Goal: Task Accomplishment & Management: Manage account settings

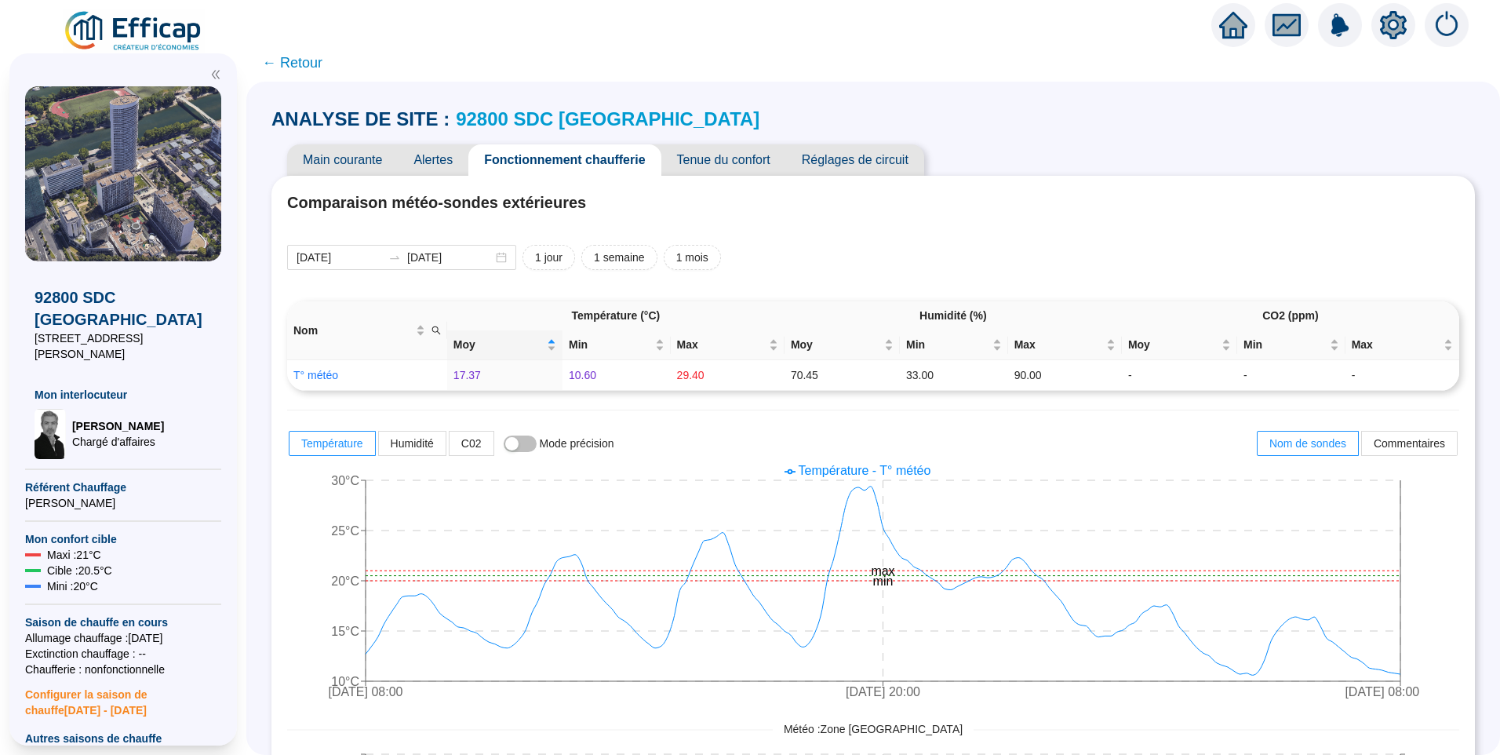
scroll to position [942, 0]
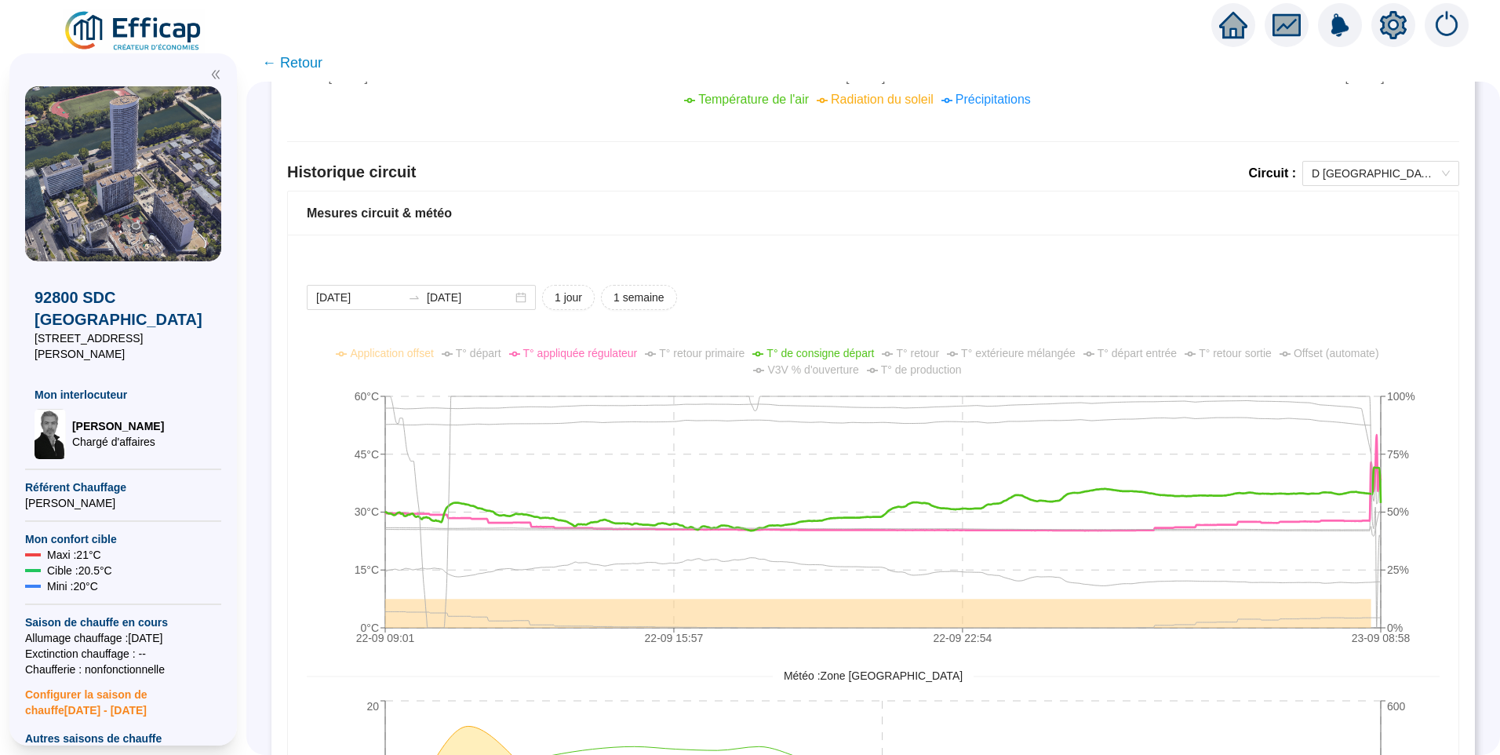
click at [144, 45] on div "92800 SDC Le France 4 Square Léon Blum Mon interlocuteur David THOMAS Chargé d'…" at bounding box center [123, 399] width 246 height 711
click at [152, 28] on img at bounding box center [134, 31] width 142 height 44
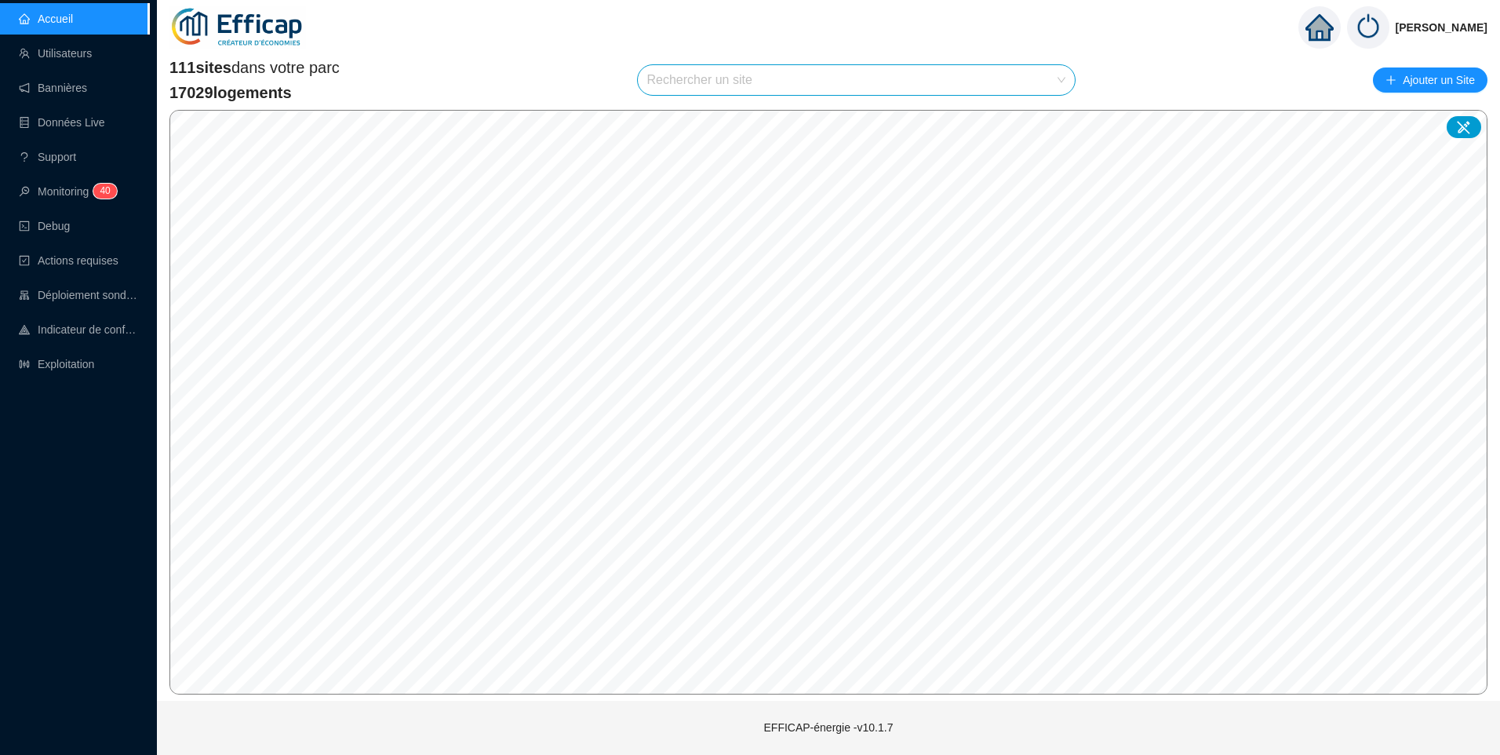
click at [789, 76] on input "search" at bounding box center [849, 80] width 405 height 30
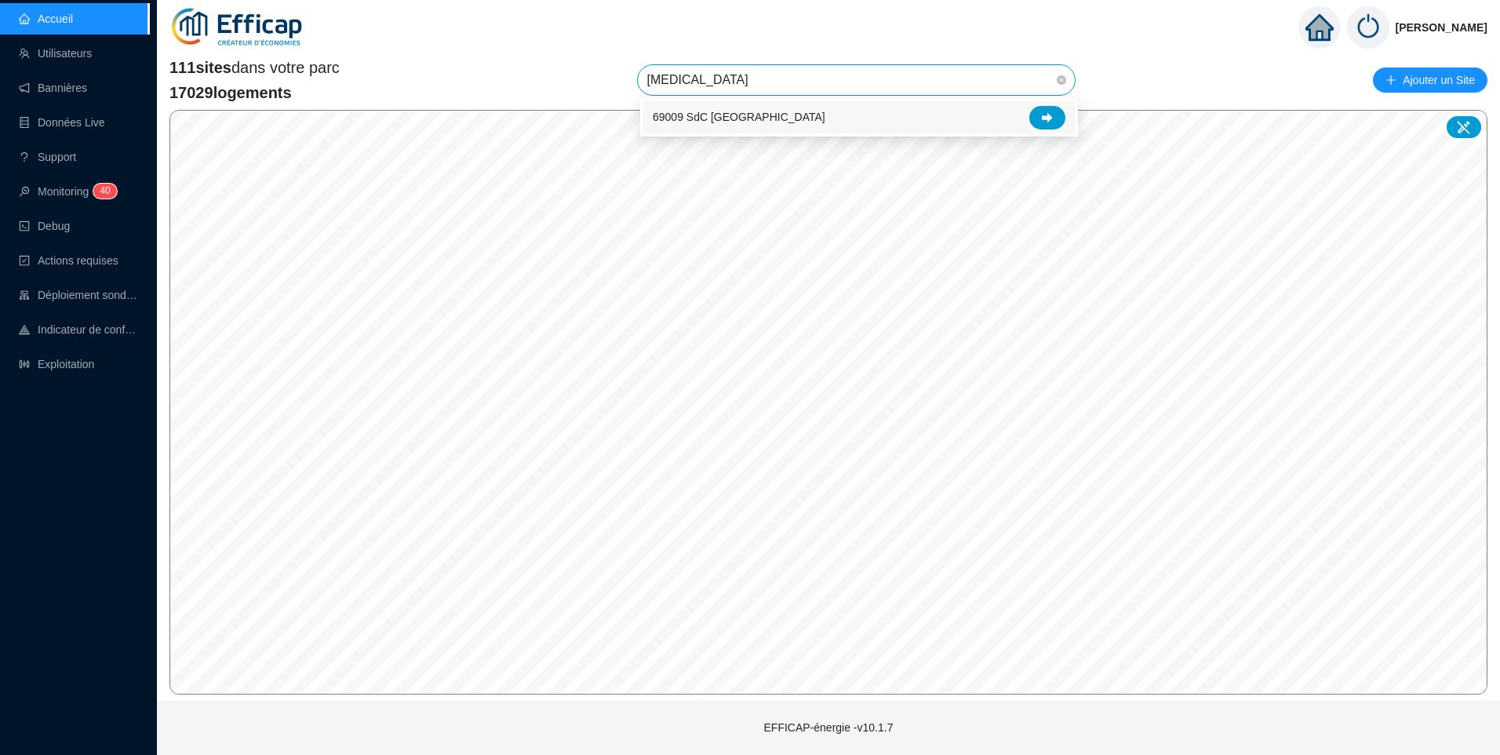
type input "balm"
click at [1055, 114] on div at bounding box center [1047, 118] width 36 height 24
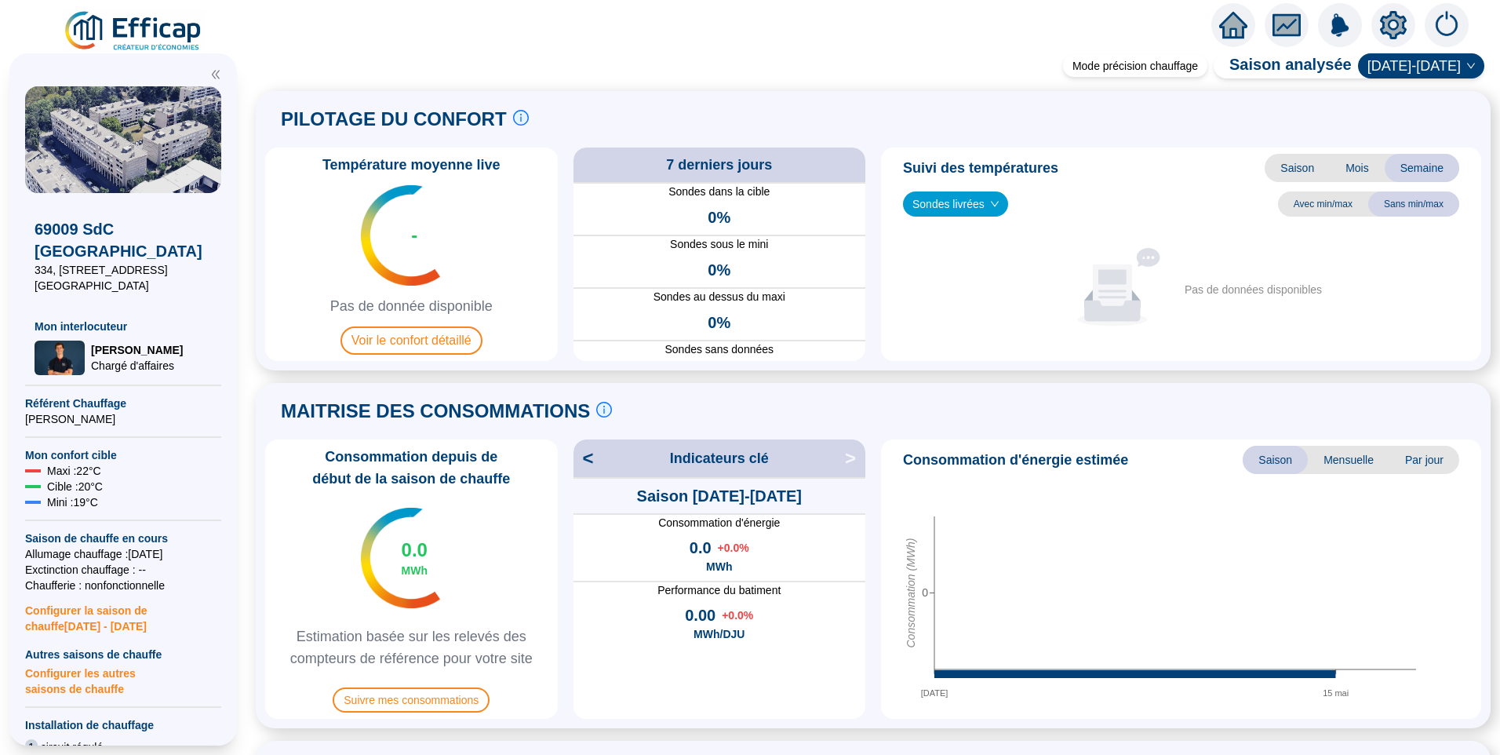
click at [1400, 16] on icon "setting" at bounding box center [1393, 25] width 27 height 28
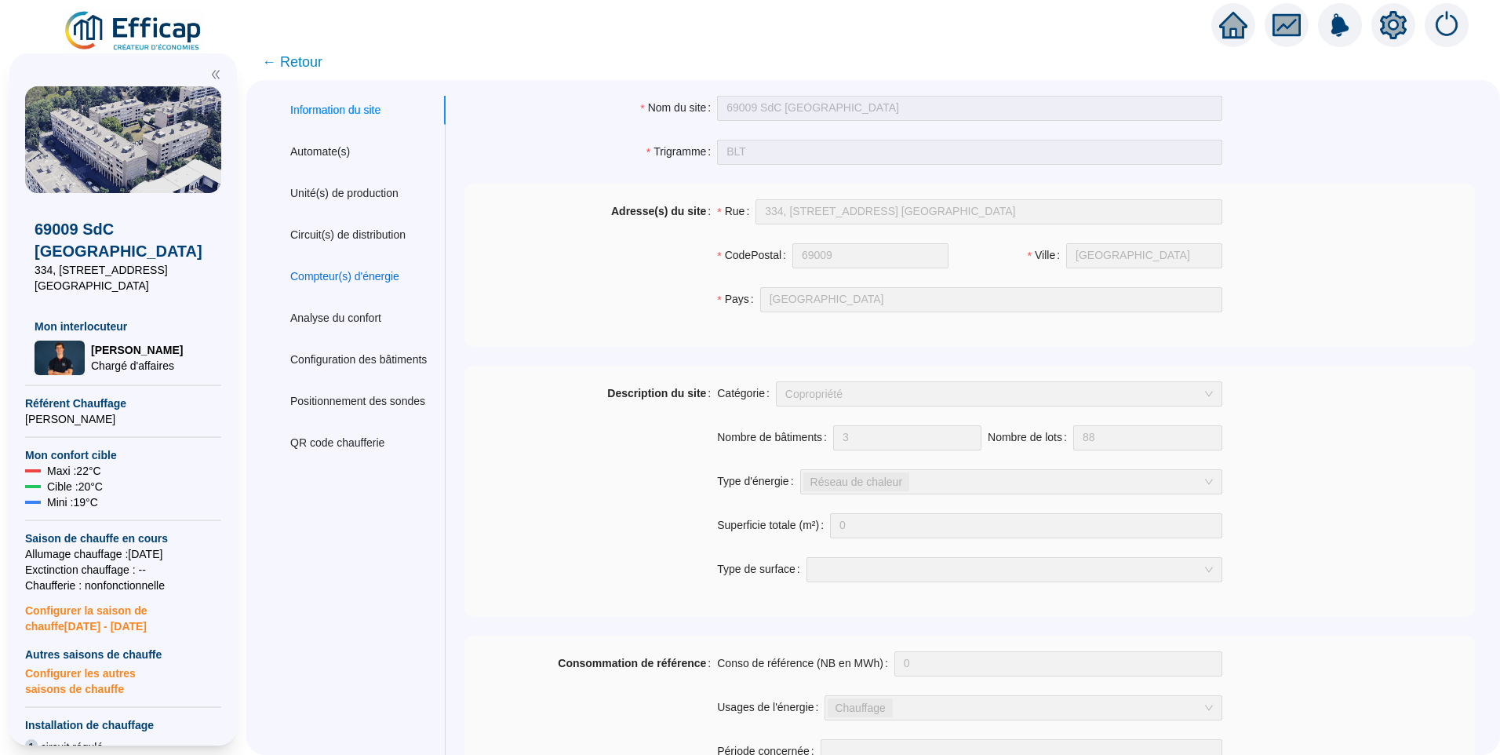
click at [357, 273] on div "Compteur(s) d'énergie" at bounding box center [344, 276] width 109 height 16
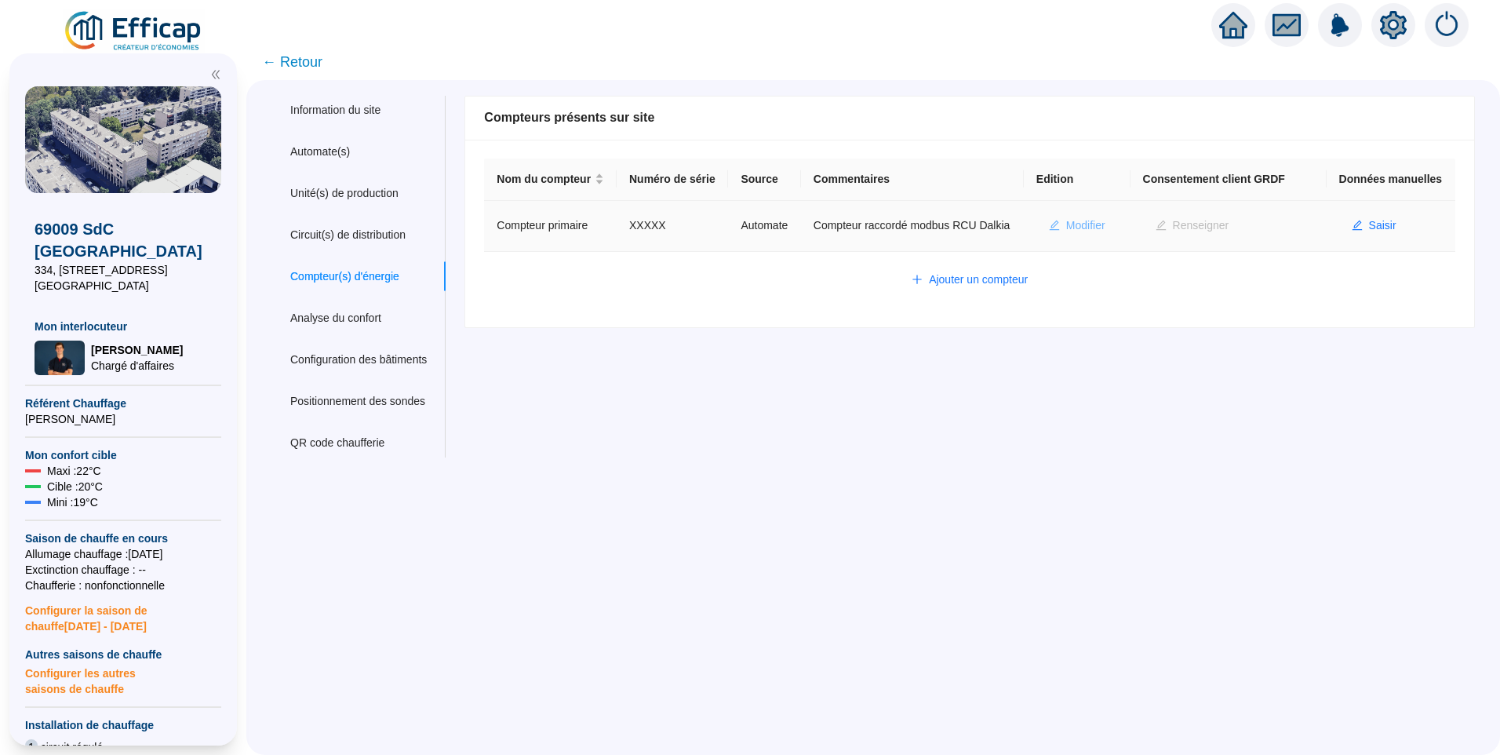
click at [1071, 234] on span "Modifier" at bounding box center [1085, 225] width 39 height 16
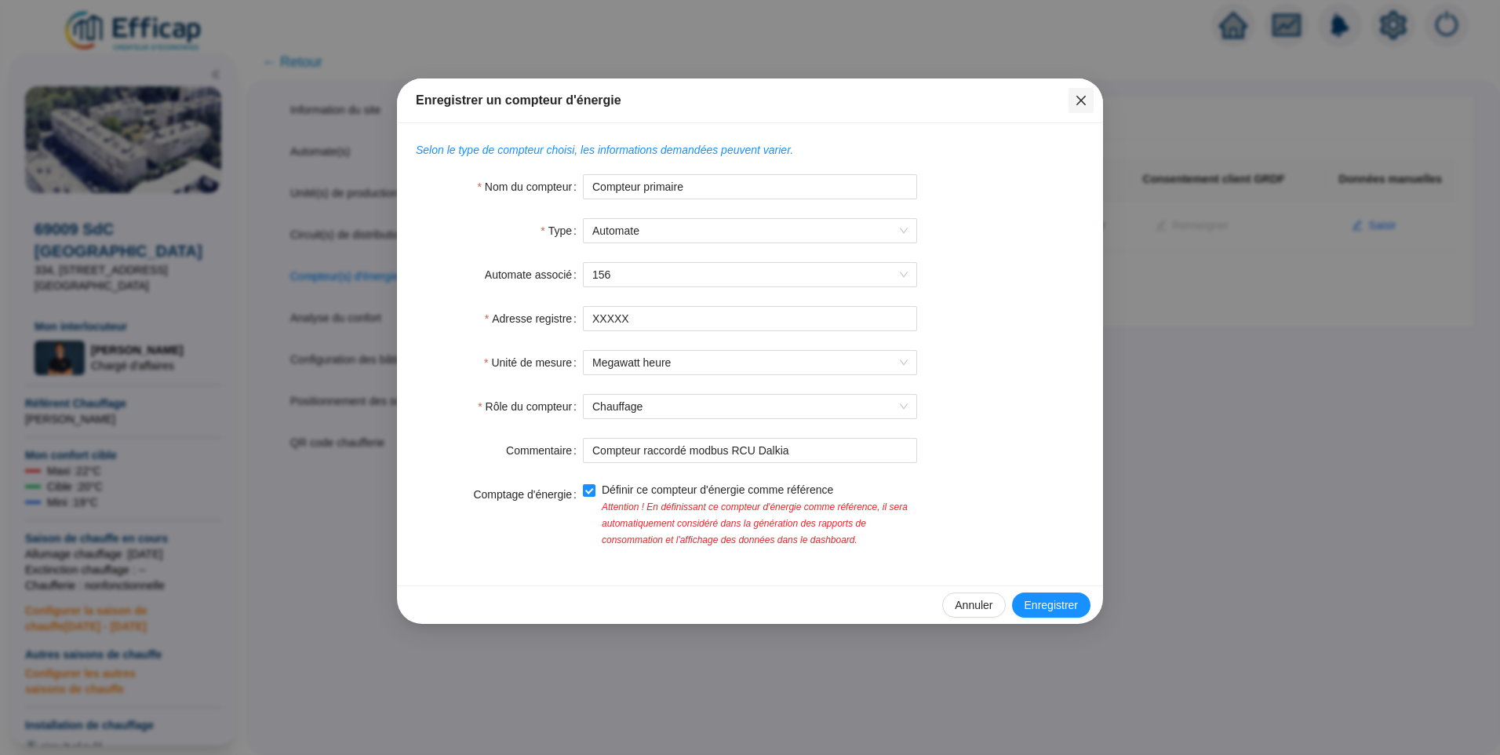
click at [1077, 98] on icon "close" at bounding box center [1081, 100] width 13 height 13
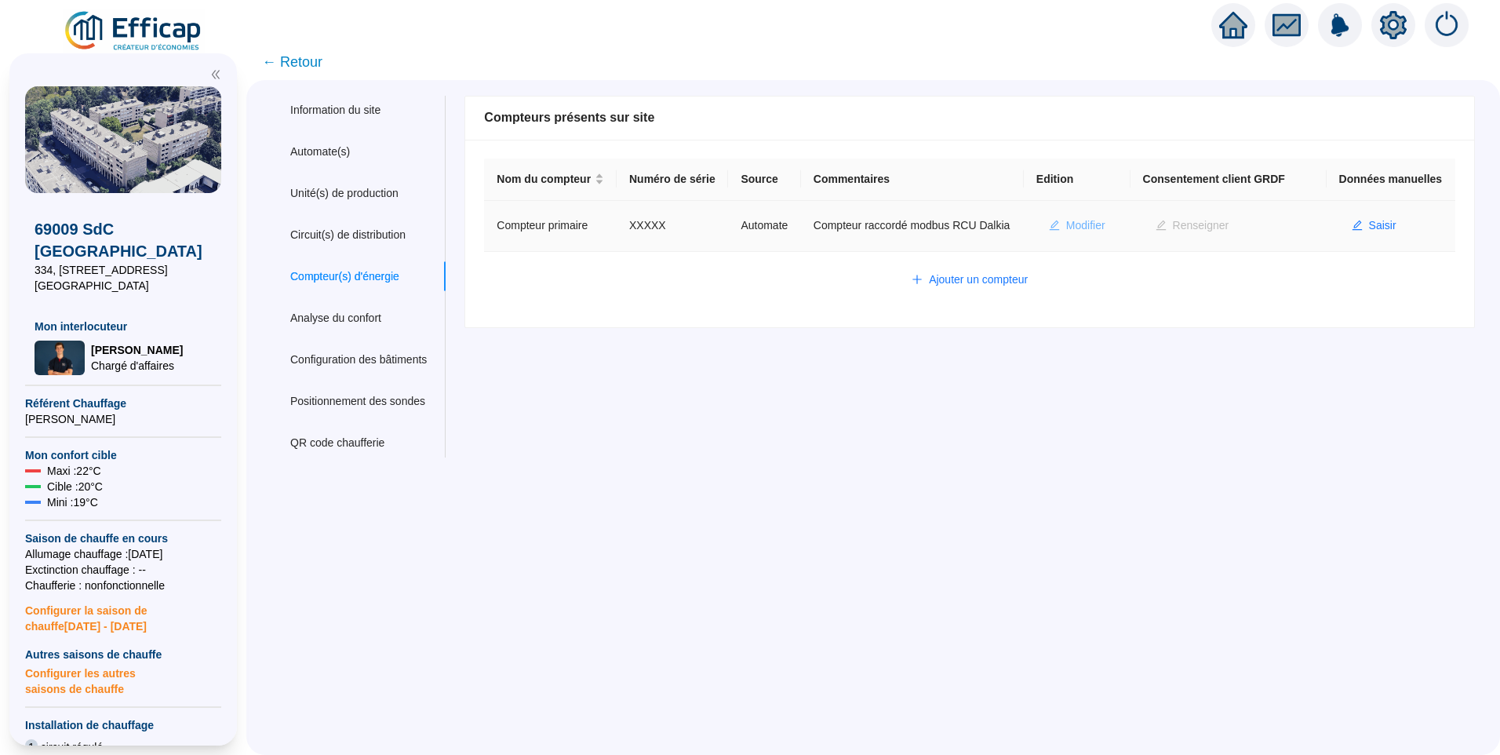
click at [1078, 234] on span "Modifier" at bounding box center [1085, 225] width 39 height 16
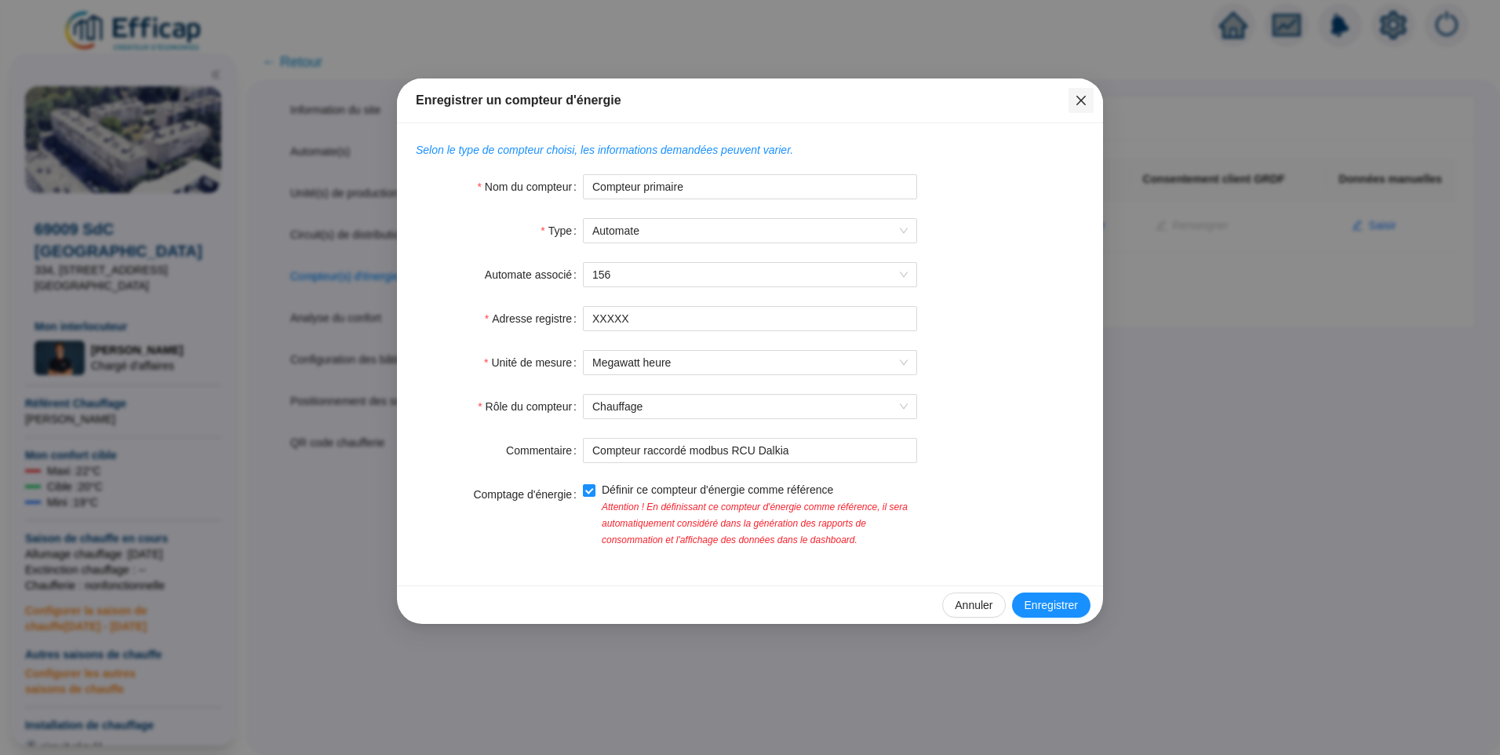
click at [1084, 102] on icon "close" at bounding box center [1081, 100] width 13 height 13
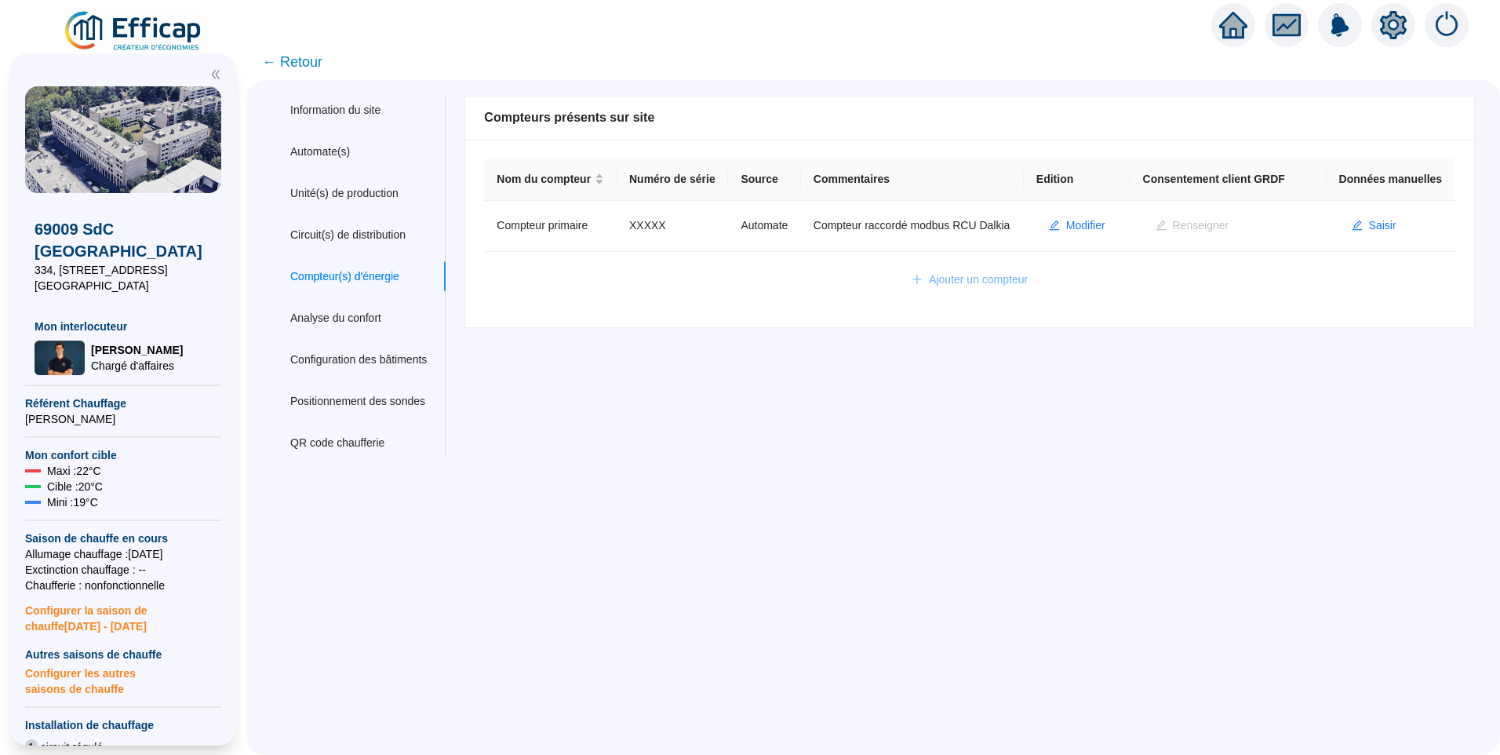
click at [957, 288] on span "Ajouter un compteur" at bounding box center [978, 279] width 99 height 16
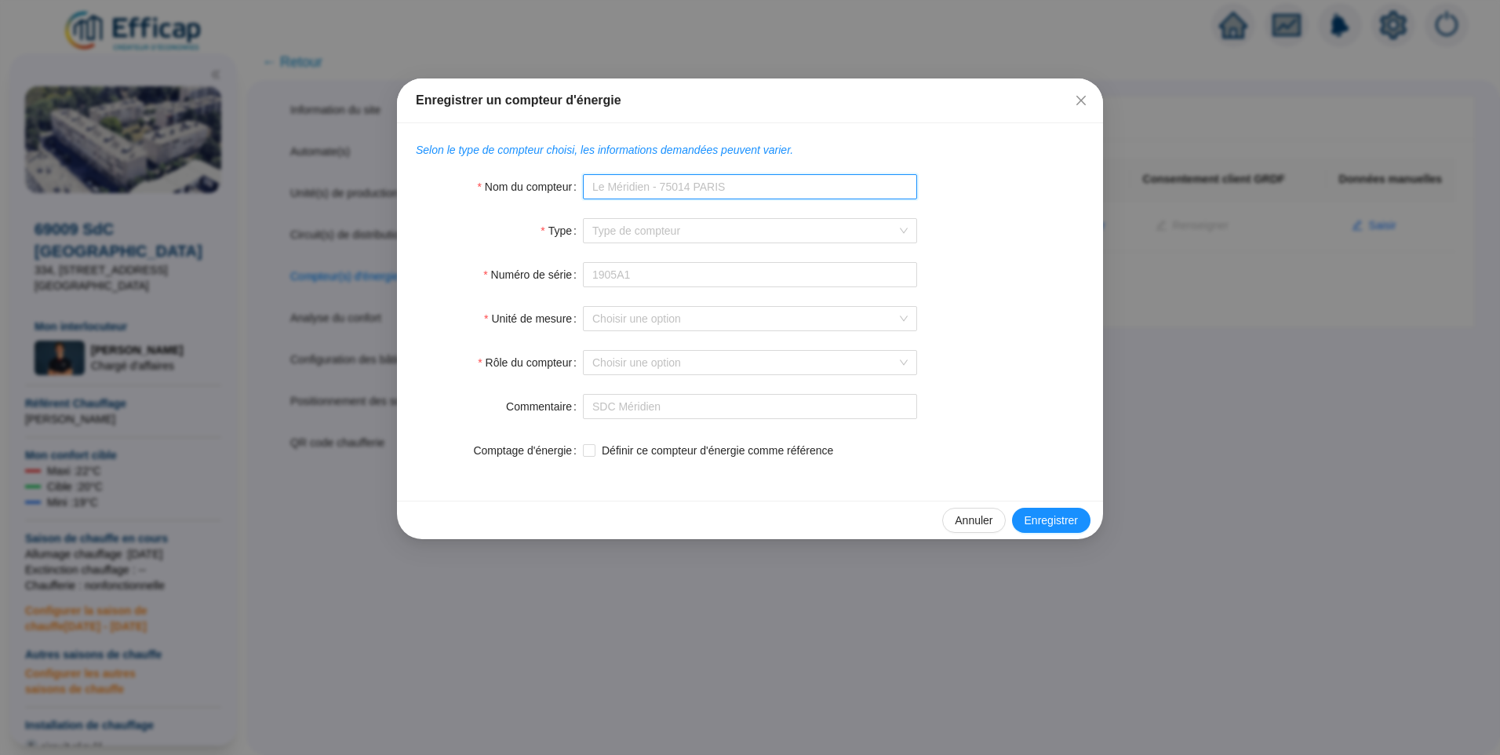
click at [628, 197] on input "Nom du compteur" at bounding box center [750, 186] width 334 height 25
type input "Compteur secondaire"
click at [802, 235] on input "Type" at bounding box center [742, 231] width 301 height 24
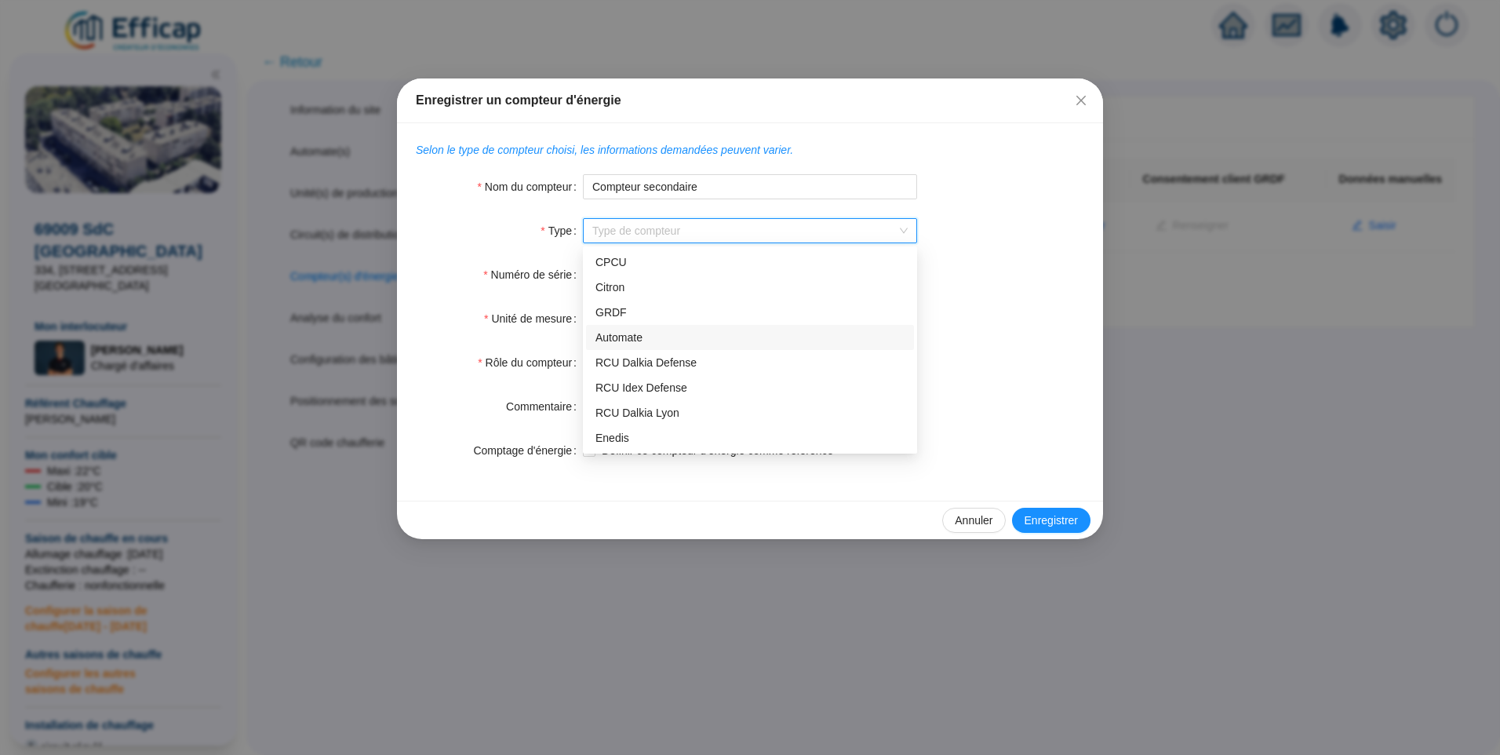
click at [669, 331] on div "Automate" at bounding box center [750, 338] width 309 height 16
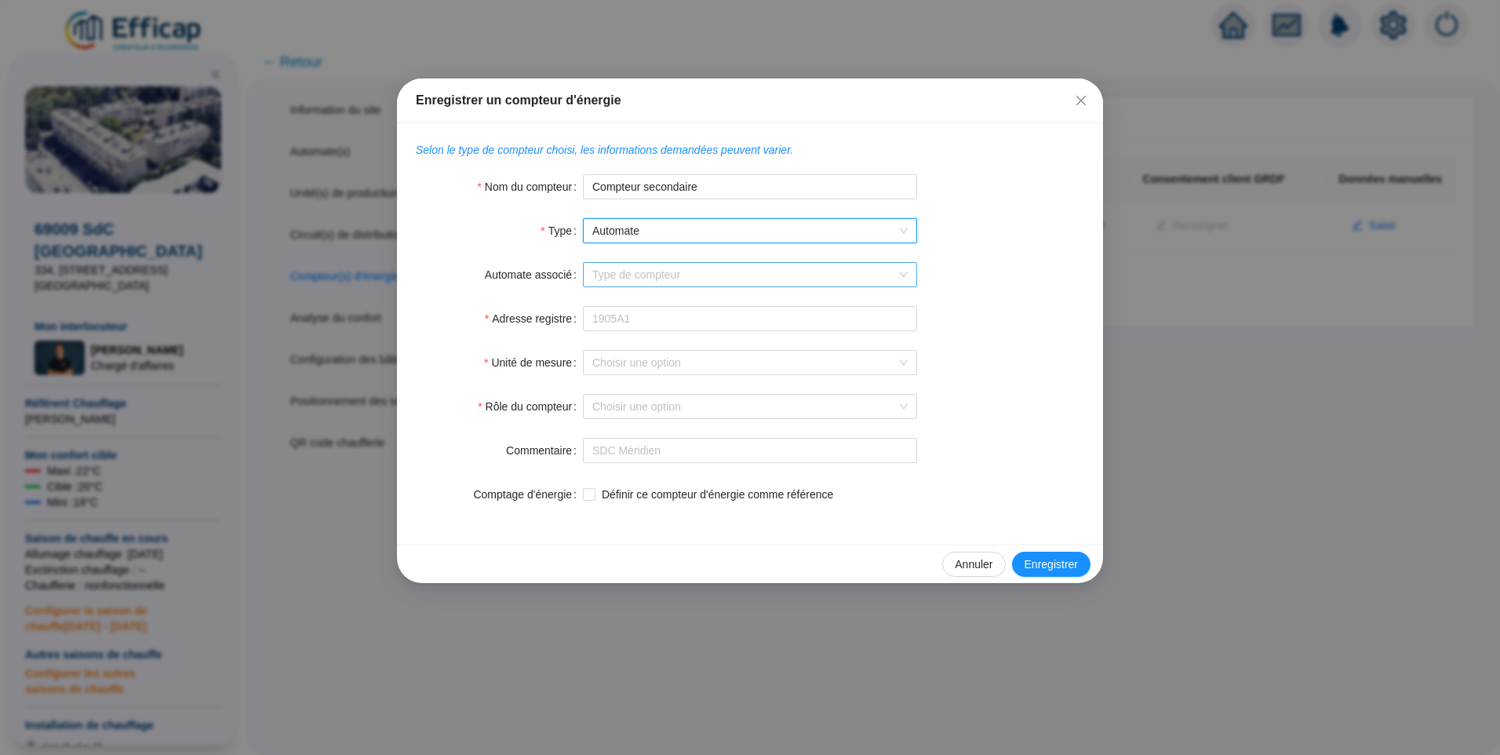
click at [722, 267] on input "Automate associé" at bounding box center [742, 275] width 301 height 24
click at [986, 262] on div "Automate associé Type de compteur" at bounding box center [750, 274] width 669 height 25
click at [640, 283] on input "Automate associé" at bounding box center [742, 275] width 301 height 24
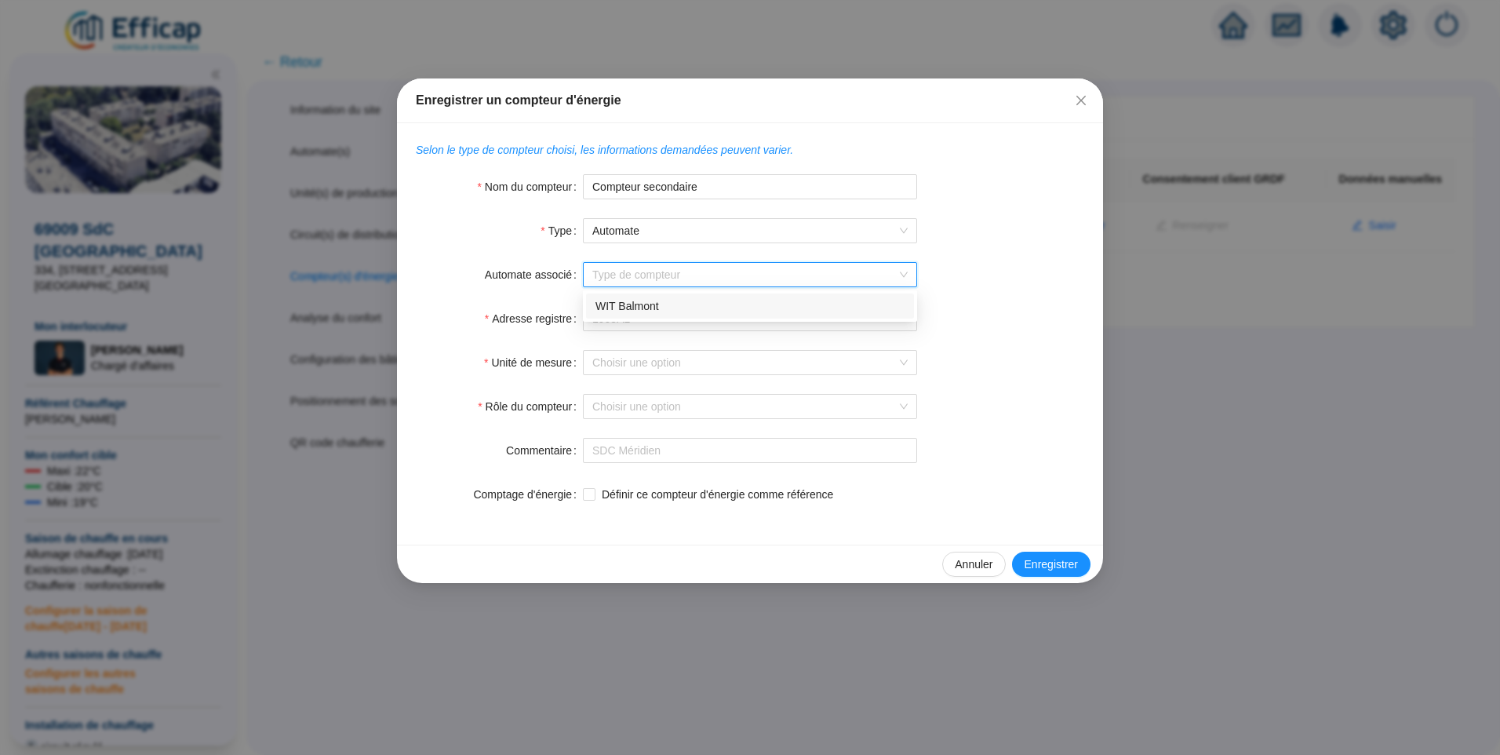
click at [1037, 224] on div "Type Automate" at bounding box center [750, 230] width 669 height 25
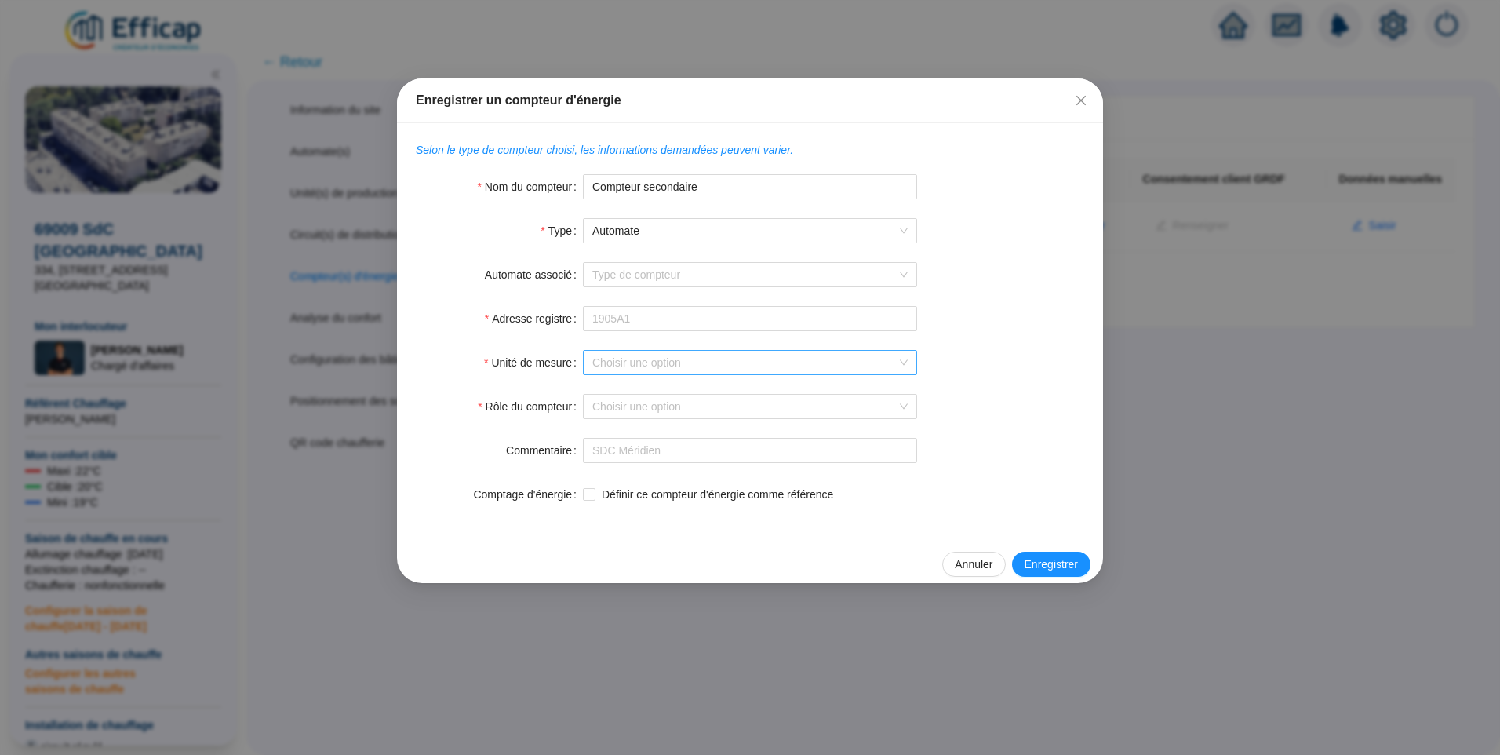
click at [619, 366] on input "Unité de mesure" at bounding box center [742, 363] width 301 height 24
click at [1073, 288] on form "Nom du compteur Compteur secondaire Type Automate Automate associé Type de comp…" at bounding box center [750, 340] width 669 height 333
click at [661, 327] on input "Adresse registre" at bounding box center [750, 318] width 334 height 25
click at [651, 229] on span "Automate" at bounding box center [749, 231] width 315 height 24
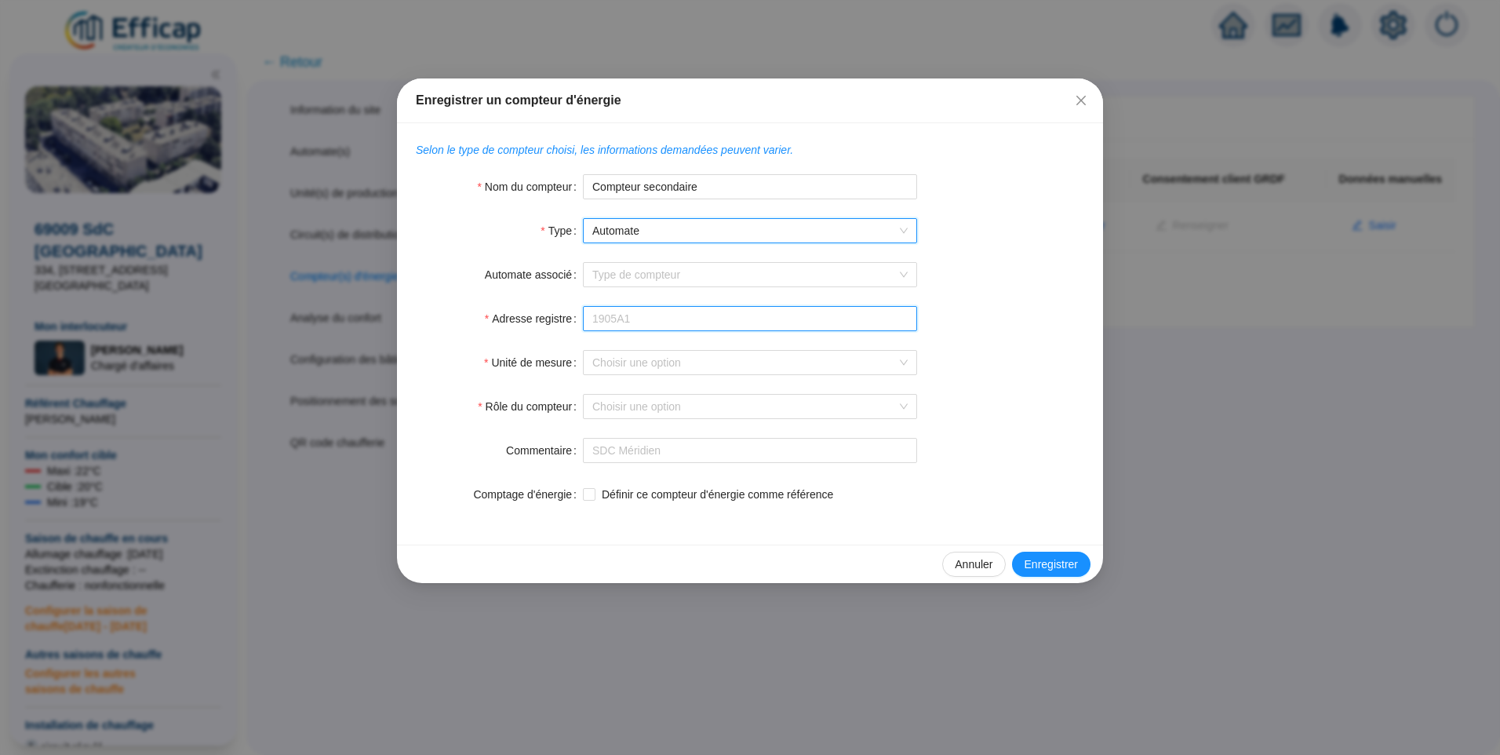
click at [661, 322] on input "Adresse registre" at bounding box center [750, 318] width 334 height 25
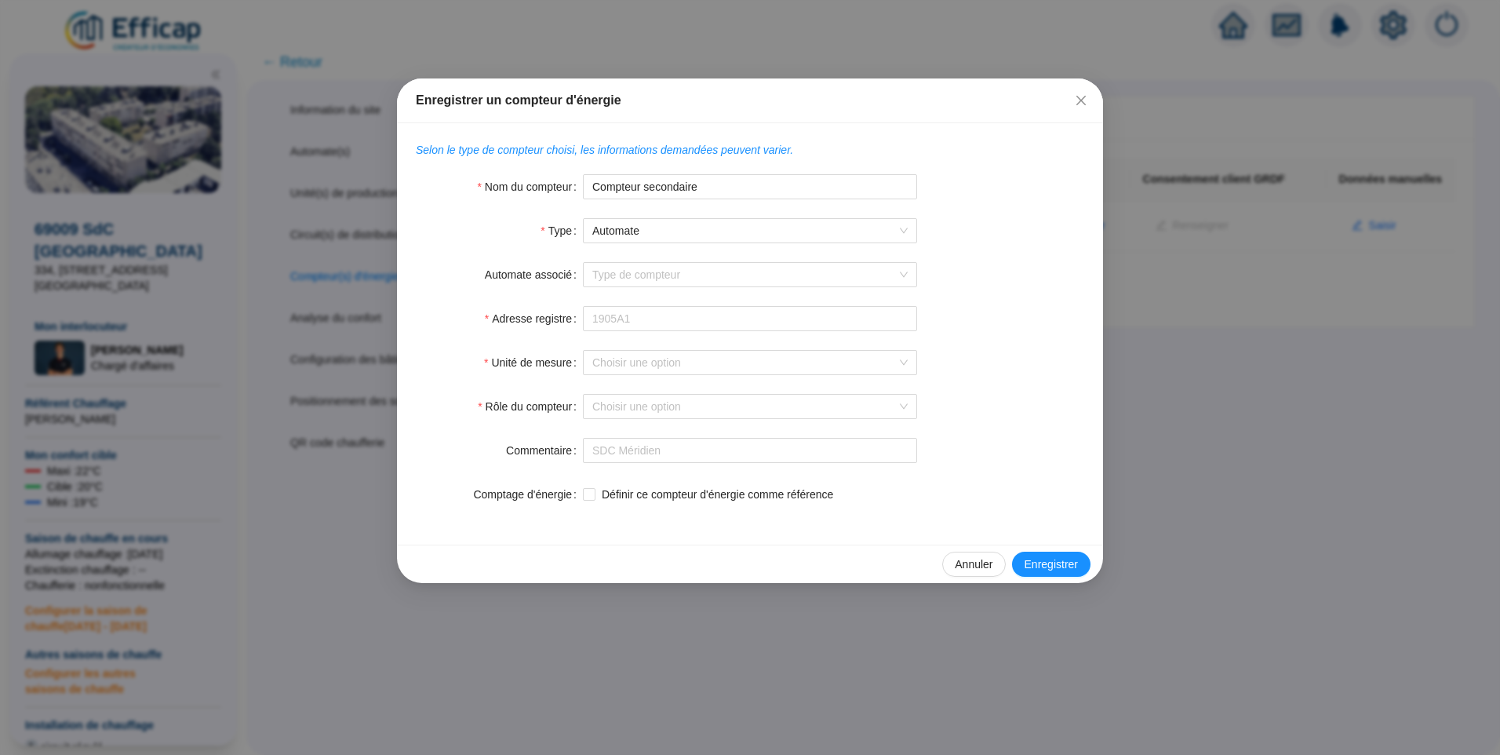
click at [980, 263] on div "Automate associé Type de compteur" at bounding box center [750, 274] width 669 height 25
click at [1090, 97] on span "Fermer" at bounding box center [1081, 100] width 25 height 13
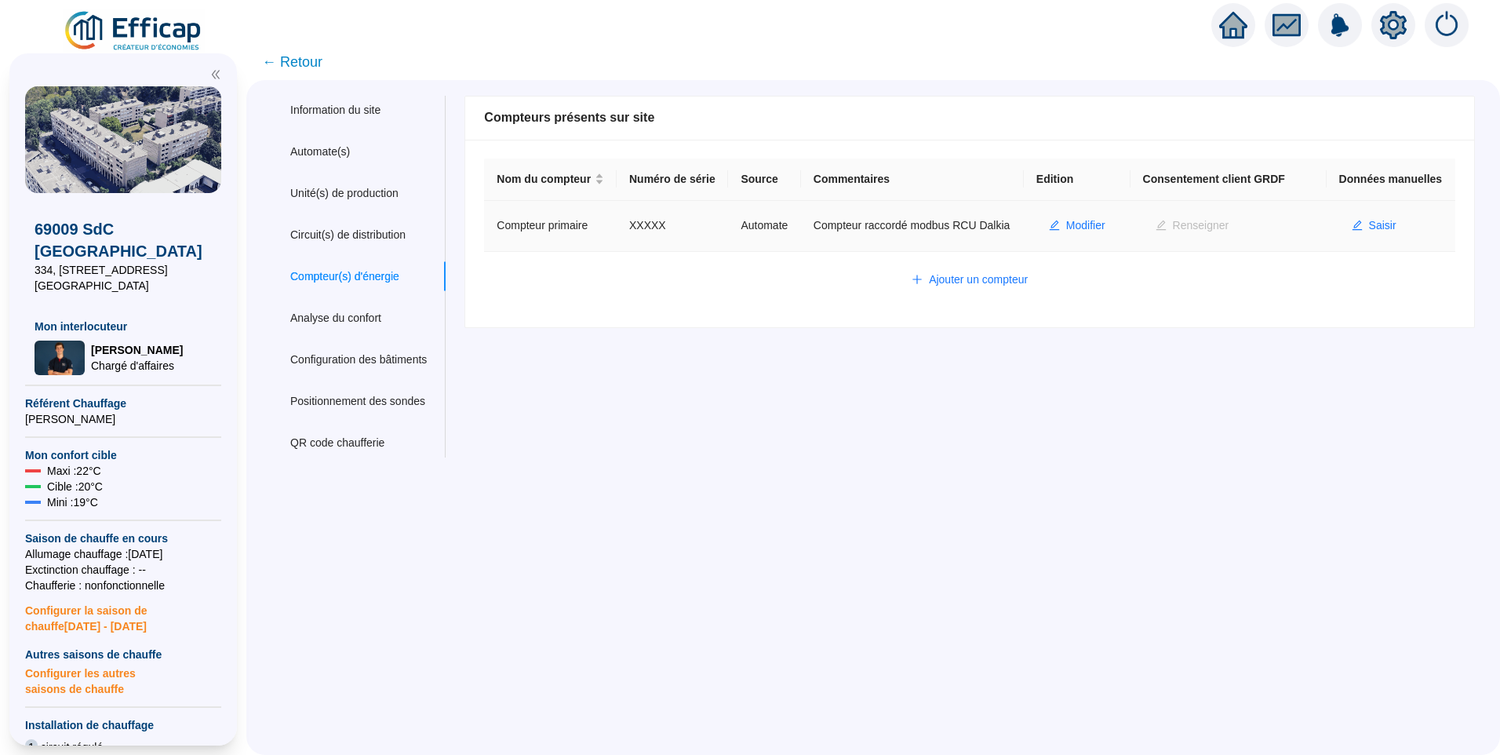
click at [576, 242] on td "Compteur primaire" at bounding box center [550, 226] width 133 height 51
click at [756, 293] on div "Ajouter un compteur" at bounding box center [970, 280] width 940 height 25
drag, startPoint x: 520, startPoint y: 243, endPoint x: 611, endPoint y: 245, distance: 91.0
click at [611, 245] on td "Compteur primaire" at bounding box center [550, 226] width 133 height 51
click at [601, 293] on div "Ajouter un compteur" at bounding box center [970, 280] width 940 height 25
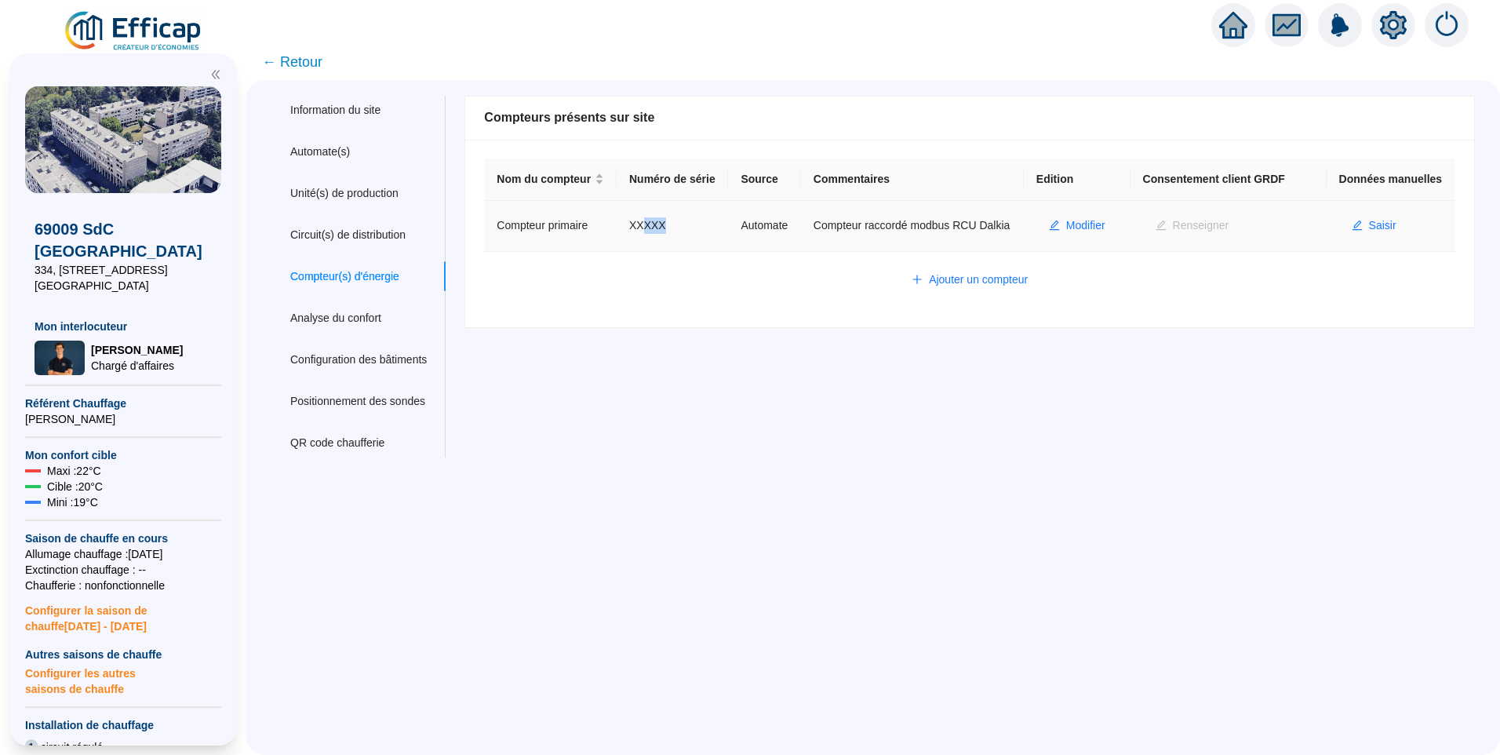
drag, startPoint x: 650, startPoint y: 245, endPoint x: 680, endPoint y: 242, distance: 29.9
click at [680, 242] on td "XXXXX" at bounding box center [672, 226] width 111 height 51
click at [621, 293] on div "Ajouter un compteur" at bounding box center [970, 280] width 940 height 25
click at [657, 505] on div "Information du site Automate(s) Unité(s) de production Circuit(s) de distributi…" at bounding box center [873, 417] width 1254 height 675
click at [583, 327] on div "Nom du compteur Numéro de série Source Commentaires Edition Consentement client…" at bounding box center [969, 234] width 1009 height 188
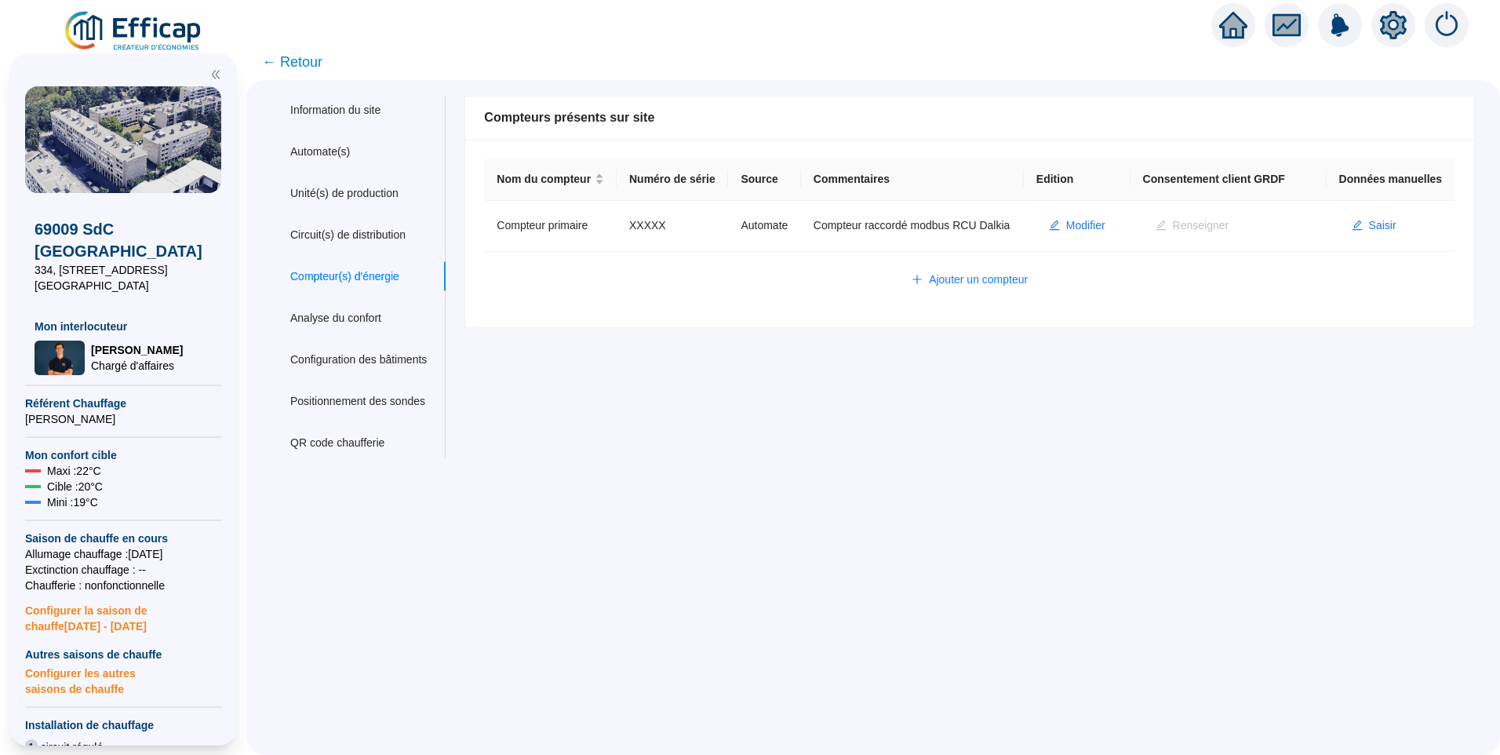
click at [615, 327] on div "Nom du compteur Numéro de série Source Commentaires Edition Consentement client…" at bounding box center [969, 234] width 1009 height 188
click at [640, 327] on div "Nom du compteur Numéro de série Source Commentaires Edition Consentement client…" at bounding box center [969, 234] width 1009 height 188
click at [571, 359] on div "Nom du site 69009 SdC Balmont Ouest Trigramme BLT Adresse(s) du site Rue 334, 3…" at bounding box center [960, 277] width 1030 height 362
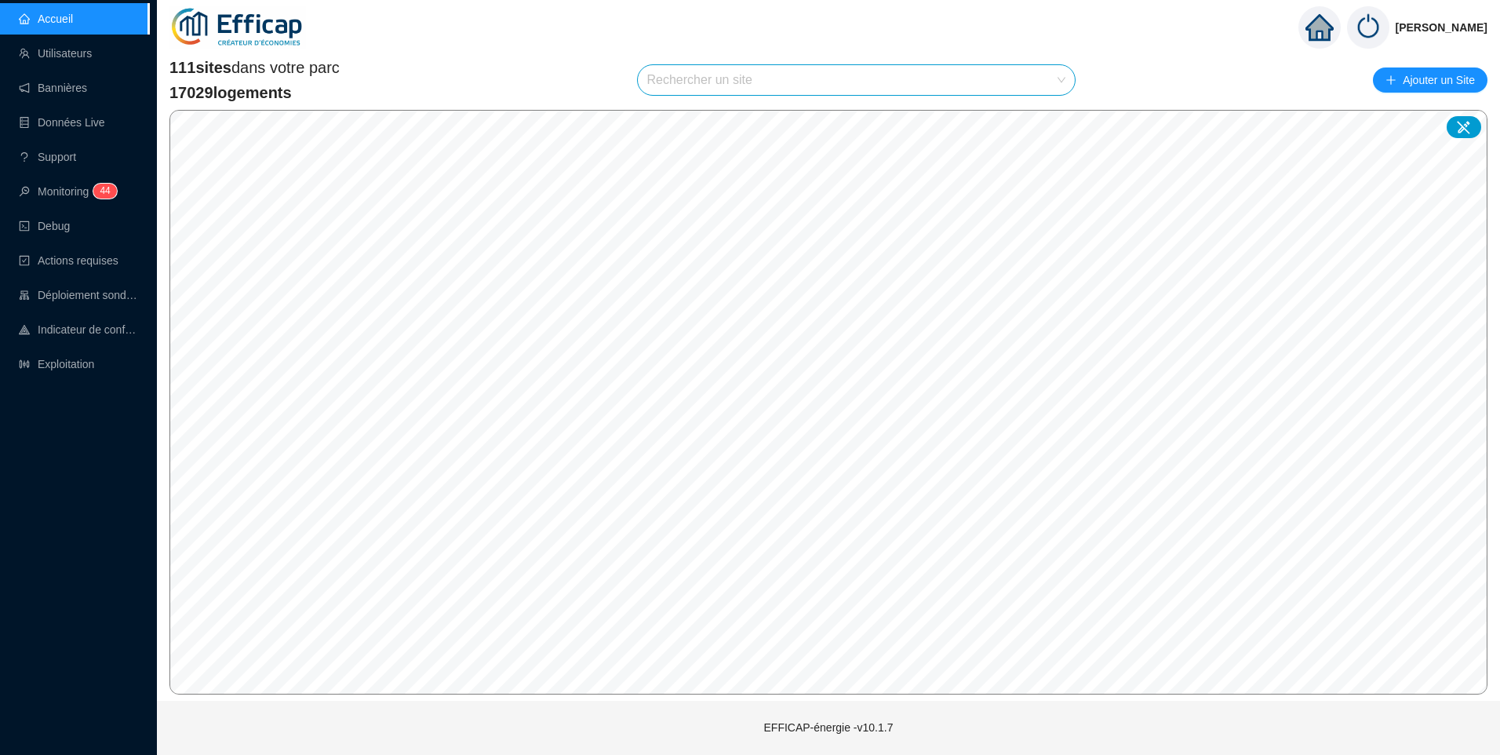
click at [688, 82] on input "search" at bounding box center [849, 80] width 405 height 30
type input "la fon"
click at [1049, 123] on div at bounding box center [1047, 118] width 36 height 24
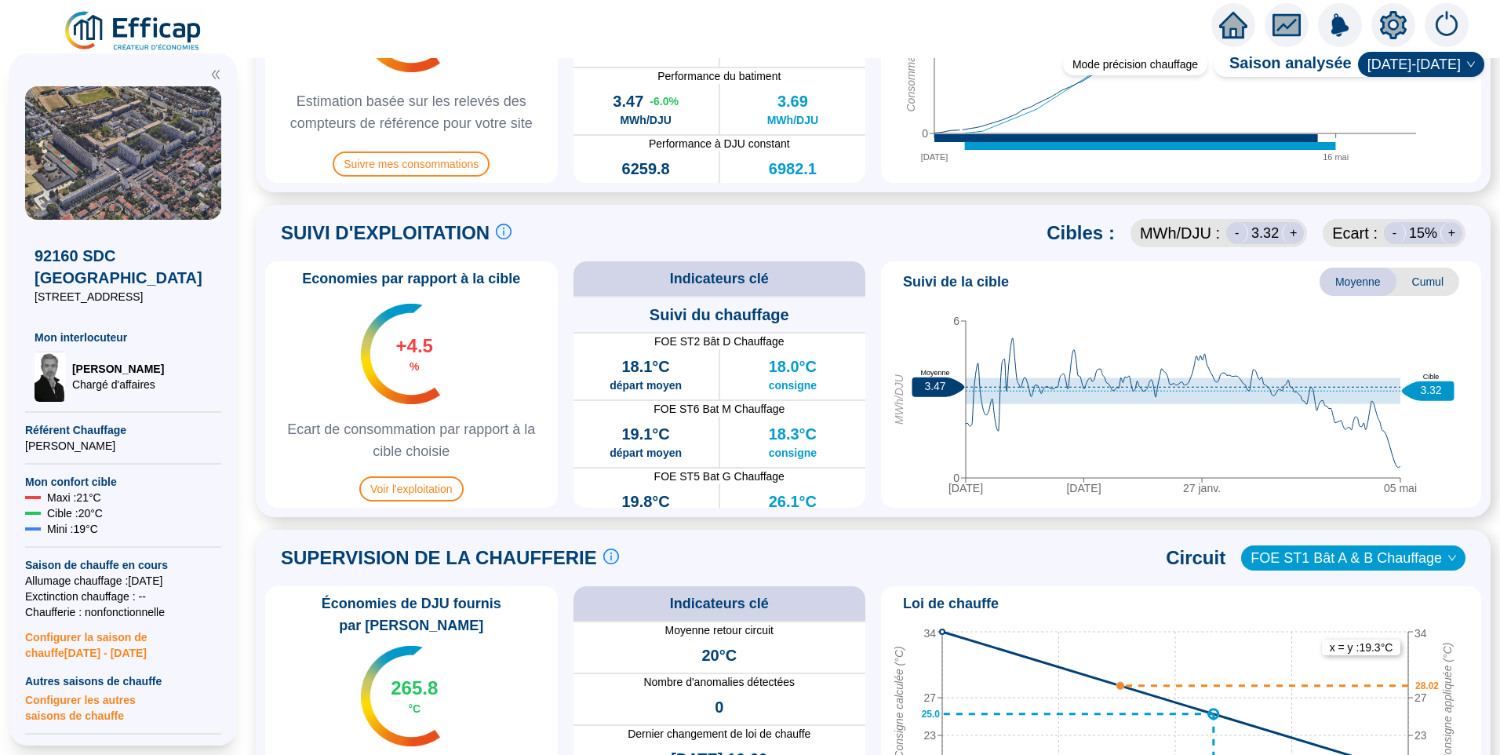
scroll to position [575, 0]
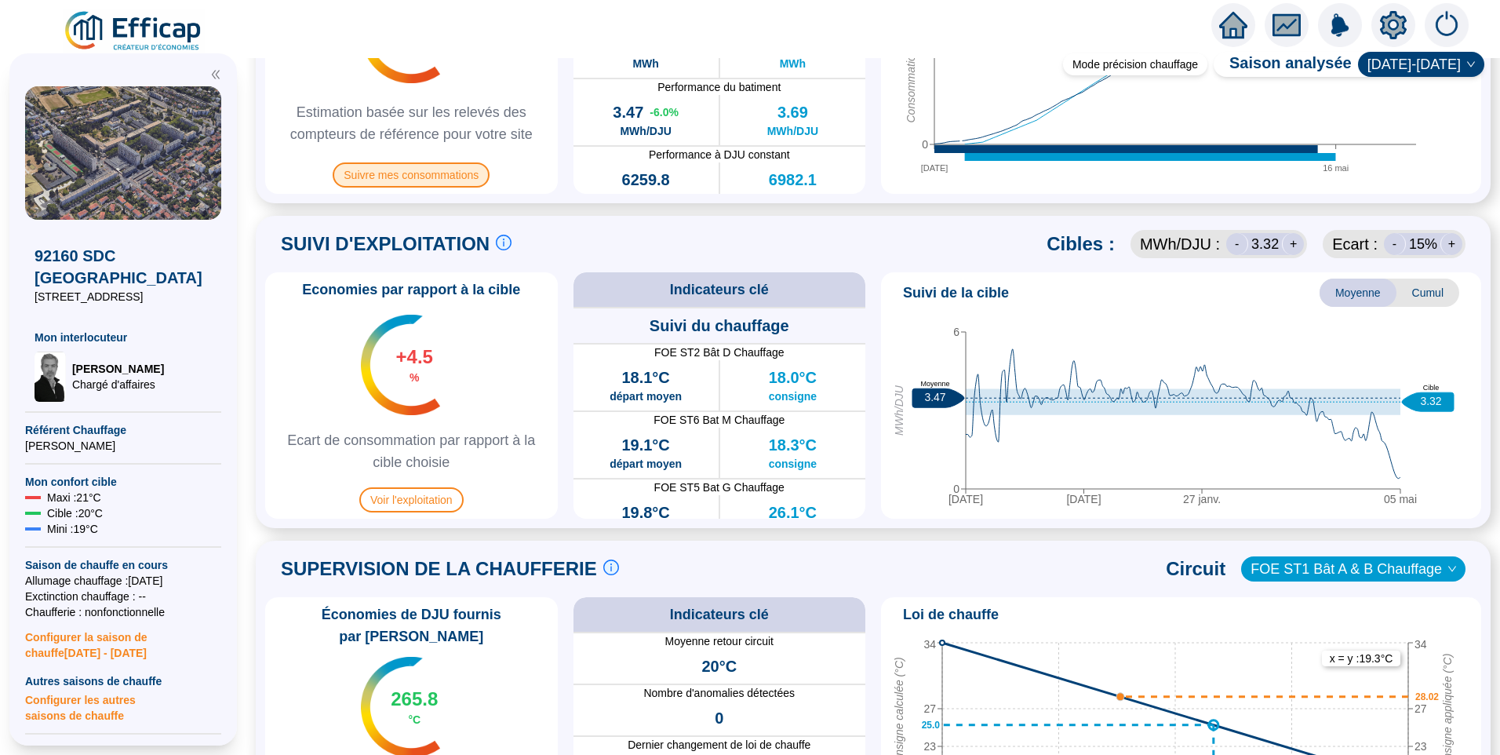
click at [460, 169] on span "Suivre mes consommations" at bounding box center [411, 174] width 157 height 25
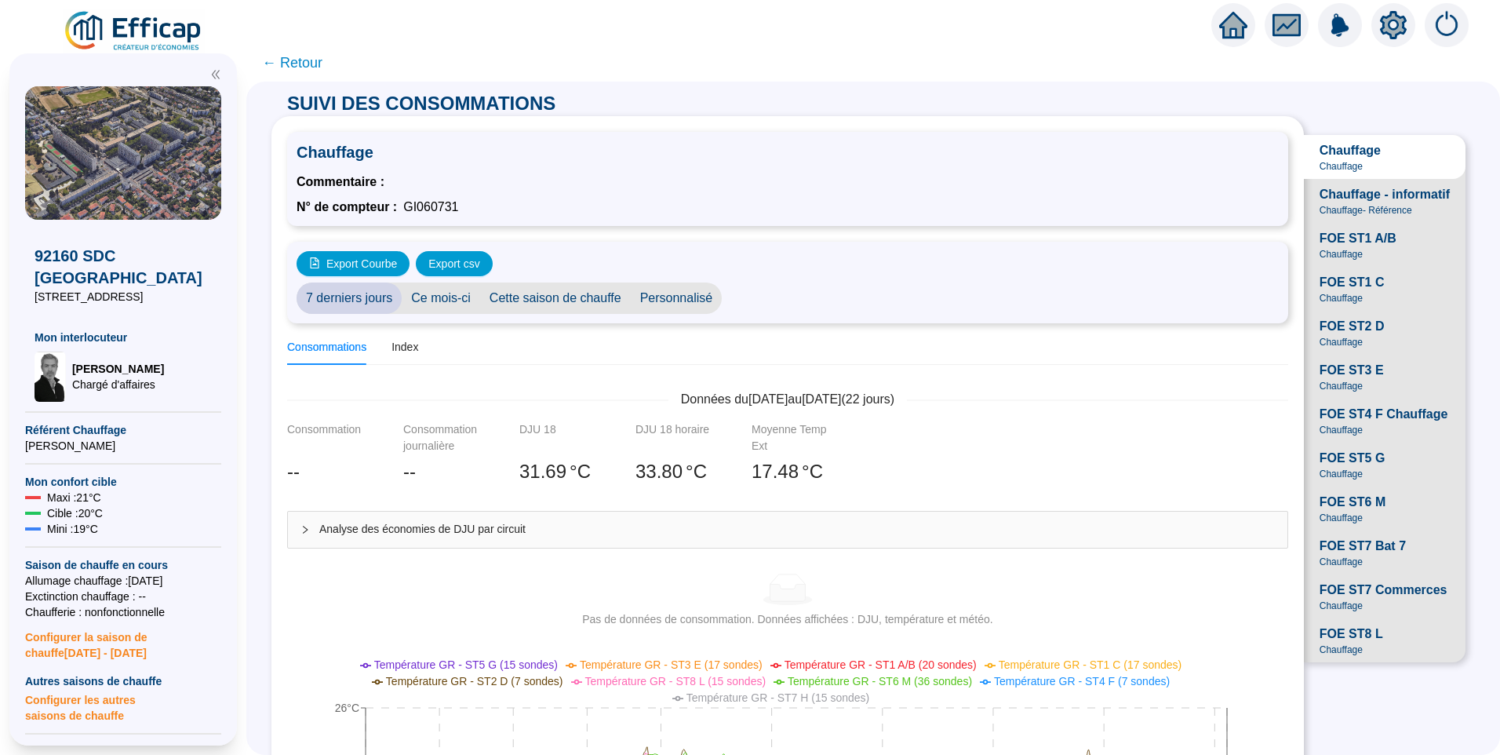
click at [581, 294] on span "Cette saison de chauffe" at bounding box center [555, 297] width 151 height 31
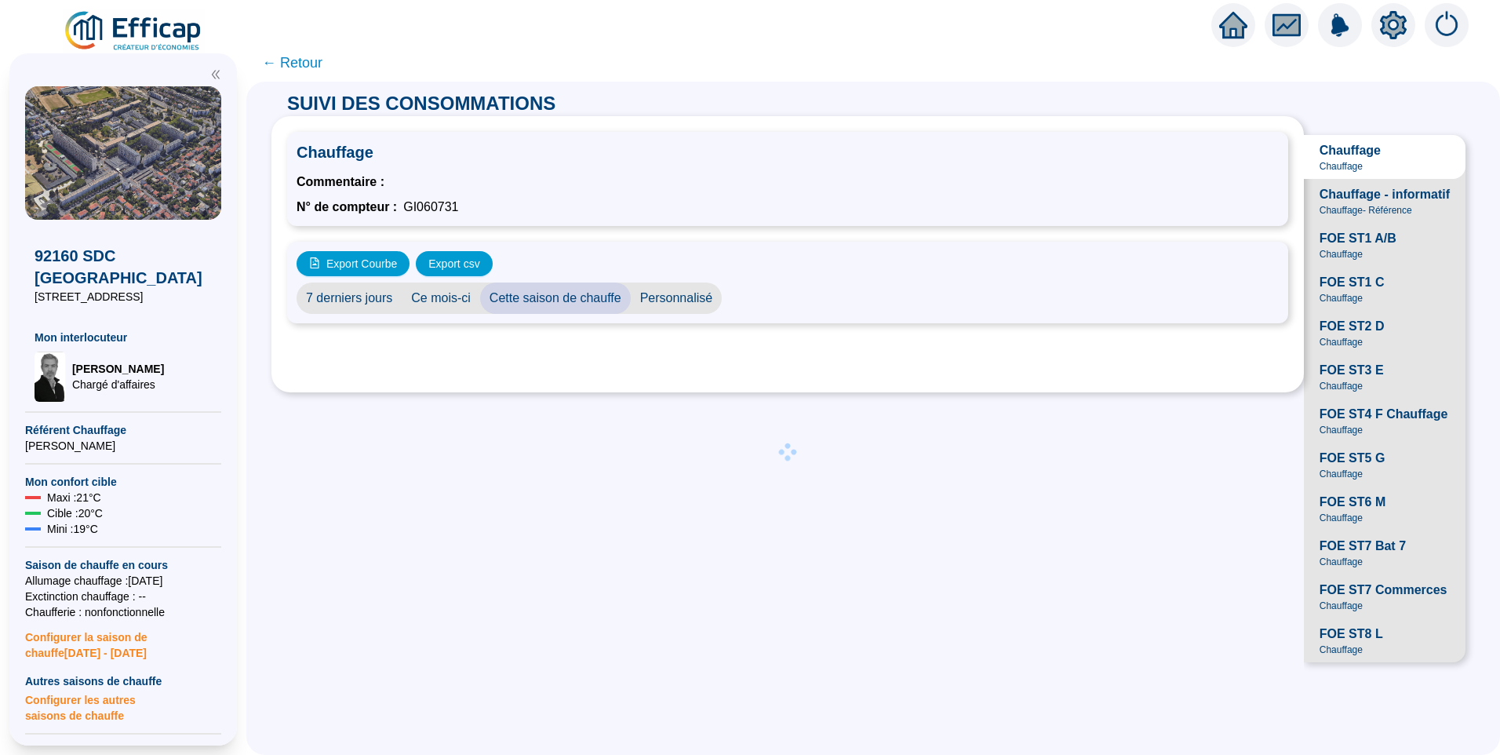
click at [534, 581] on div "Chauffage Commentaire : N° de compteur : GI060731 Export Courbe Export csv 7 de…" at bounding box center [787, 398] width 1033 height 565
click at [534, 579] on div "Chauffage Commentaire : N° de compteur : GI060731 Export Courbe Export csv 7 de…" at bounding box center [787, 398] width 1033 height 565
click at [1354, 248] on span "FOE ST1 A/B" at bounding box center [1358, 238] width 77 height 19
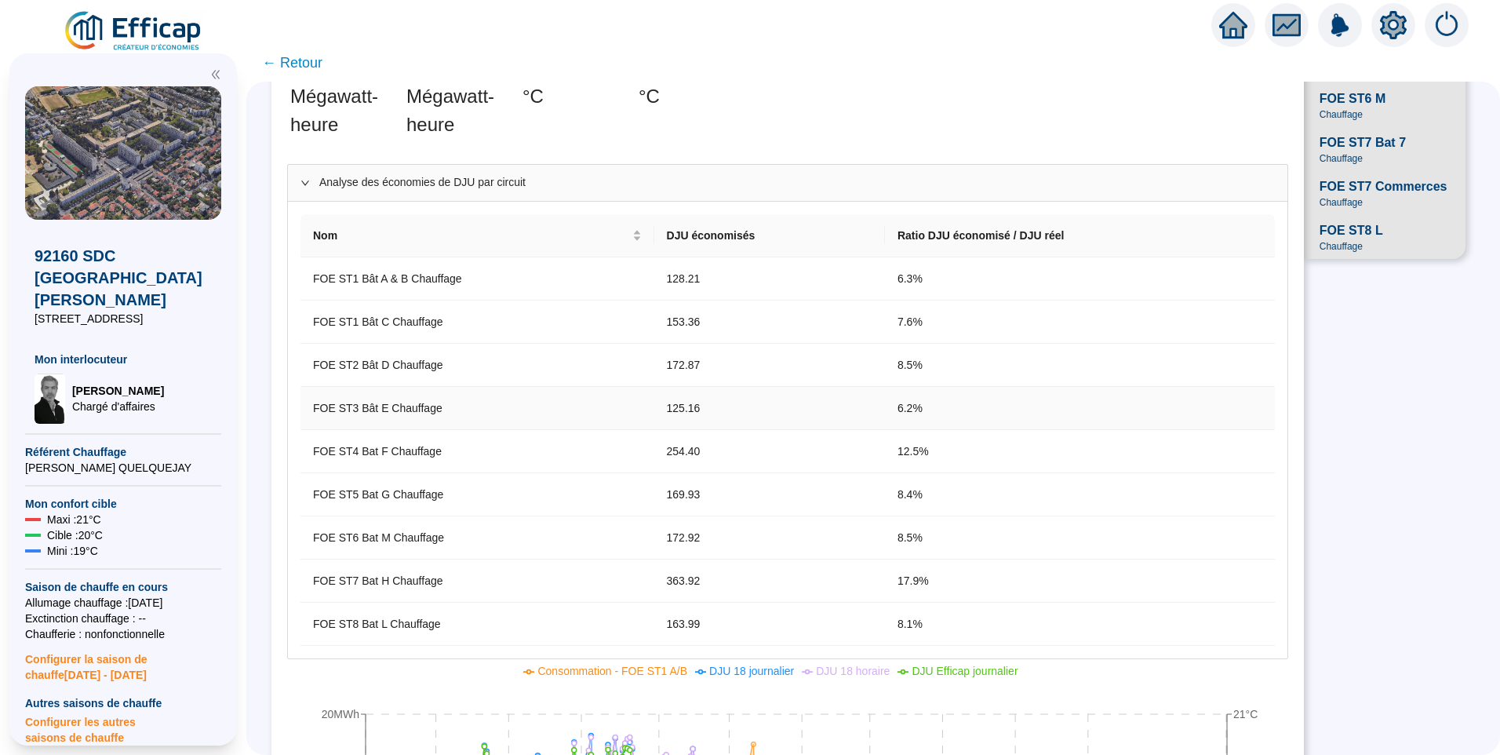
scroll to position [471, 0]
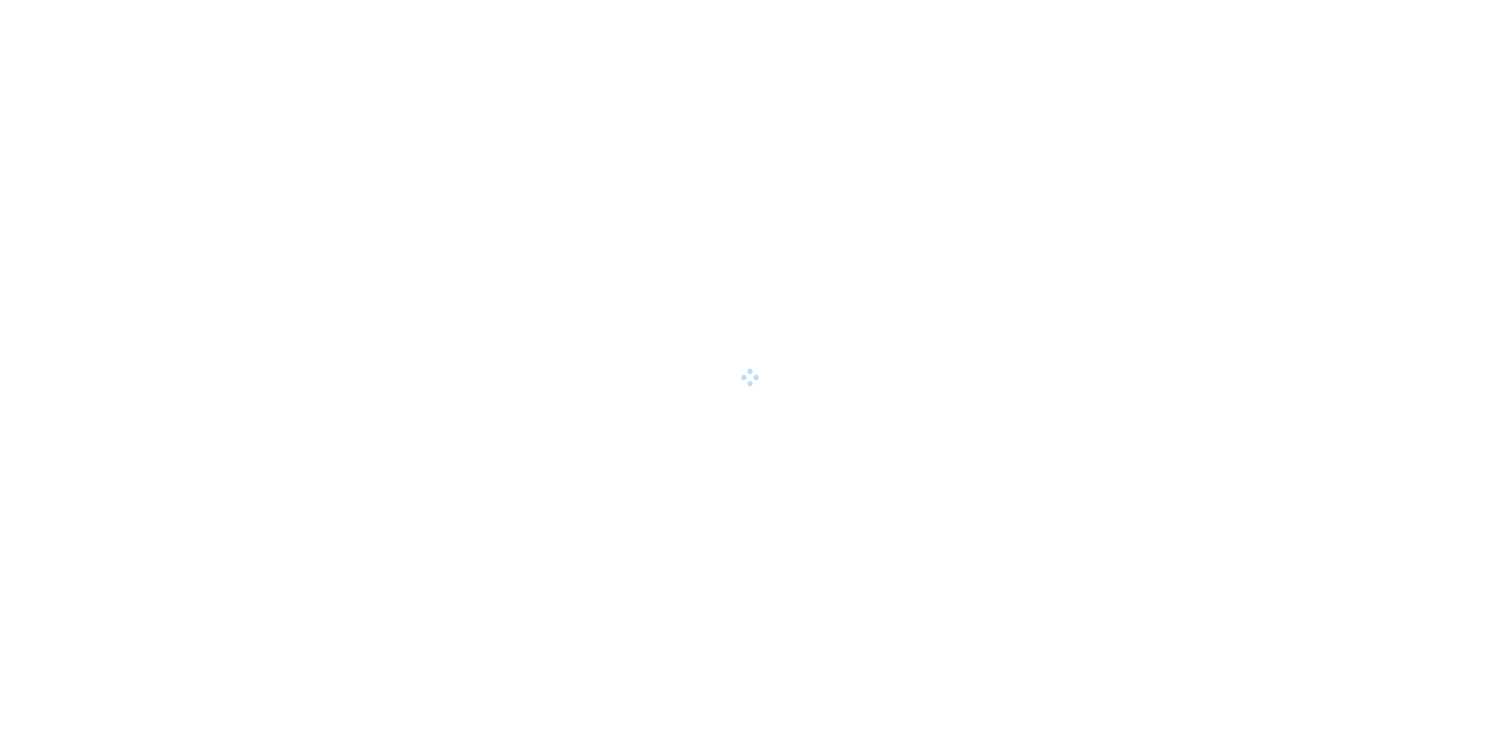
click at [796, 279] on div at bounding box center [750, 377] width 1500 height 755
click at [573, 263] on div at bounding box center [750, 377] width 1500 height 755
click at [767, 169] on div at bounding box center [750, 377] width 1500 height 755
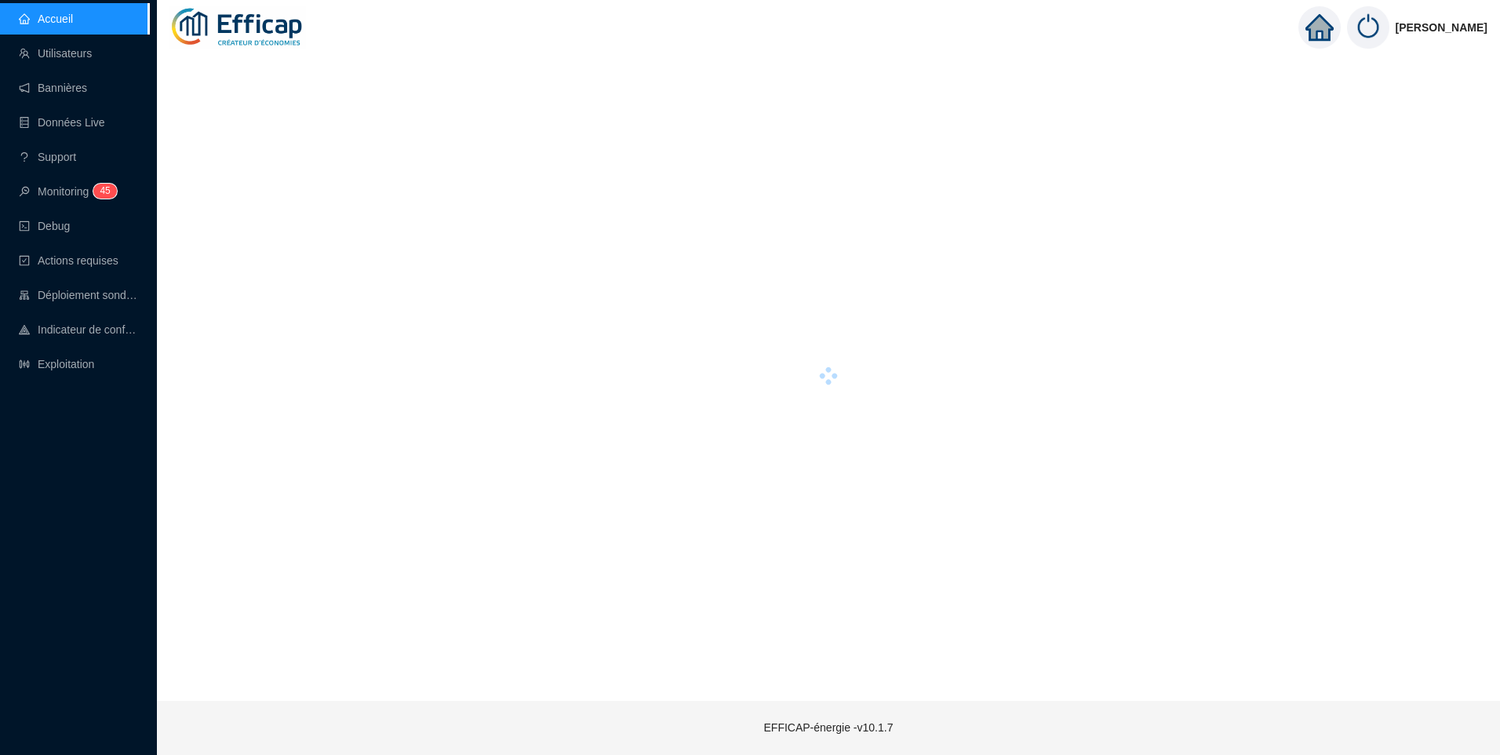
click at [688, 228] on div at bounding box center [828, 375] width 1318 height 638
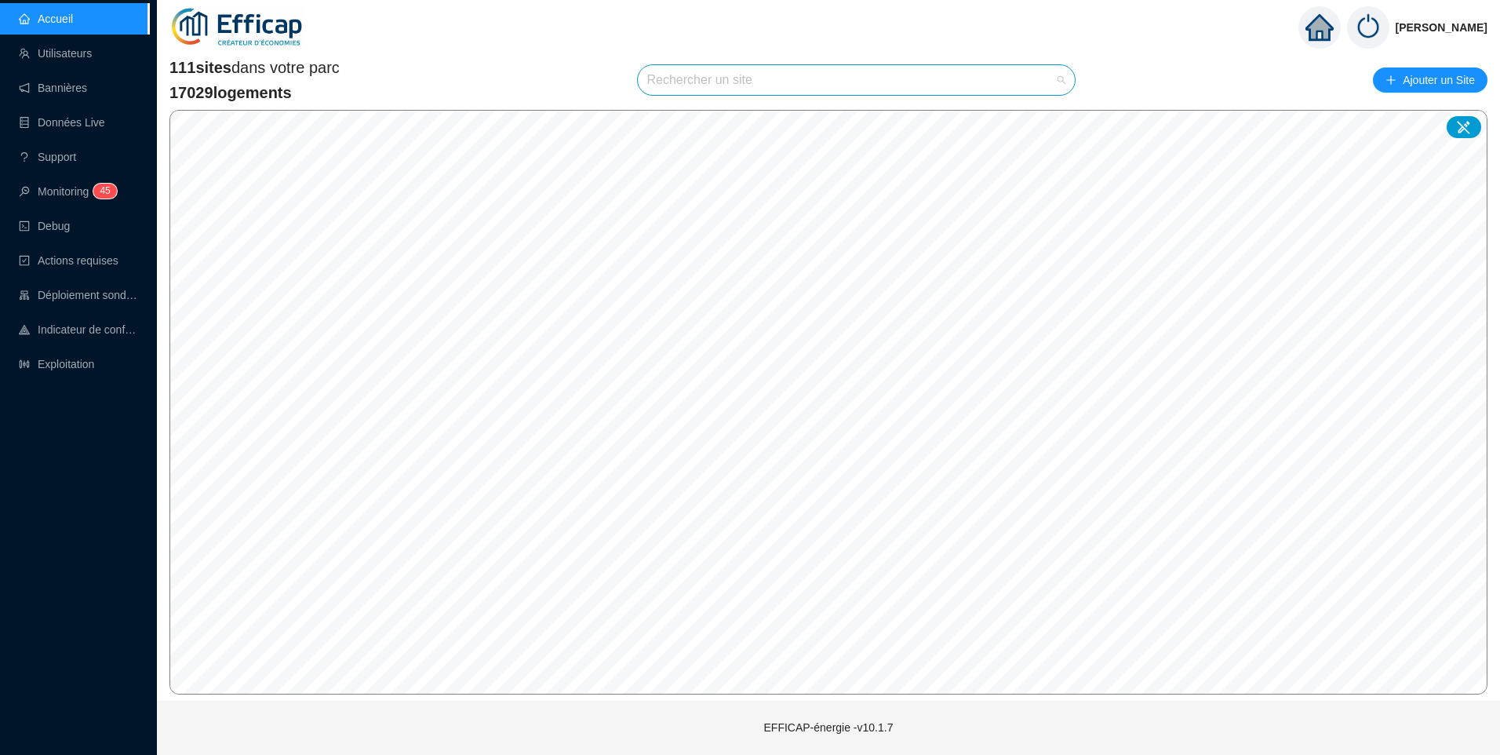
click at [708, 86] on input "search" at bounding box center [849, 80] width 405 height 30
type input "jave"
click at [1046, 121] on icon at bounding box center [1047, 117] width 11 height 11
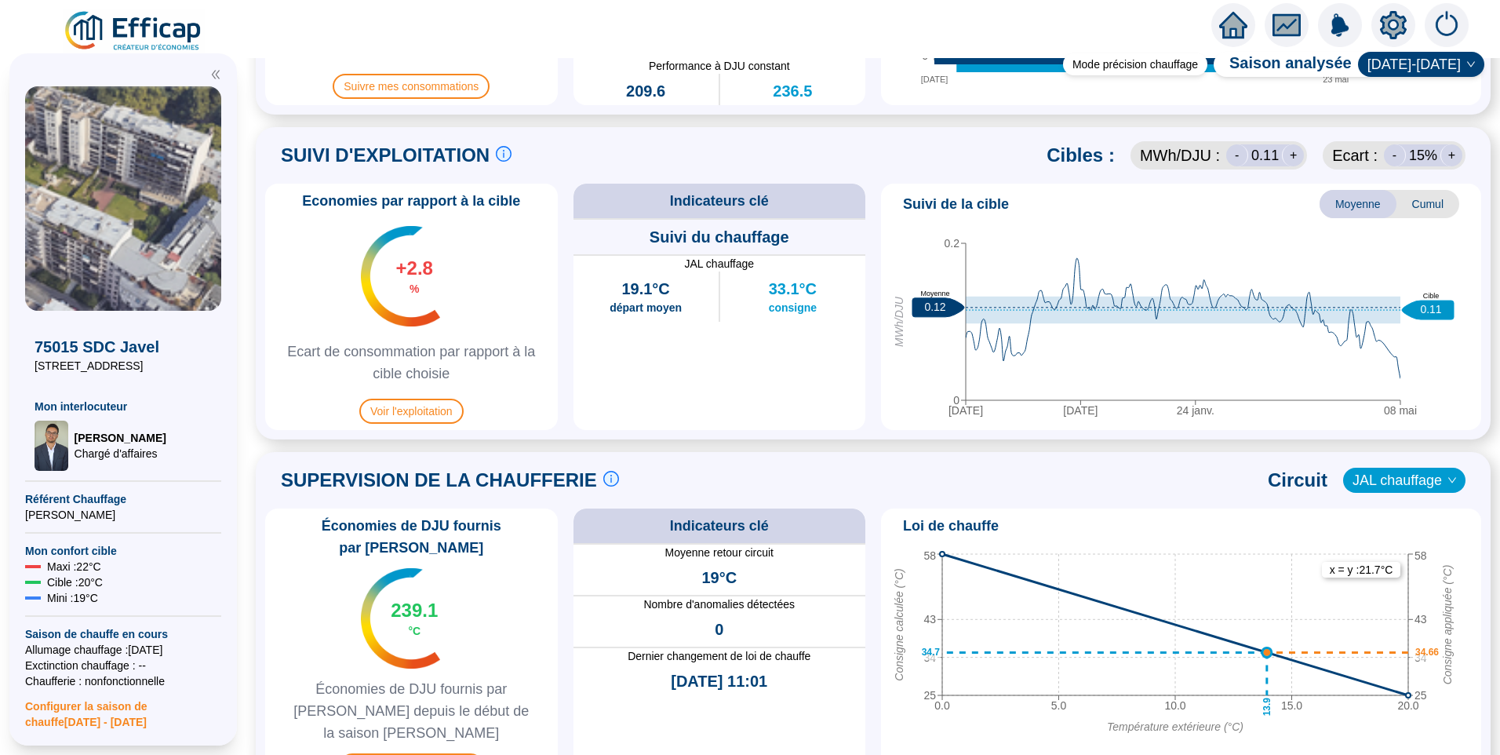
scroll to position [653, 0]
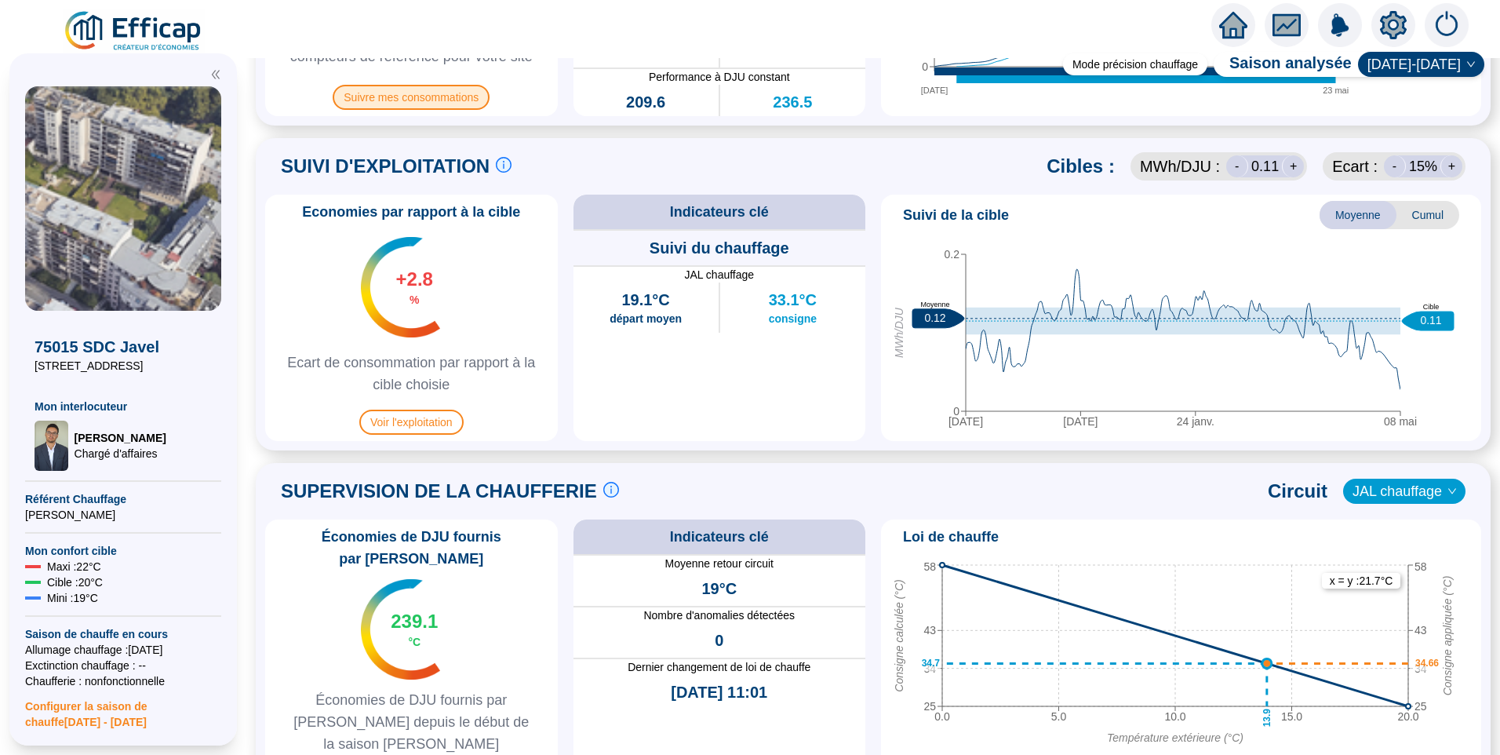
click at [435, 98] on span "Suivre mes consommations" at bounding box center [411, 97] width 157 height 25
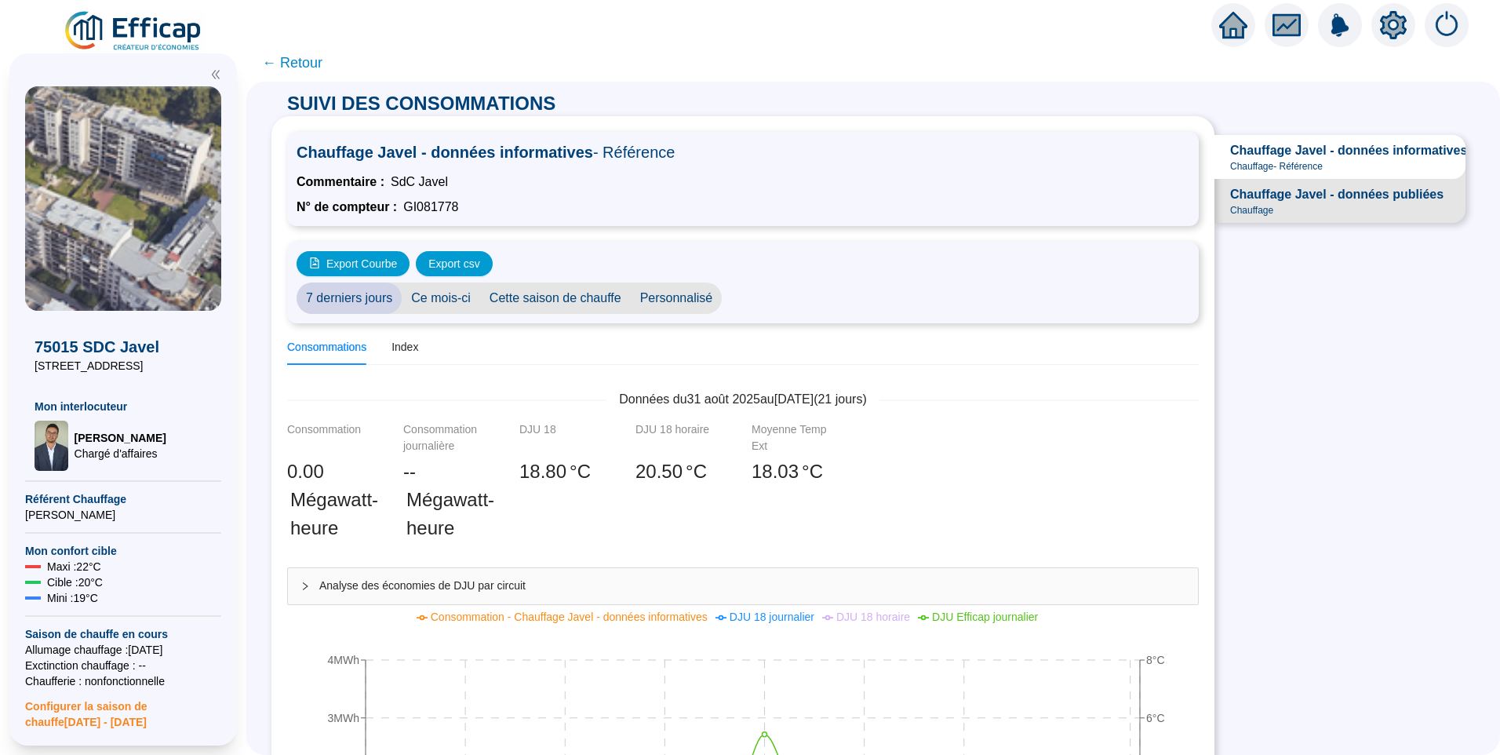
click at [572, 302] on span "Cette saison de chauffe" at bounding box center [555, 297] width 151 height 31
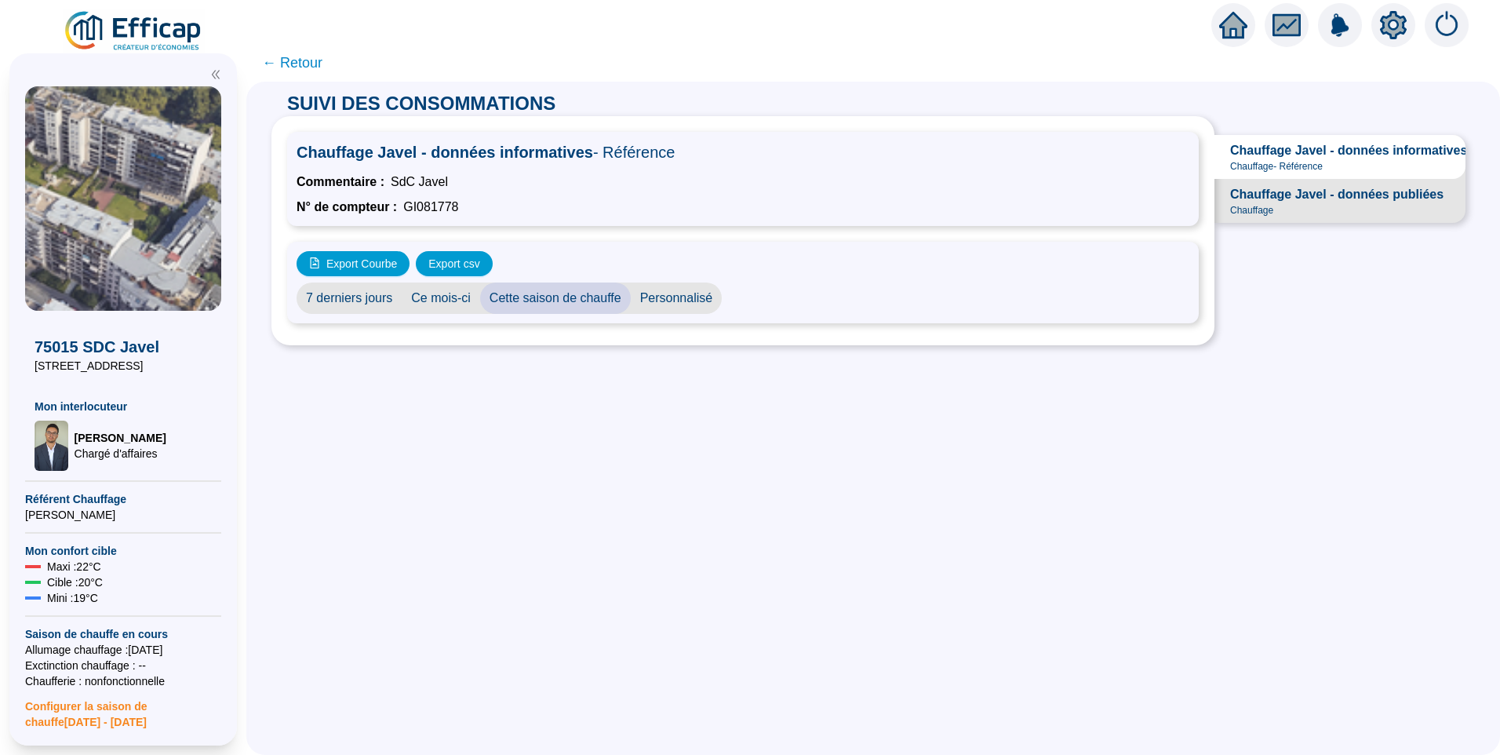
scroll to position [235, 0]
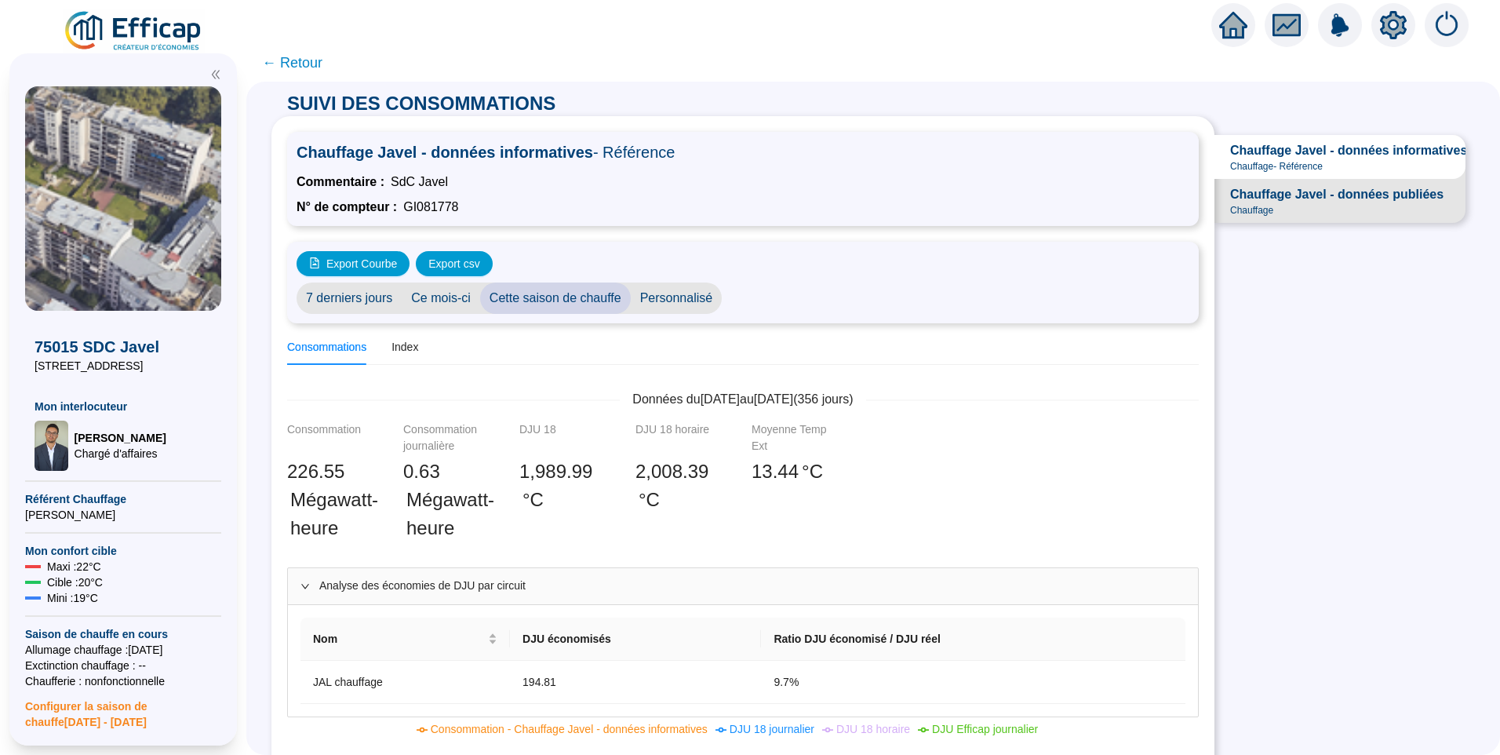
scroll to position [235, 0]
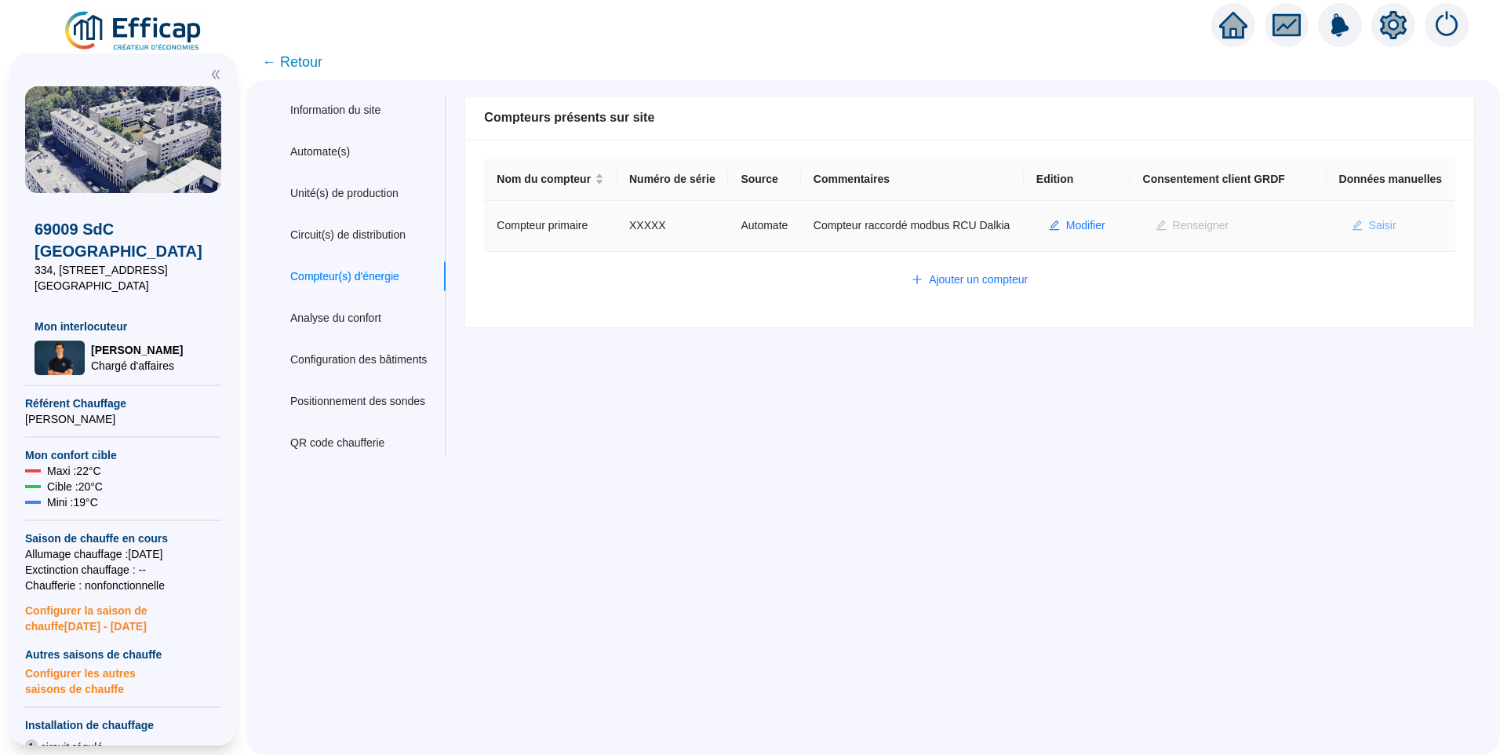
click at [1361, 239] on button "Saisir" at bounding box center [1374, 225] width 70 height 25
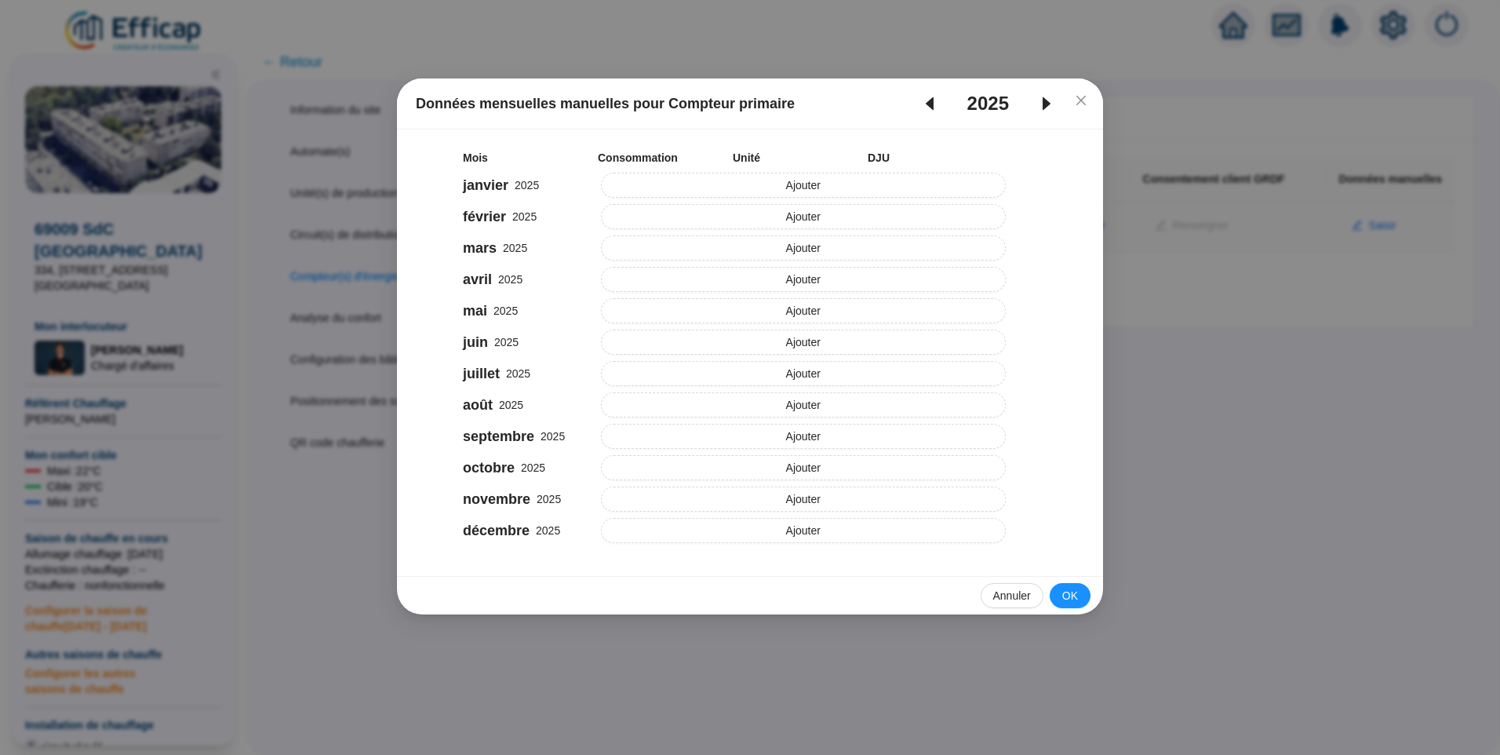
click at [930, 101] on icon "caret-left" at bounding box center [930, 103] width 8 height 13
click at [739, 465] on button "Ajouter" at bounding box center [804, 467] width 406 height 25
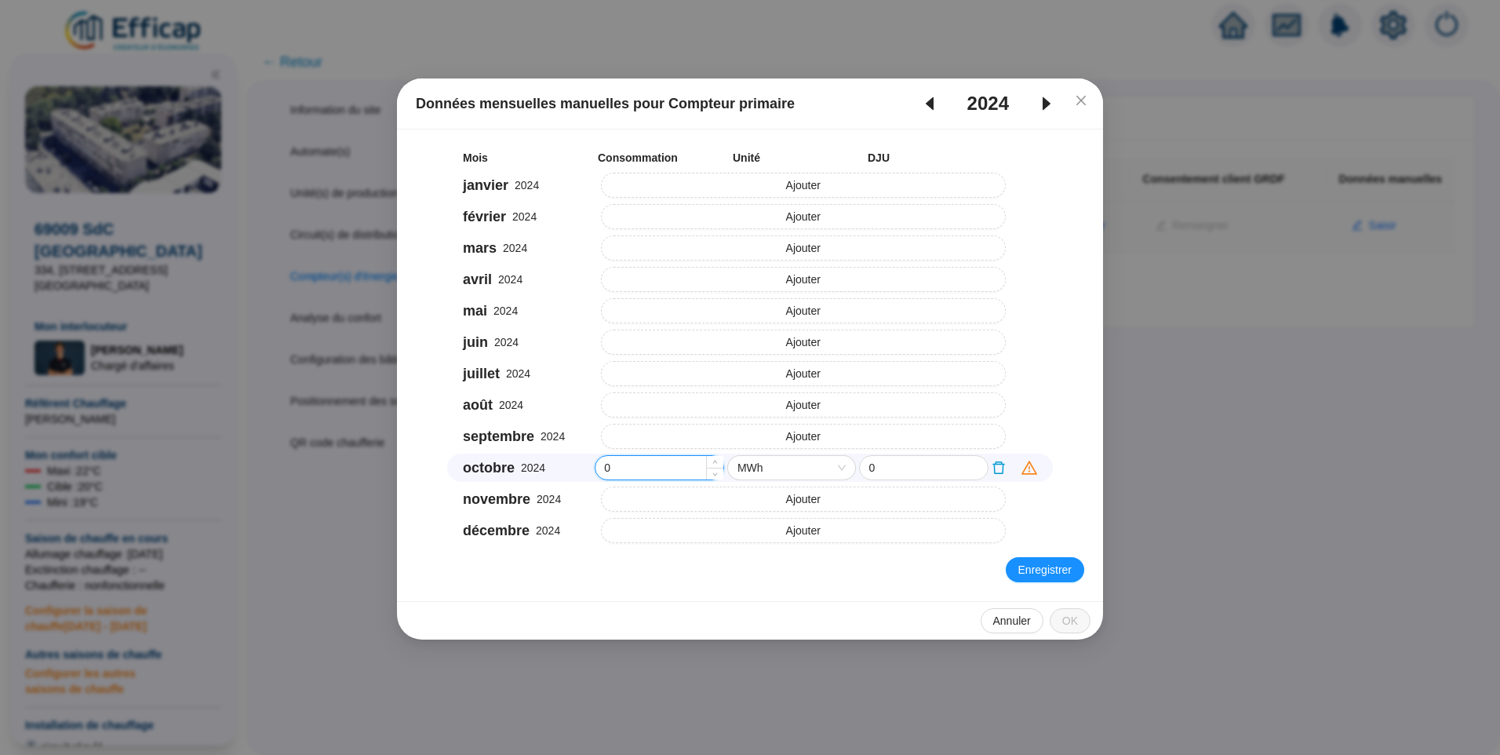
click at [650, 468] on input "0" at bounding box center [660, 468] width 128 height 24
drag, startPoint x: 659, startPoint y: 473, endPoint x: 552, endPoint y: 473, distance: 106.7
click at [552, 473] on div "octobre 2024 0 MWh 0" at bounding box center [750, 468] width 606 height 28
type input "7710"
click at [1041, 569] on span "Enregistrer" at bounding box center [1045, 570] width 53 height 16
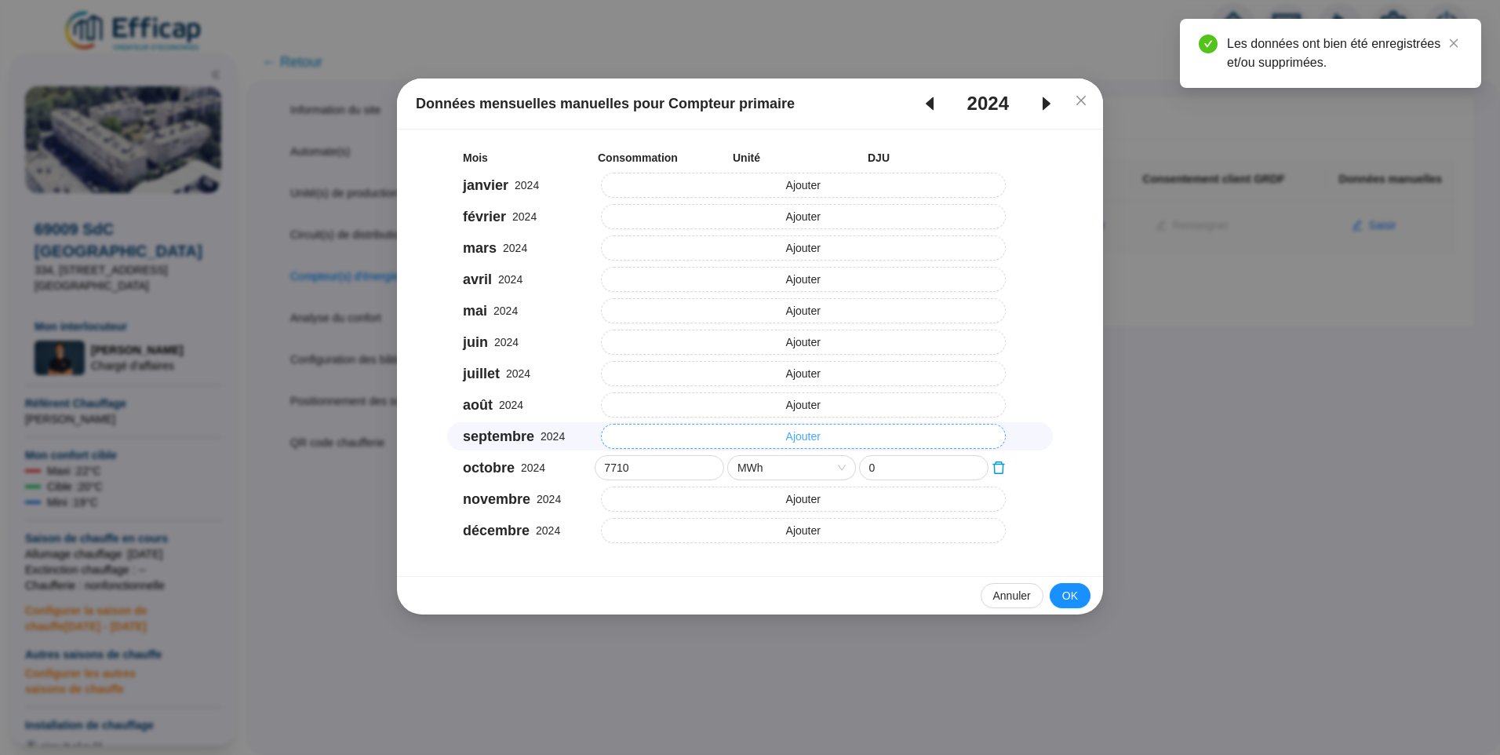
click at [655, 439] on button "Ajouter" at bounding box center [804, 436] width 406 height 25
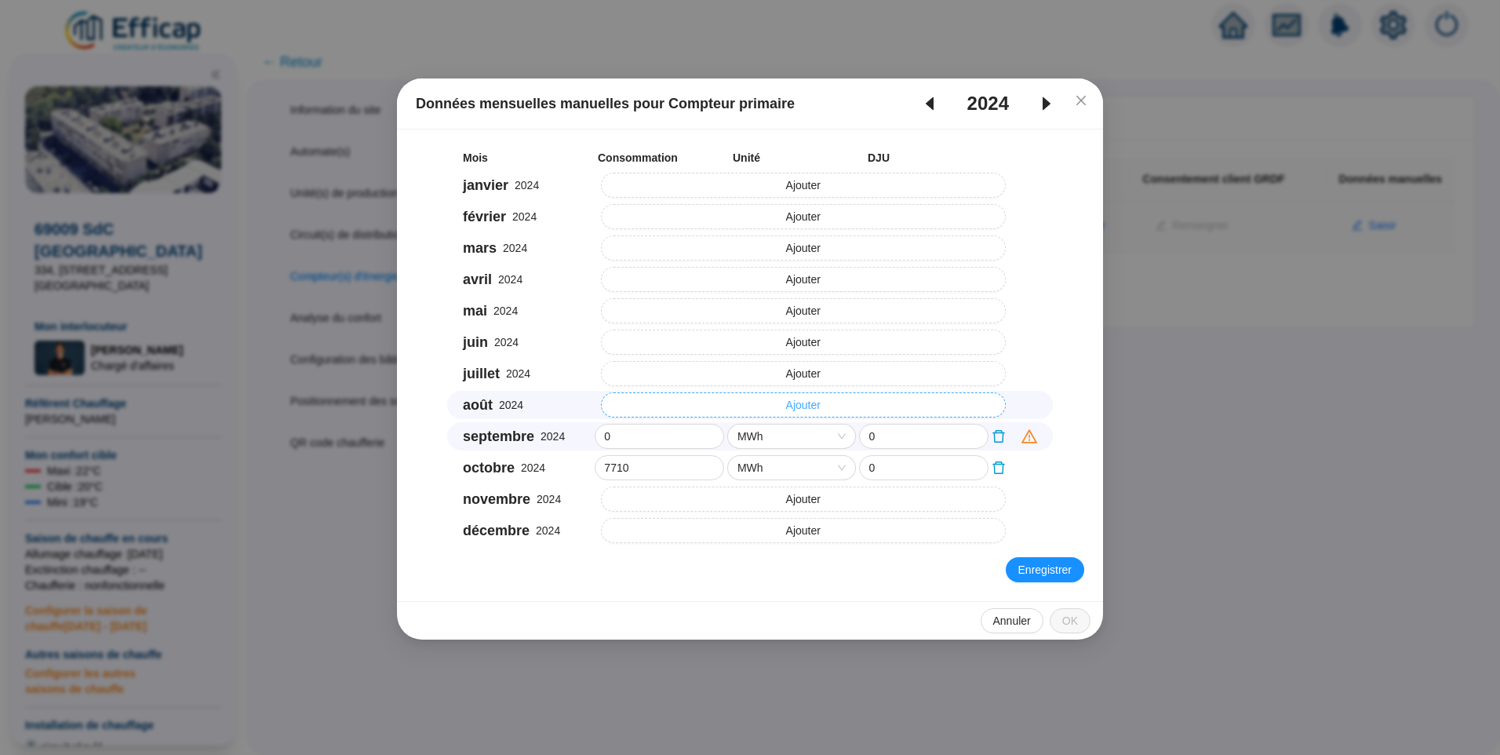
click at [640, 409] on button "Ajouter" at bounding box center [804, 404] width 406 height 25
click at [638, 377] on button "Ajouter" at bounding box center [804, 373] width 406 height 25
click at [654, 337] on button "Ajouter" at bounding box center [804, 342] width 406 height 25
click at [647, 308] on button "Ajouter" at bounding box center [804, 310] width 406 height 25
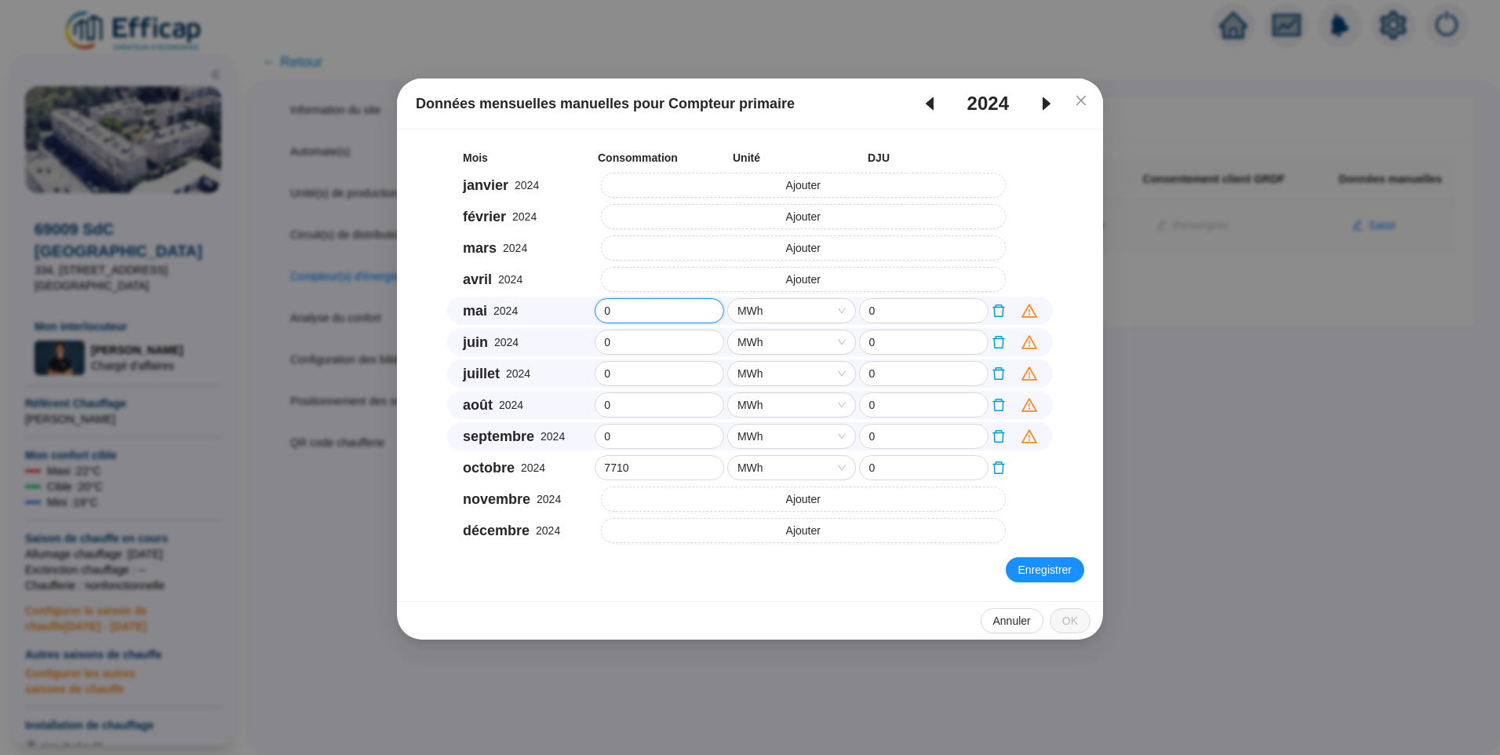
drag, startPoint x: 596, startPoint y: 314, endPoint x: 581, endPoint y: 314, distance: 14.9
click at [581, 314] on div "mai 2024 0 MWh 0" at bounding box center [750, 311] width 606 height 28
click at [713, 279] on button "Ajouter" at bounding box center [804, 279] width 406 height 25
drag, startPoint x: 632, startPoint y: 282, endPoint x: 581, endPoint y: 281, distance: 50.2
click at [581, 281] on div "avril 2024 0 MWh 0" at bounding box center [750, 279] width 606 height 28
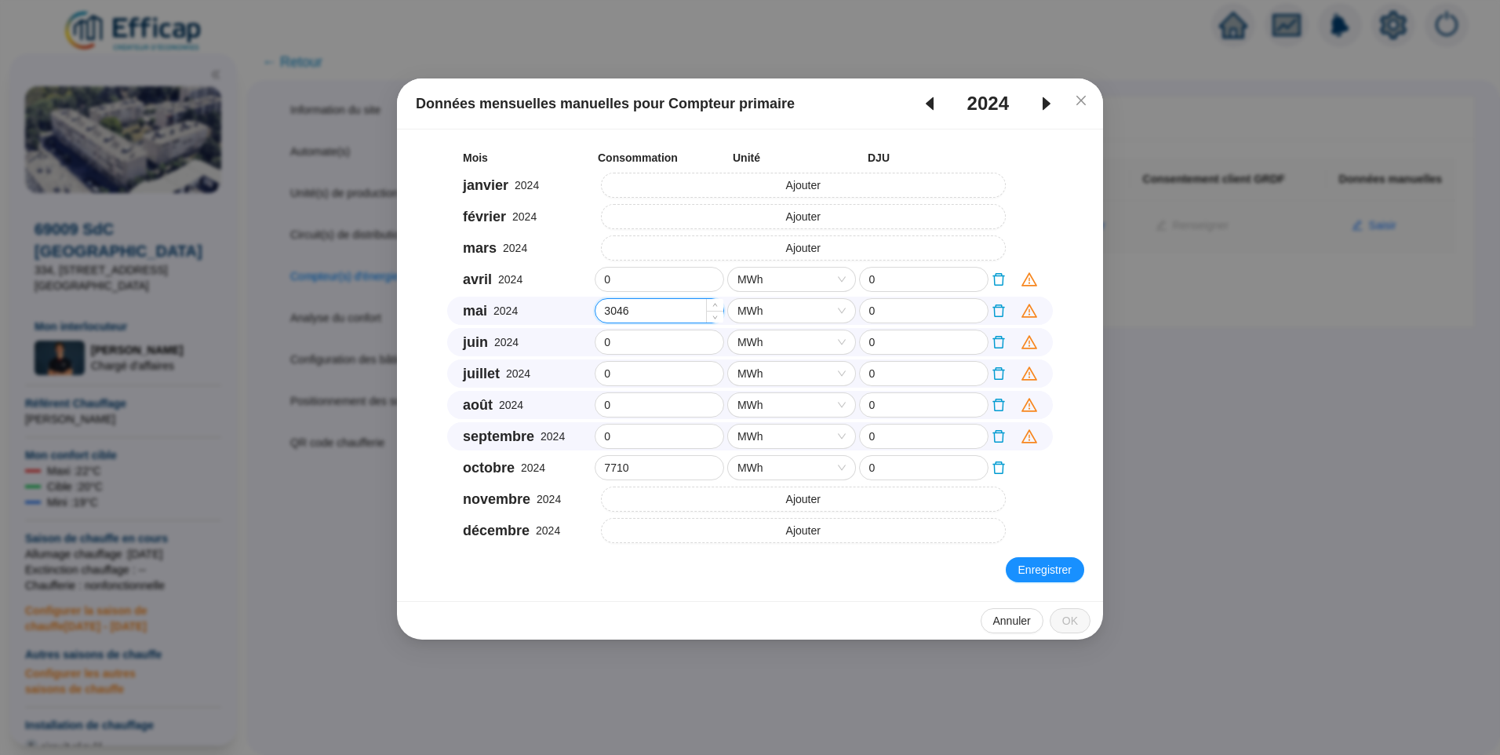
click at [614, 314] on input "3046" at bounding box center [660, 311] width 128 height 24
type input "30.46"
click at [609, 466] on input "7710" at bounding box center [660, 468] width 128 height 24
type input "7.71"
drag, startPoint x: 636, startPoint y: 275, endPoint x: 604, endPoint y: 278, distance: 32.3
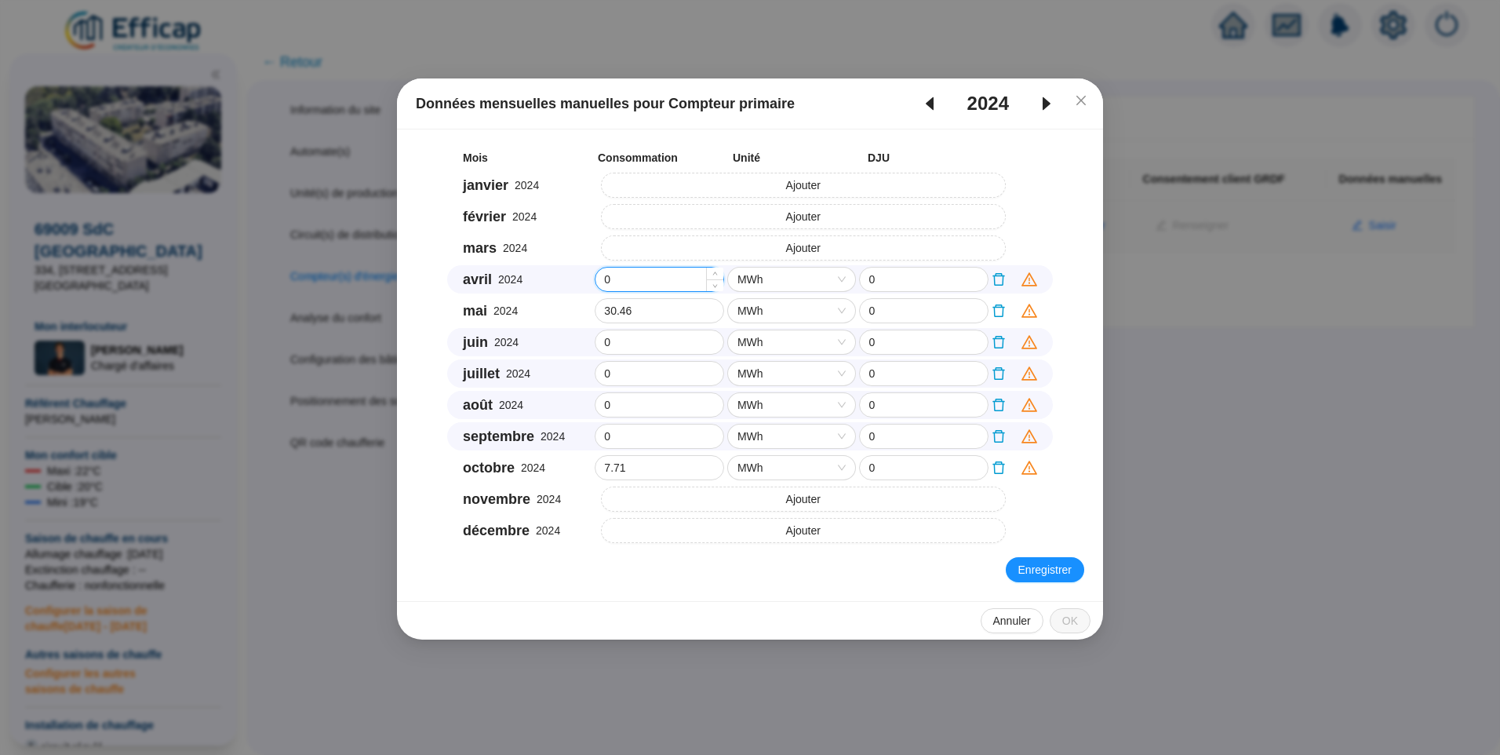
click at [604, 278] on input "0" at bounding box center [660, 280] width 128 height 24
type input "73.51"
click at [1060, 562] on span "Enregistrer" at bounding box center [1045, 570] width 53 height 16
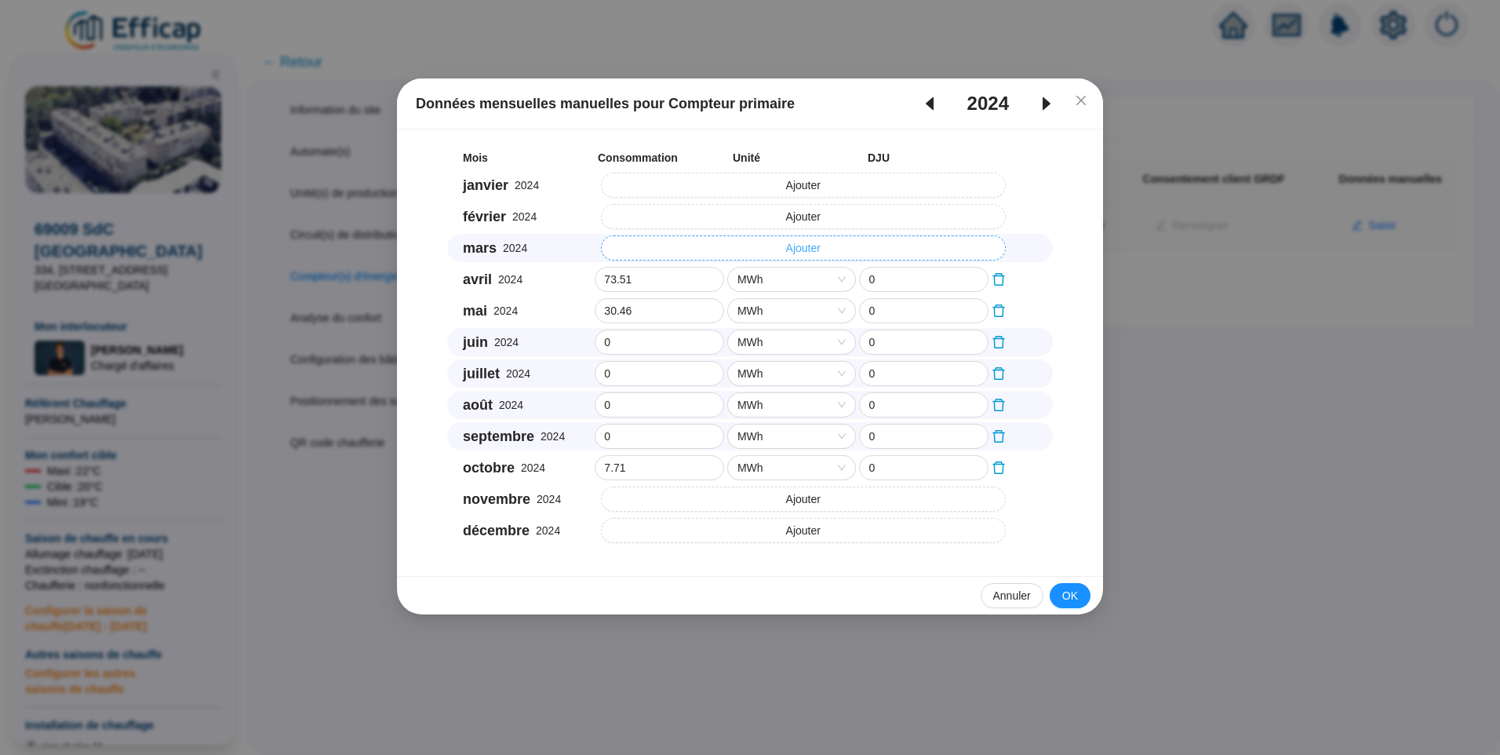
click at [699, 253] on button "Ajouter" at bounding box center [804, 247] width 406 height 25
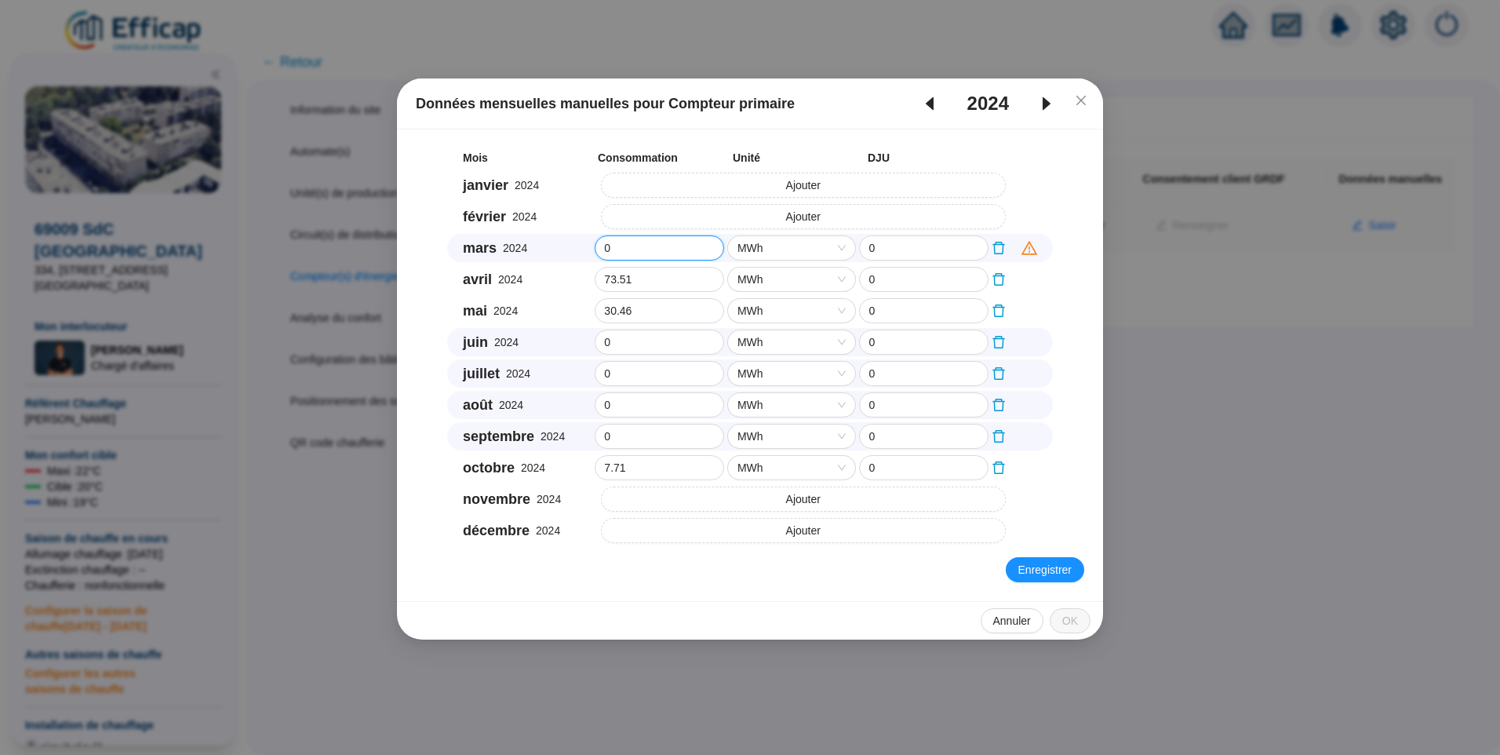
drag, startPoint x: 634, startPoint y: 244, endPoint x: 559, endPoint y: 240, distance: 74.6
click at [559, 240] on div "mars 2024 0 MWh 0" at bounding box center [750, 248] width 606 height 28
type input "100.63"
click at [717, 210] on button "Ajouter" at bounding box center [804, 216] width 406 height 25
drag, startPoint x: 627, startPoint y: 218, endPoint x: 592, endPoint y: 218, distance: 34.5
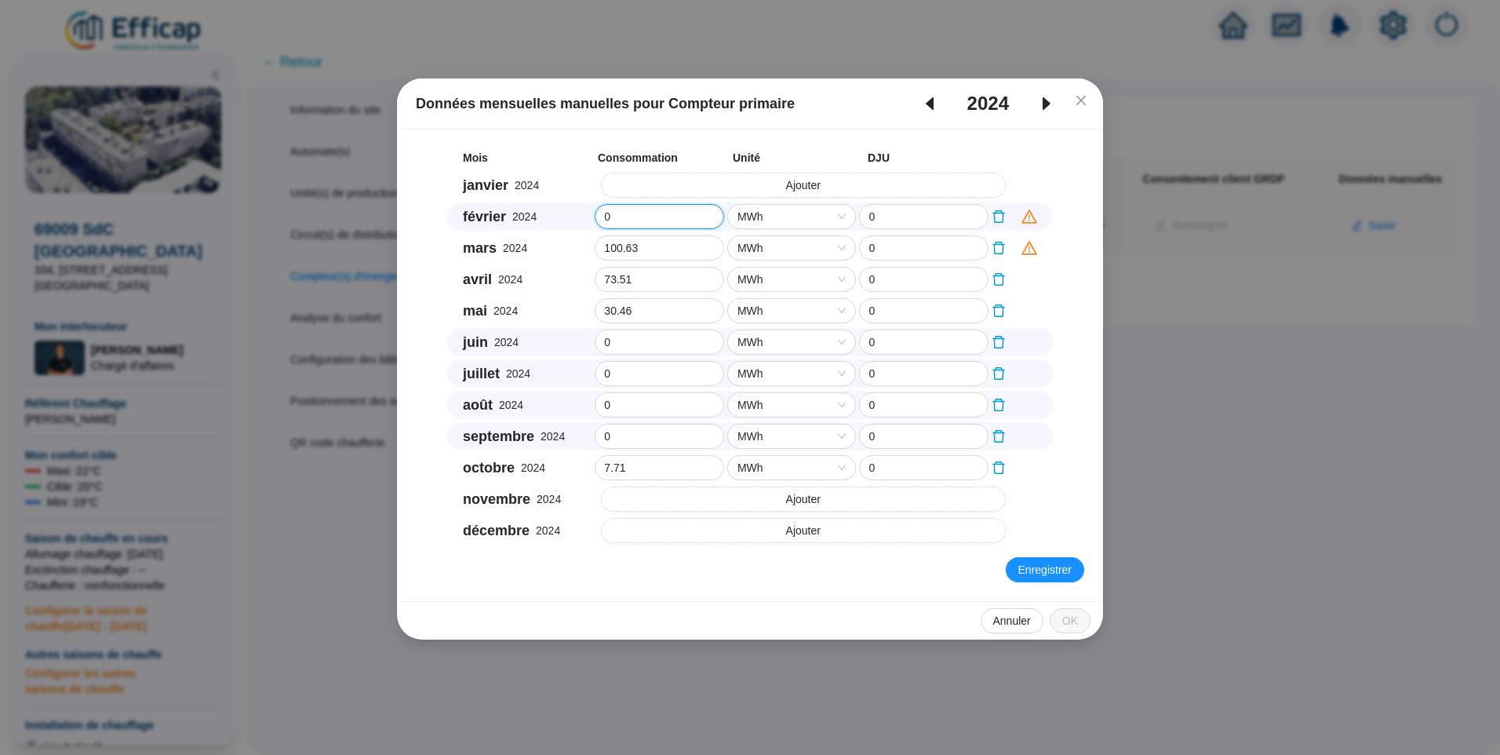
click at [592, 218] on div "février 2024 0 MWh 0" at bounding box center [750, 216] width 606 height 28
type input "100.11"
click at [690, 190] on button "Ajouter" at bounding box center [804, 185] width 406 height 25
drag, startPoint x: 647, startPoint y: 188, endPoint x: 597, endPoint y: 183, distance: 50.4
click at [597, 183] on input "0" at bounding box center [660, 185] width 128 height 24
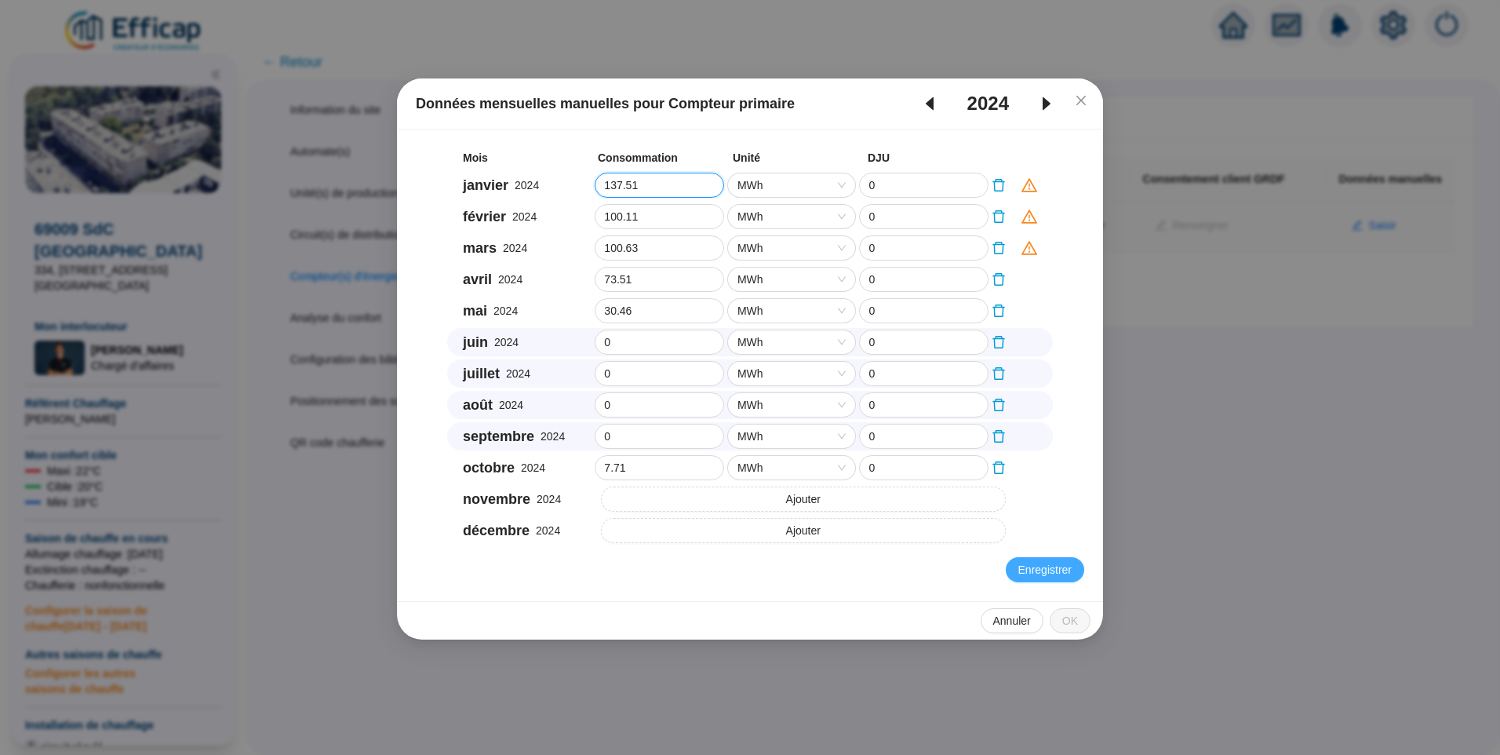
type input "137.51"
click at [1054, 570] on span "Enregistrer" at bounding box center [1045, 570] width 53 height 16
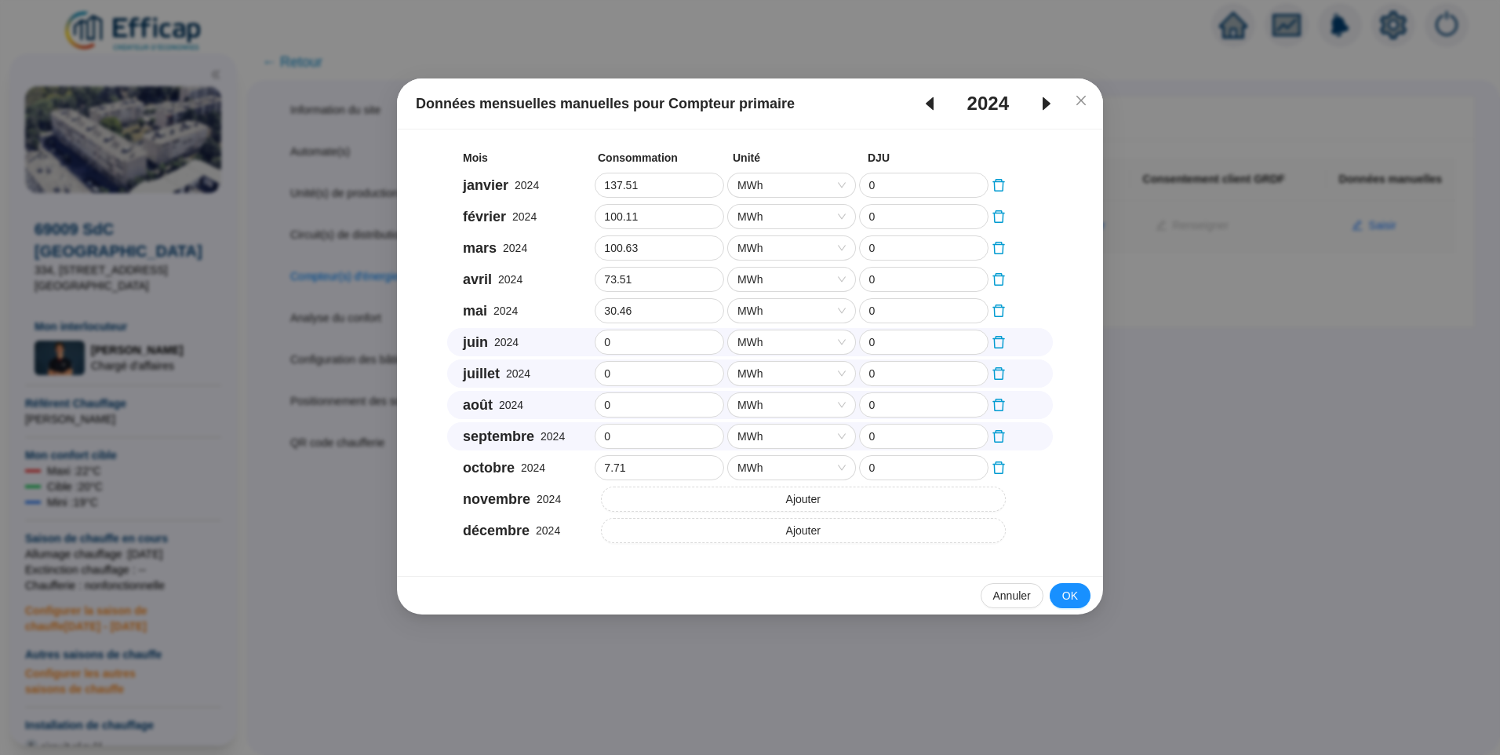
click at [932, 102] on icon "caret-left" at bounding box center [929, 103] width 19 height 19
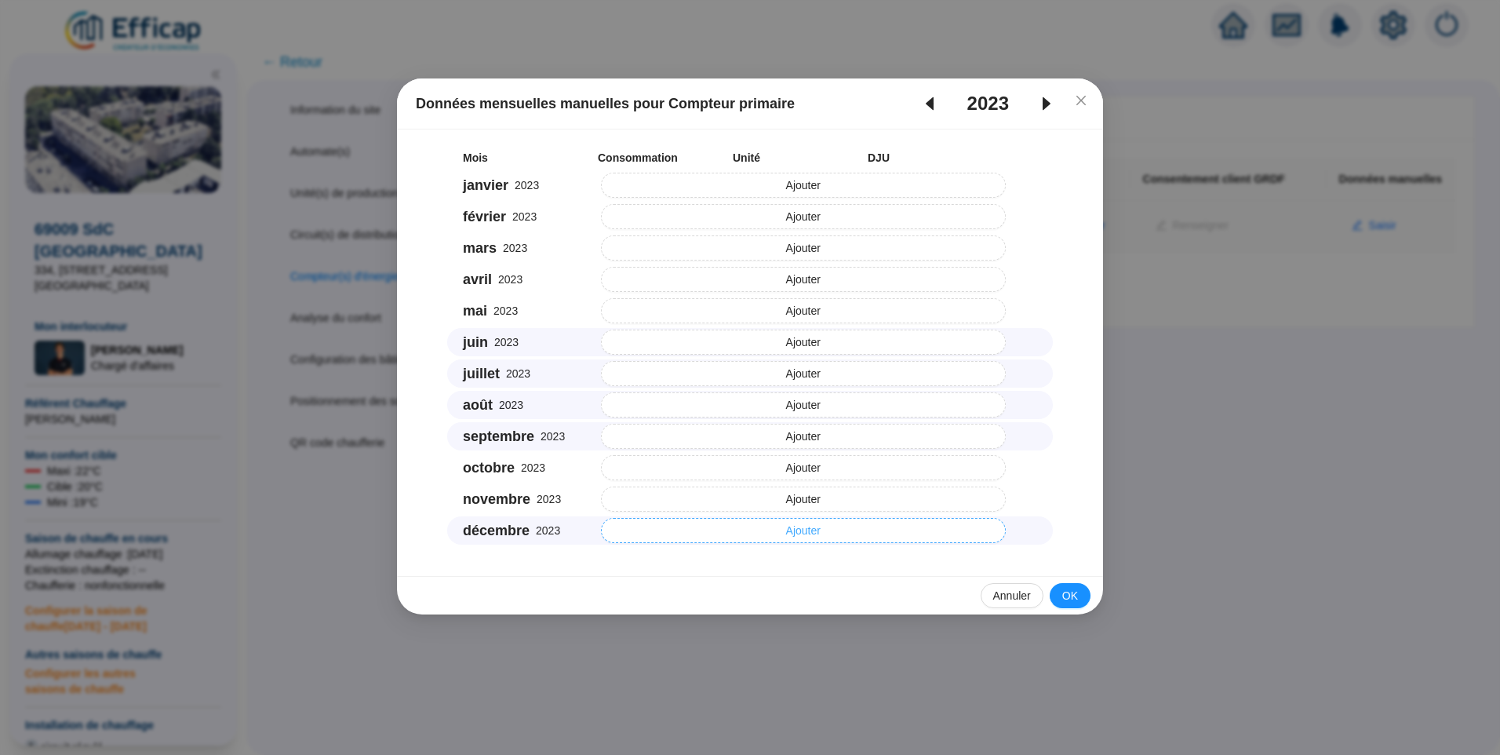
click at [803, 528] on span "Ajouter" at bounding box center [803, 531] width 35 height 16
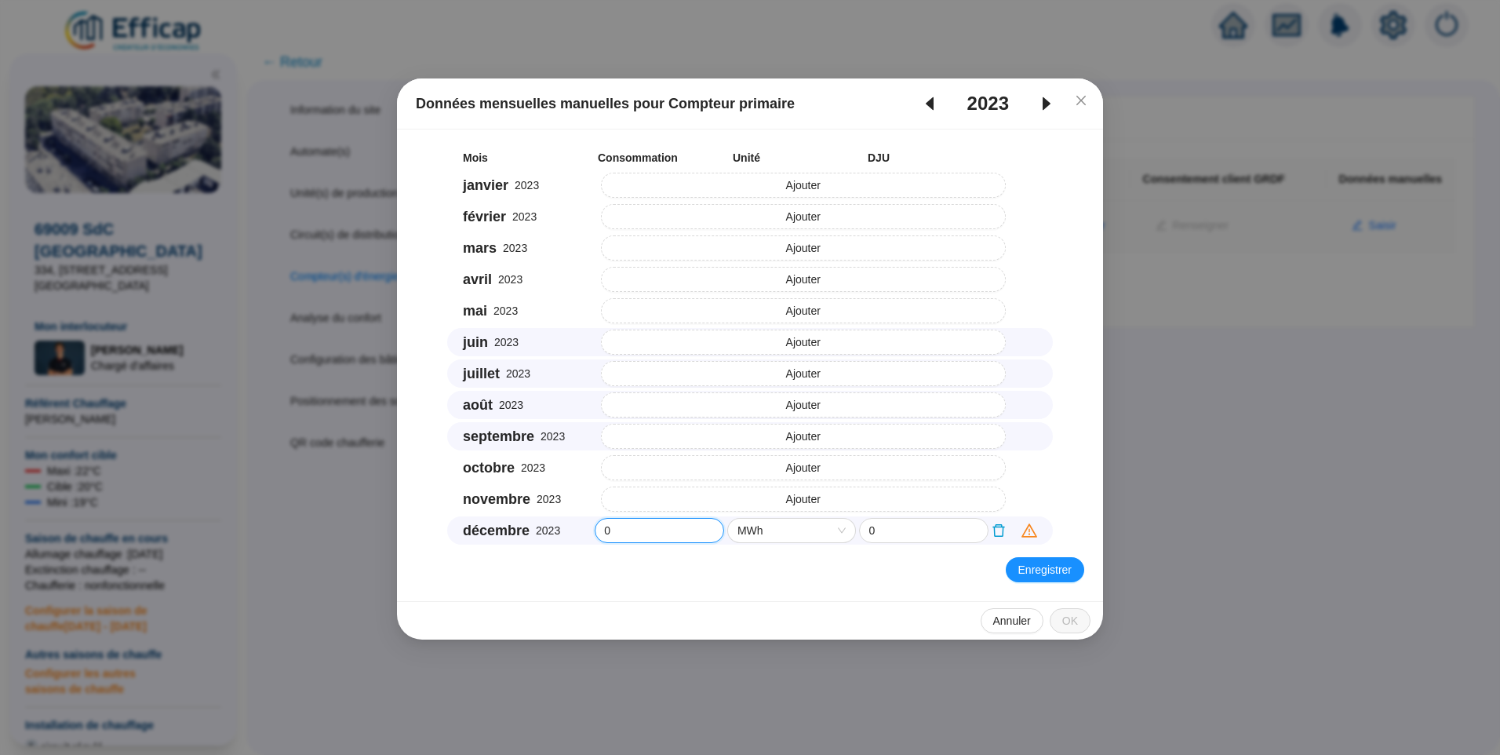
drag, startPoint x: 649, startPoint y: 535, endPoint x: 574, endPoint y: 534, distance: 75.3
click at [574, 534] on div "décembre 2023 0 MWh 0" at bounding box center [750, 530] width 606 height 28
type input "173.87"
click at [697, 506] on button "Ajouter" at bounding box center [804, 498] width 406 height 25
drag, startPoint x: 630, startPoint y: 498, endPoint x: 440, endPoint y: 503, distance: 189.9
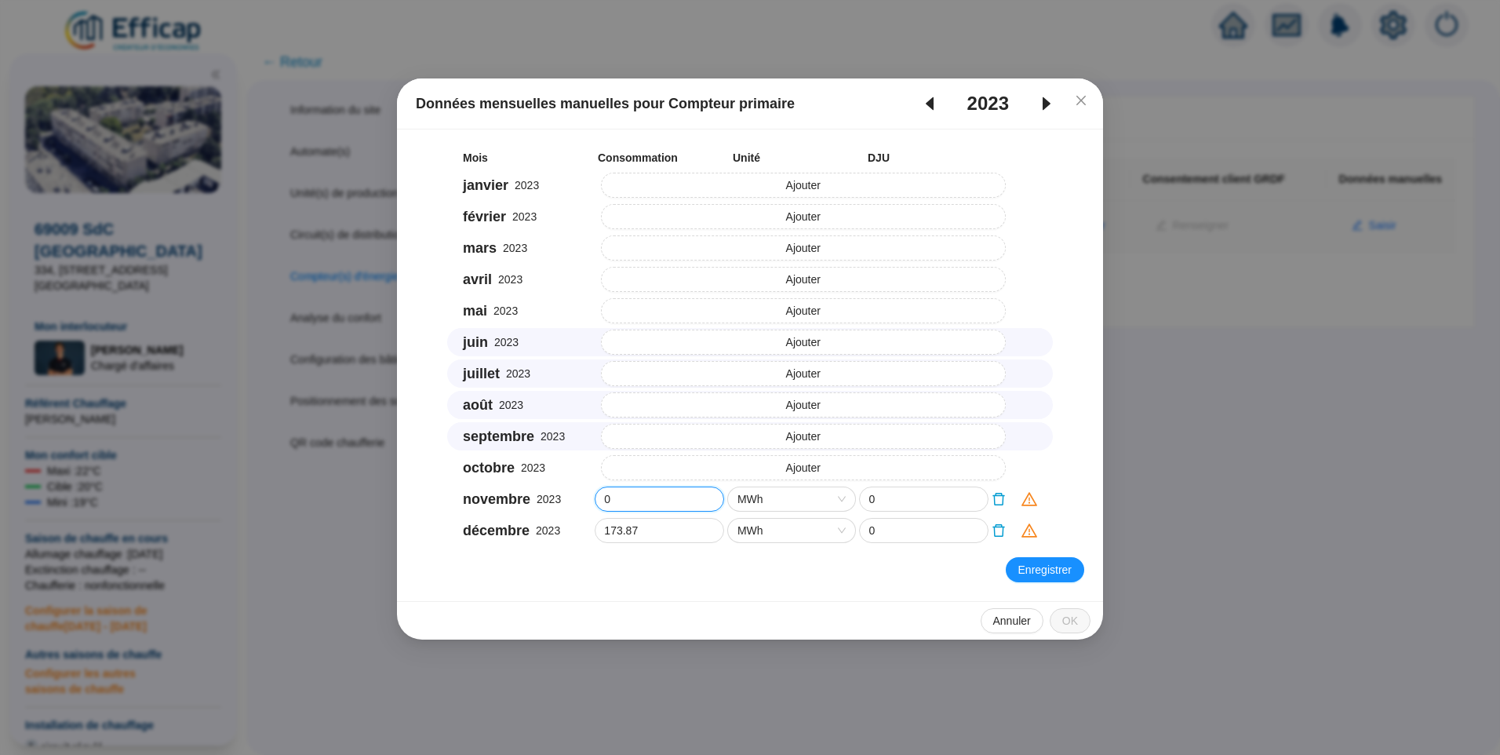
click at [440, 503] on div "Mois Consommation Unité DJU janvier 2023 Ajouter février 2023 Ajouter mars 2023…" at bounding box center [750, 346] width 669 height 396
type input "70.5"
click at [1037, 562] on span "Enregistrer" at bounding box center [1045, 570] width 53 height 16
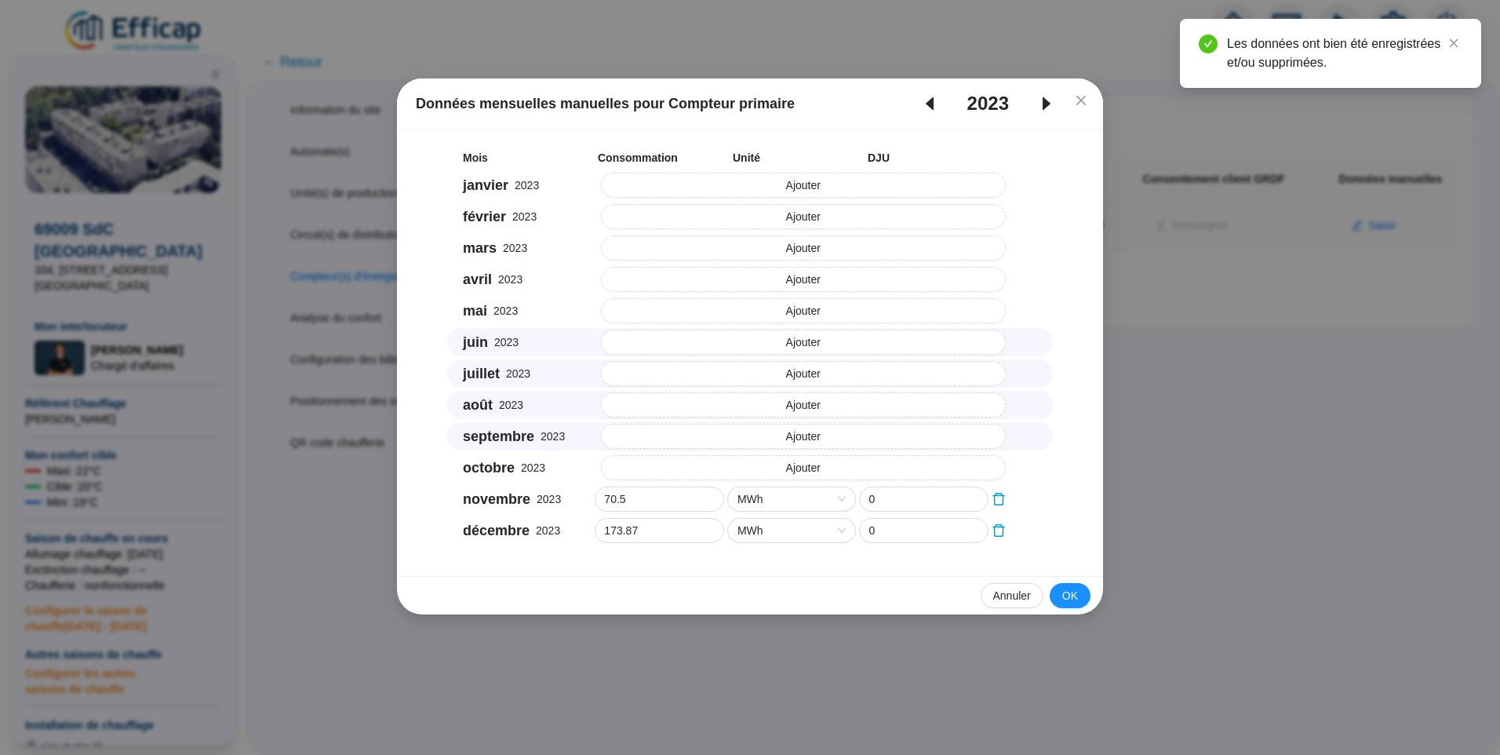
click at [1047, 107] on icon "caret-right" at bounding box center [1046, 103] width 19 height 19
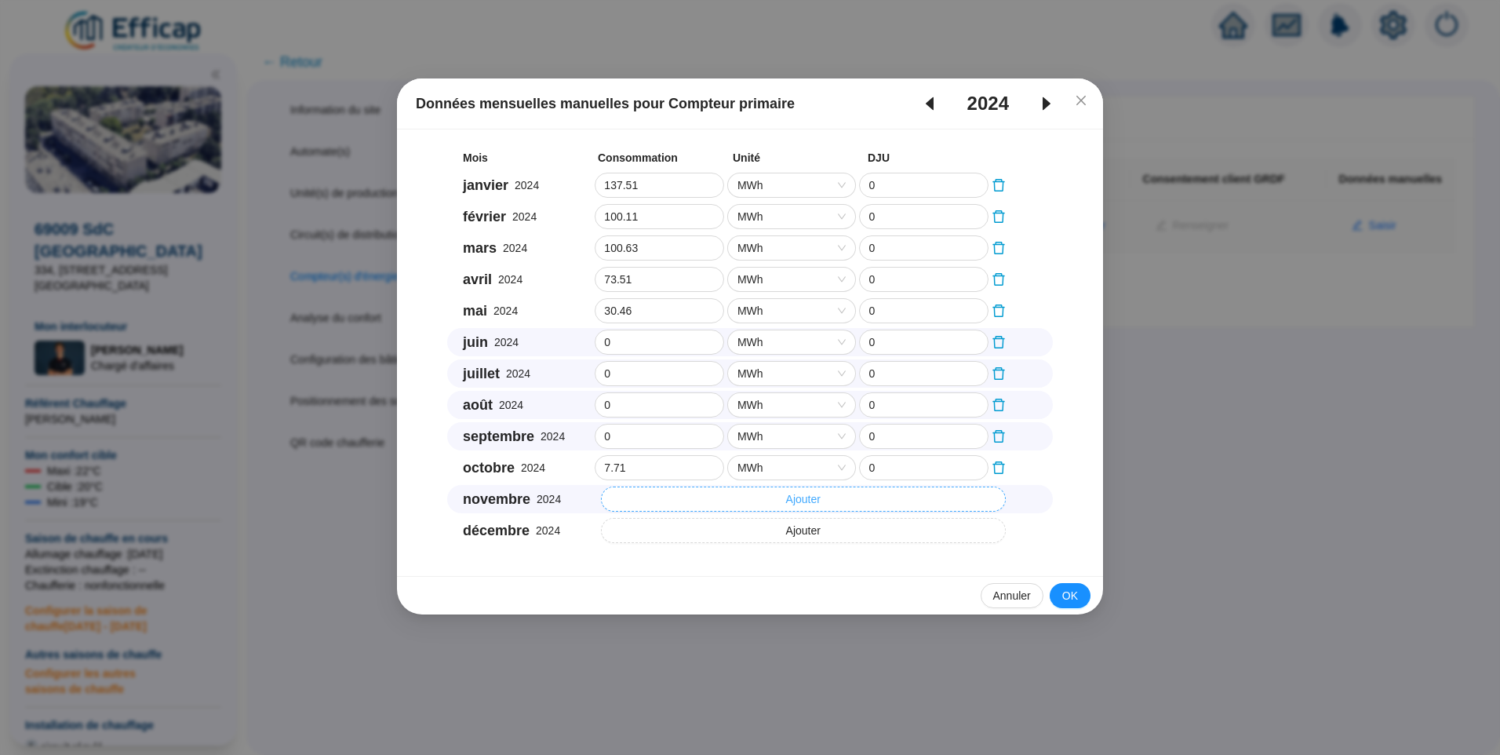
click at [701, 502] on button "Ajouter" at bounding box center [804, 498] width 406 height 25
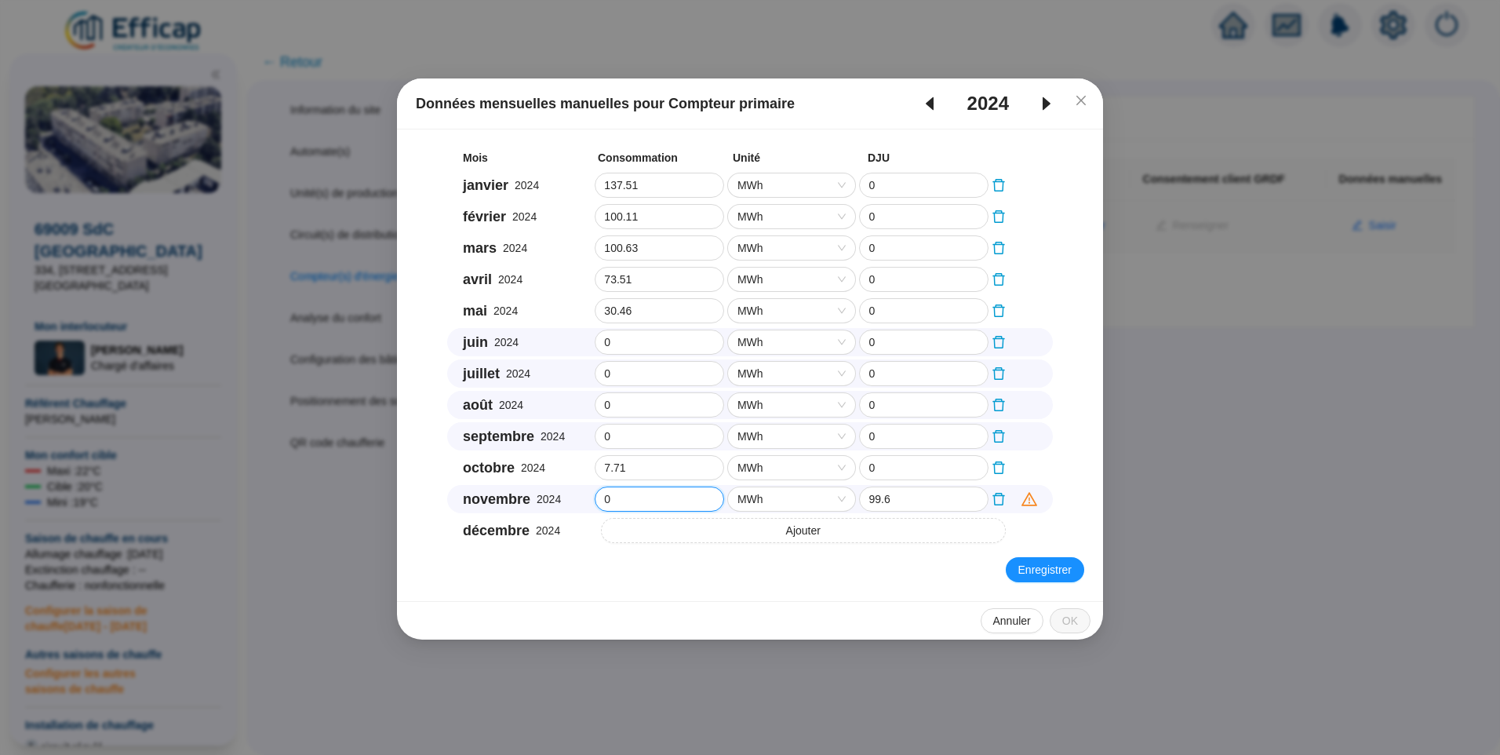
drag, startPoint x: 654, startPoint y: 504, endPoint x: 541, endPoint y: 505, distance: 113.0
click at [541, 505] on div "novembre 2024 0 MWh 99.6" at bounding box center [750, 499] width 606 height 28
type input "83.27"
click at [690, 529] on button "Ajouter" at bounding box center [804, 530] width 406 height 25
drag, startPoint x: 634, startPoint y: 535, endPoint x: 456, endPoint y: 541, distance: 178.2
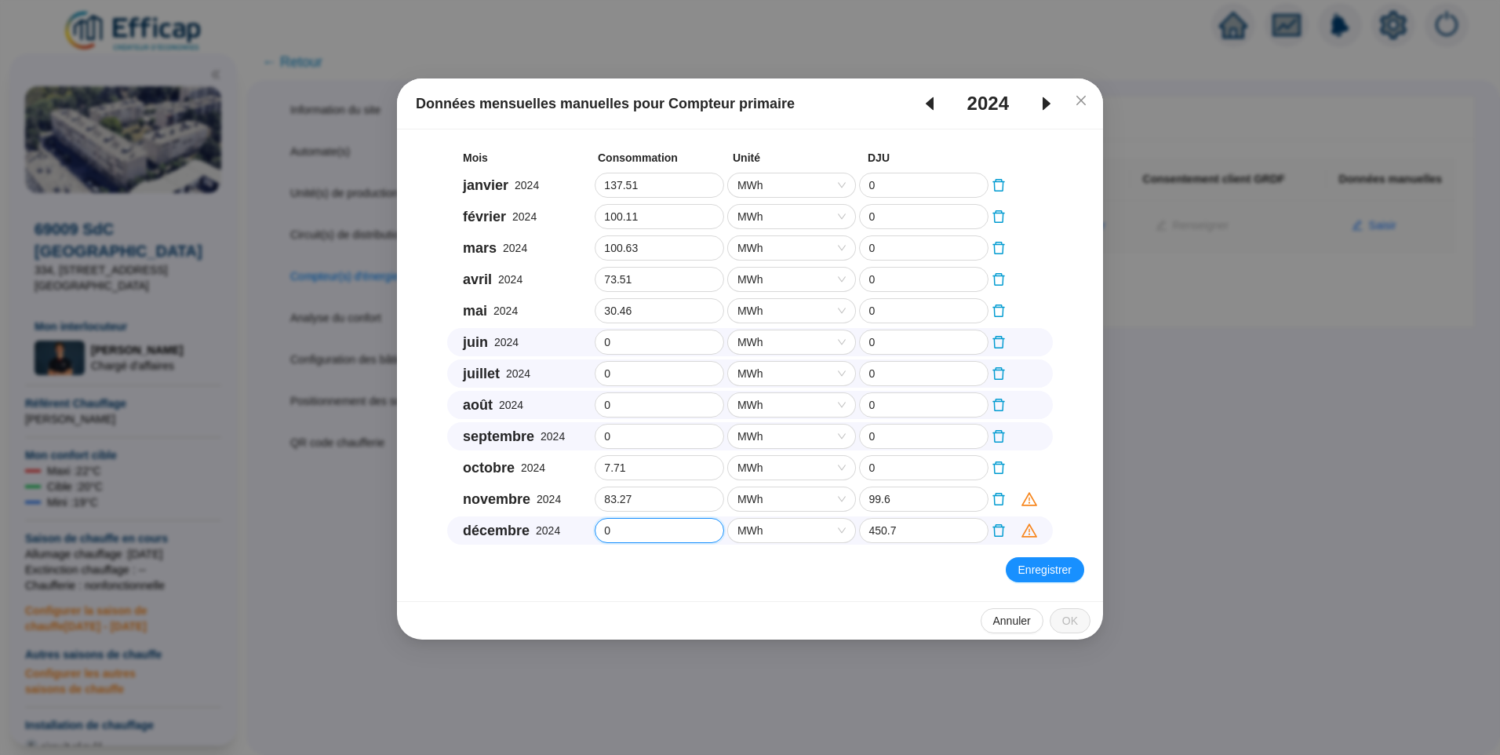
click at [456, 541] on div "décembre 2024 0 MWh 450.7" at bounding box center [750, 530] width 606 height 28
type input "208.99"
click at [1030, 570] on span "Enregistrer" at bounding box center [1045, 570] width 53 height 16
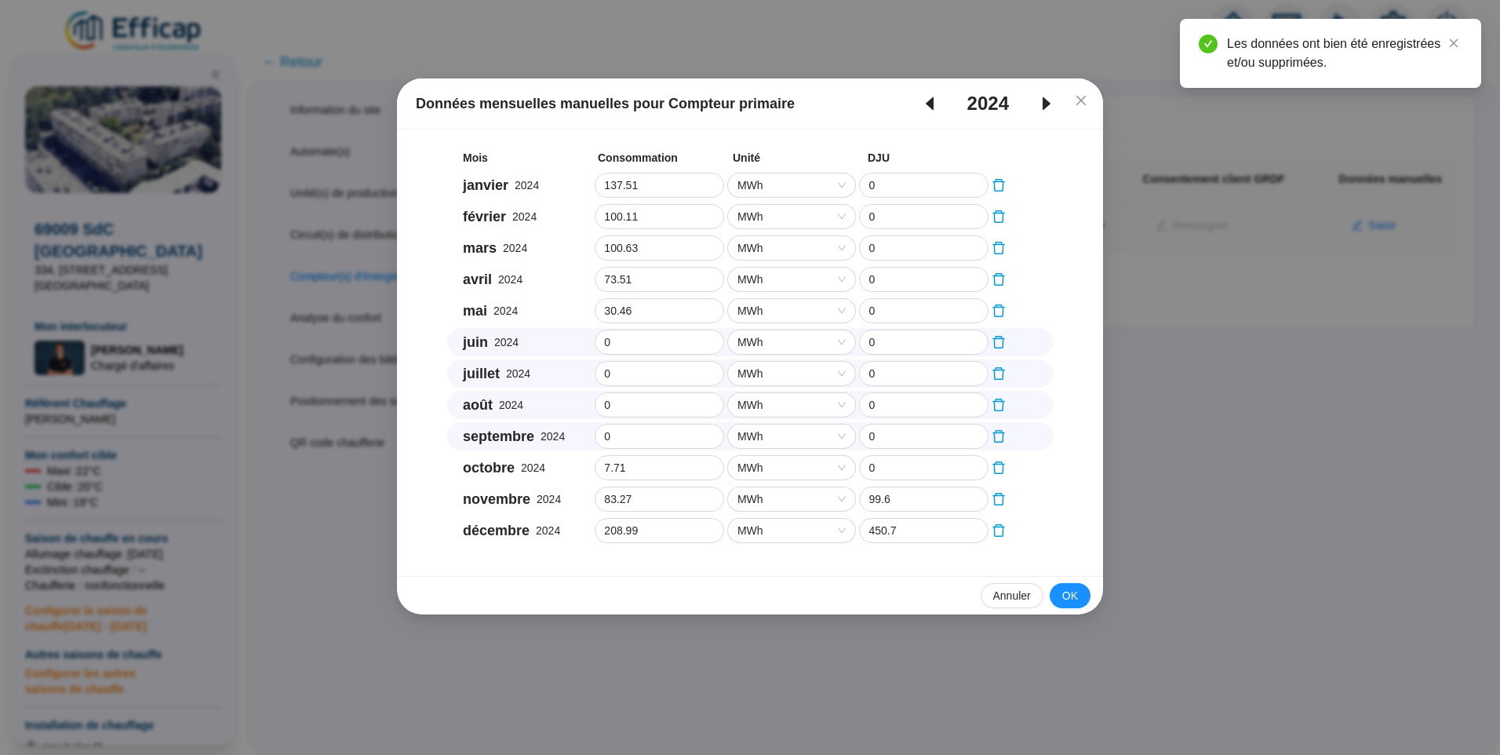
click at [1047, 108] on icon "caret-right" at bounding box center [1046, 103] width 19 height 19
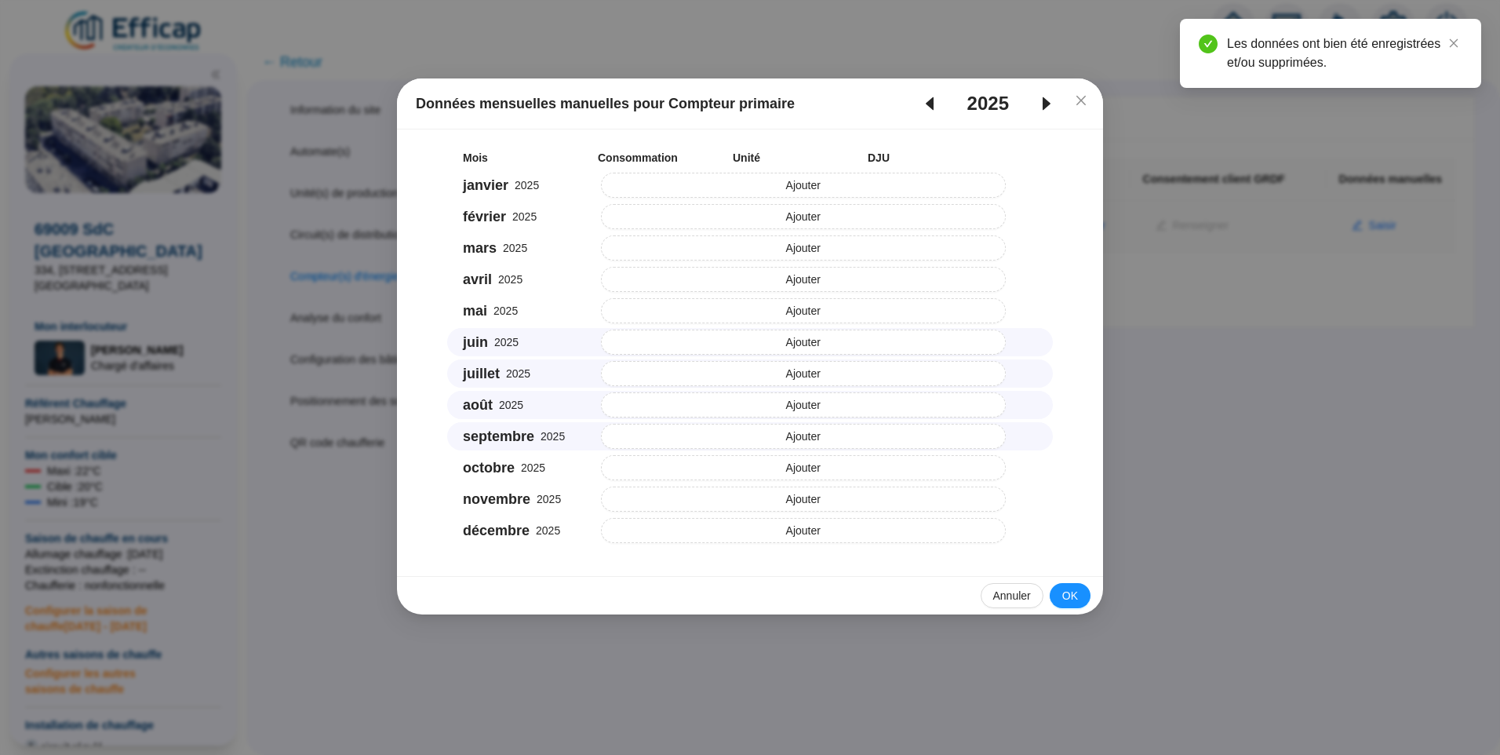
click at [931, 104] on icon "caret-left" at bounding box center [930, 103] width 8 height 13
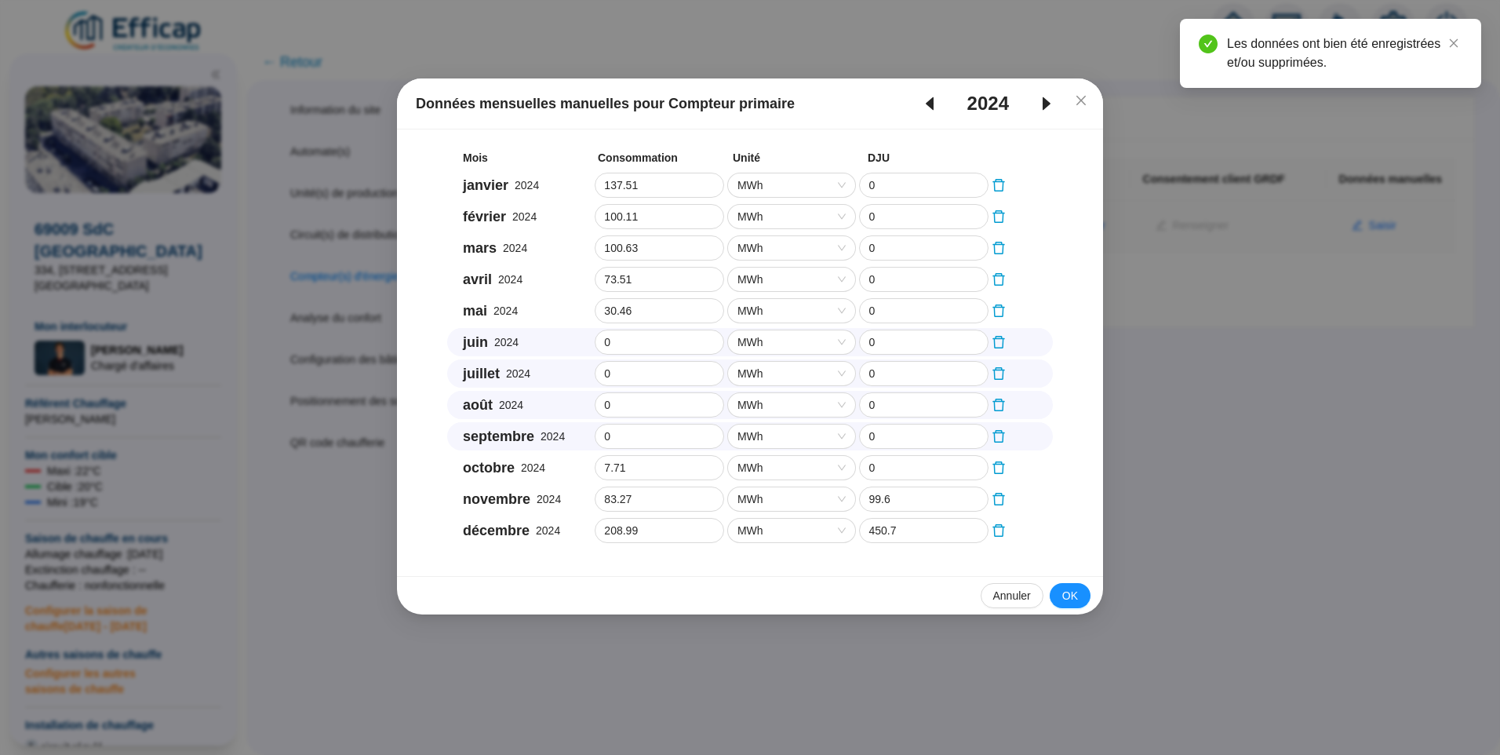
click at [1049, 99] on icon "caret-right" at bounding box center [1046, 103] width 19 height 19
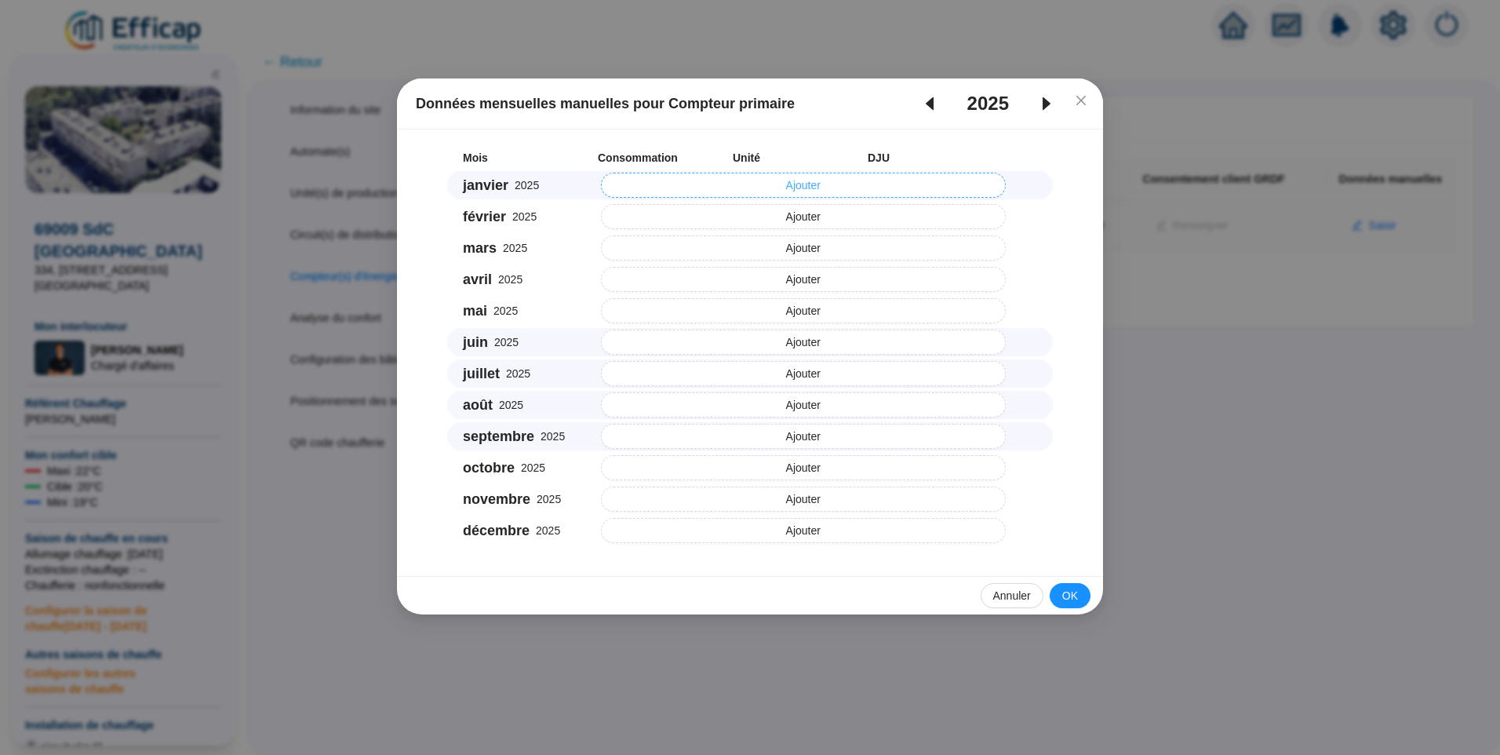
click at [709, 195] on button "Ajouter" at bounding box center [804, 185] width 406 height 25
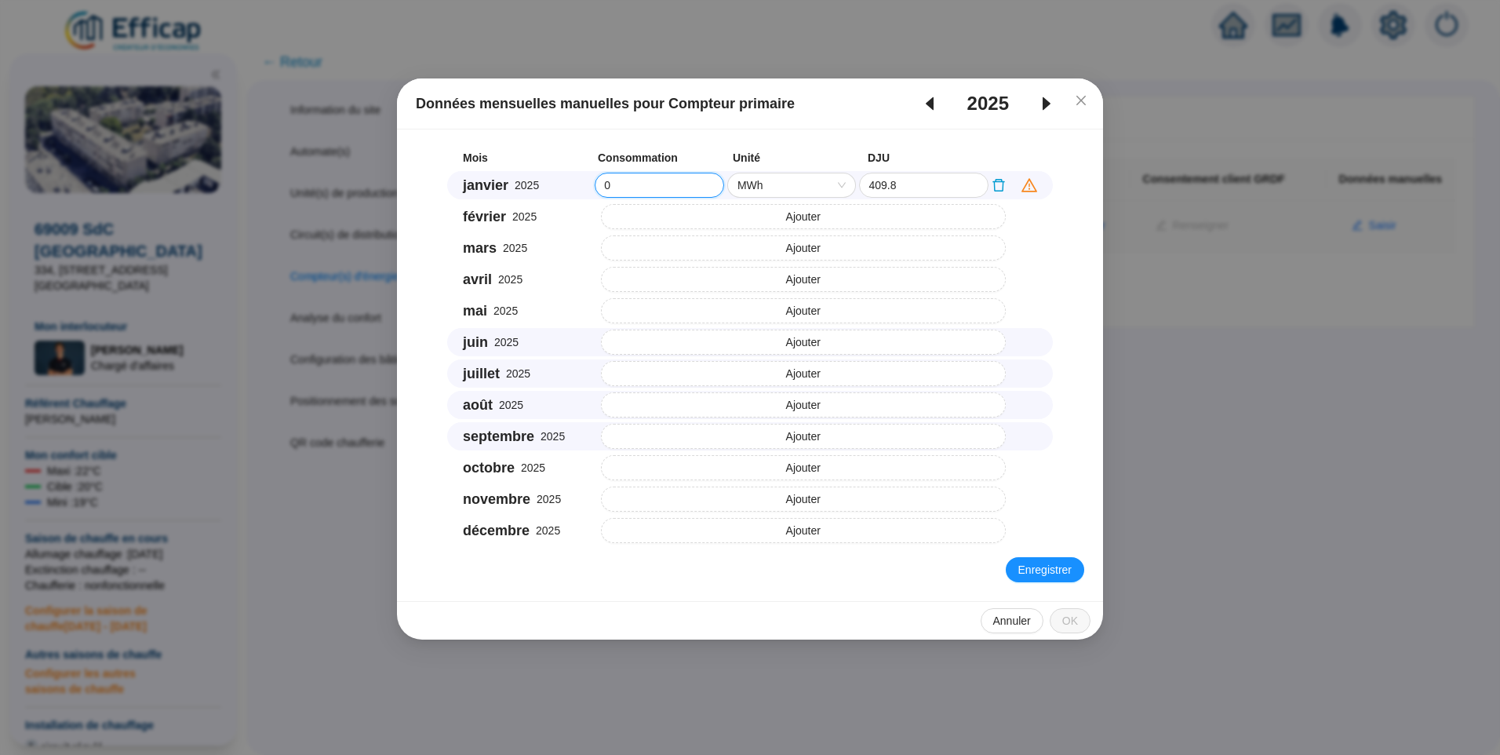
drag, startPoint x: 623, startPoint y: 191, endPoint x: 487, endPoint y: 189, distance: 135.8
click at [487, 189] on div "janvier 2025 0 MWh 409.8" at bounding box center [750, 185] width 606 height 28
type input "134.17"
click at [682, 218] on button "Ajouter" at bounding box center [804, 216] width 406 height 25
drag, startPoint x: 647, startPoint y: 218, endPoint x: 562, endPoint y: 220, distance: 84.8
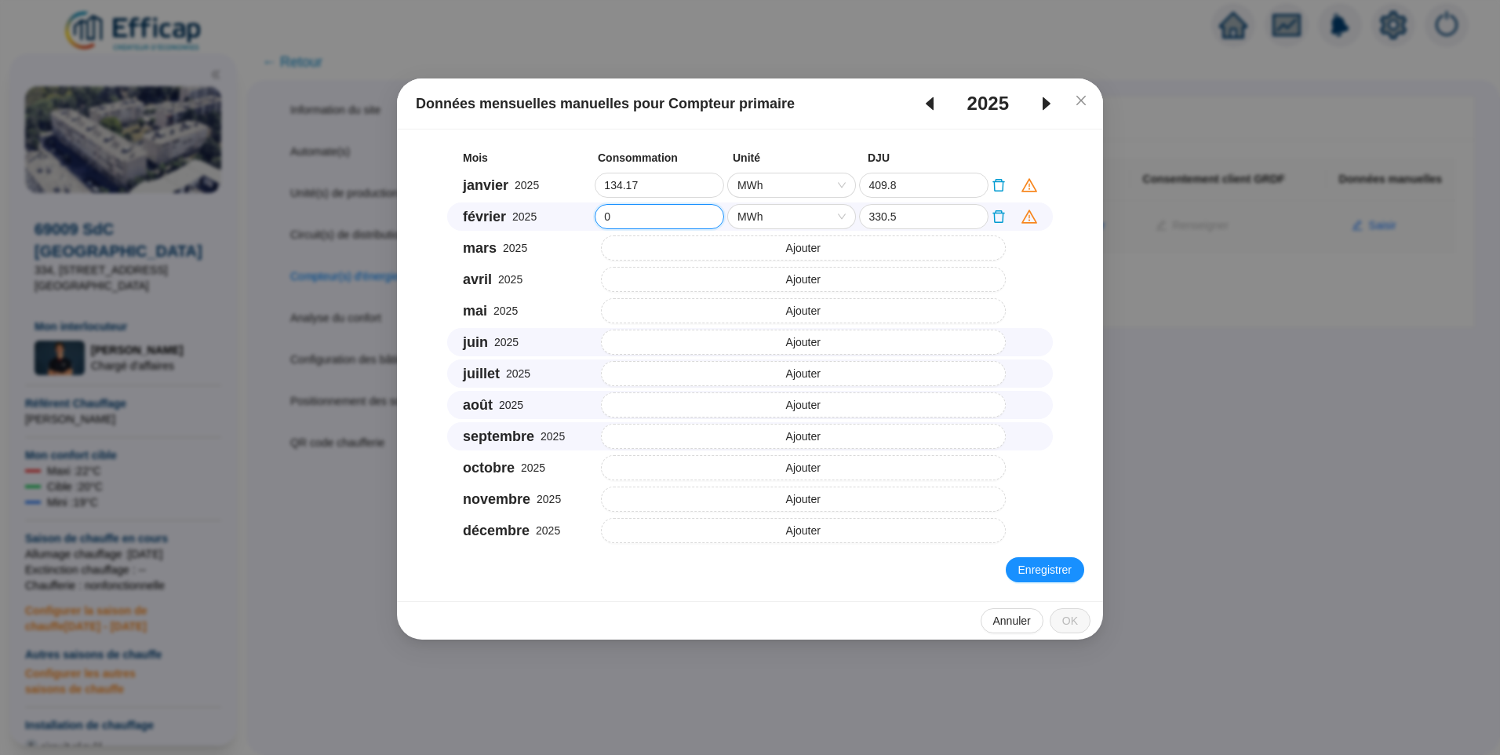
click at [562, 220] on div "février 2025 0 MWh 330.5" at bounding box center [750, 216] width 606 height 28
type input "135.51"
click at [678, 242] on button "Ajouter" at bounding box center [804, 247] width 406 height 25
drag, startPoint x: 618, startPoint y: 252, endPoint x: 585, endPoint y: 253, distance: 32.2
click at [585, 253] on div "mars 2025 0 MWh 272.1" at bounding box center [750, 248] width 606 height 28
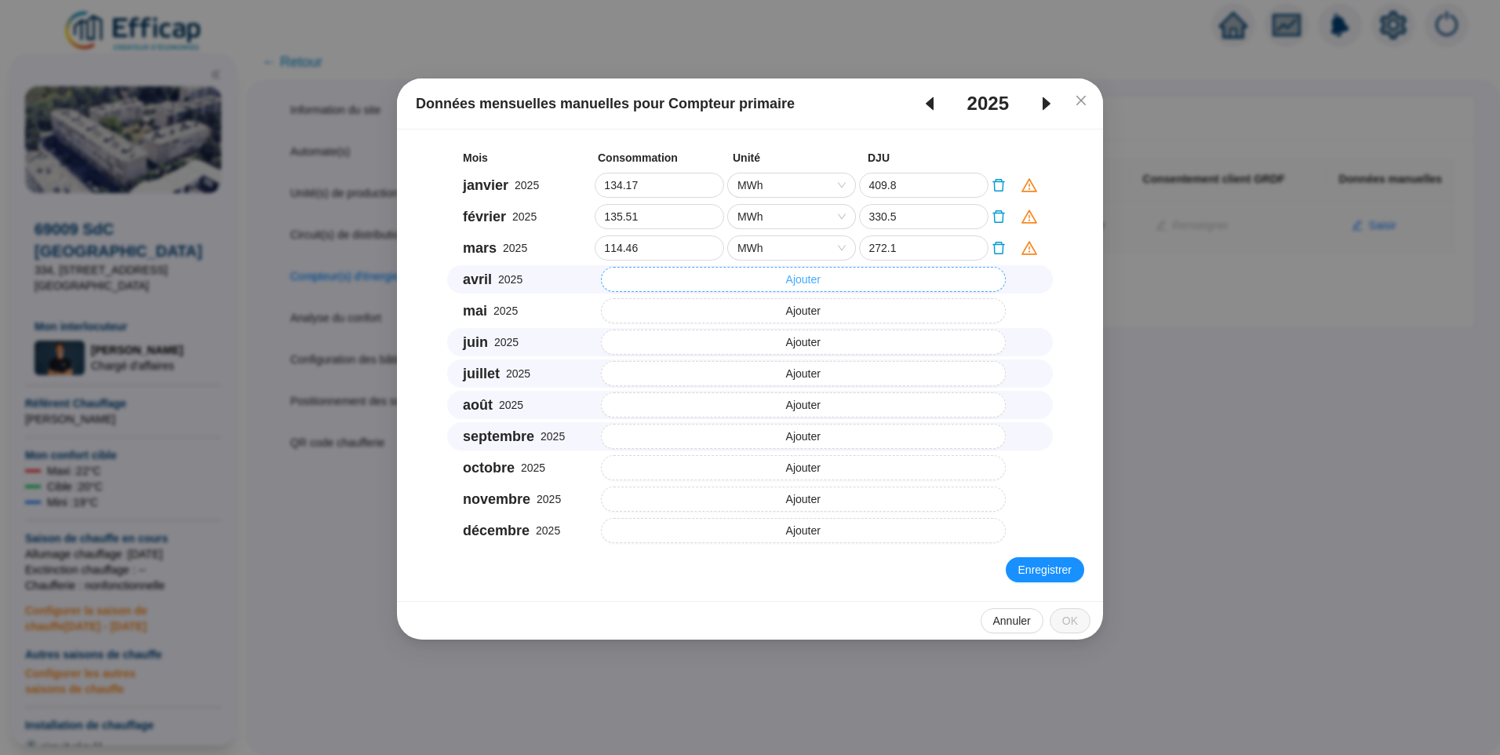
click at [694, 286] on button "Ajouter" at bounding box center [804, 279] width 406 height 25
drag, startPoint x: 632, startPoint y: 283, endPoint x: 596, endPoint y: 284, distance: 36.1
click at [596, 284] on input "0" at bounding box center [660, 280] width 128 height 24
click at [641, 257] on input "114.46" at bounding box center [660, 248] width 128 height 24
type input "114.459"
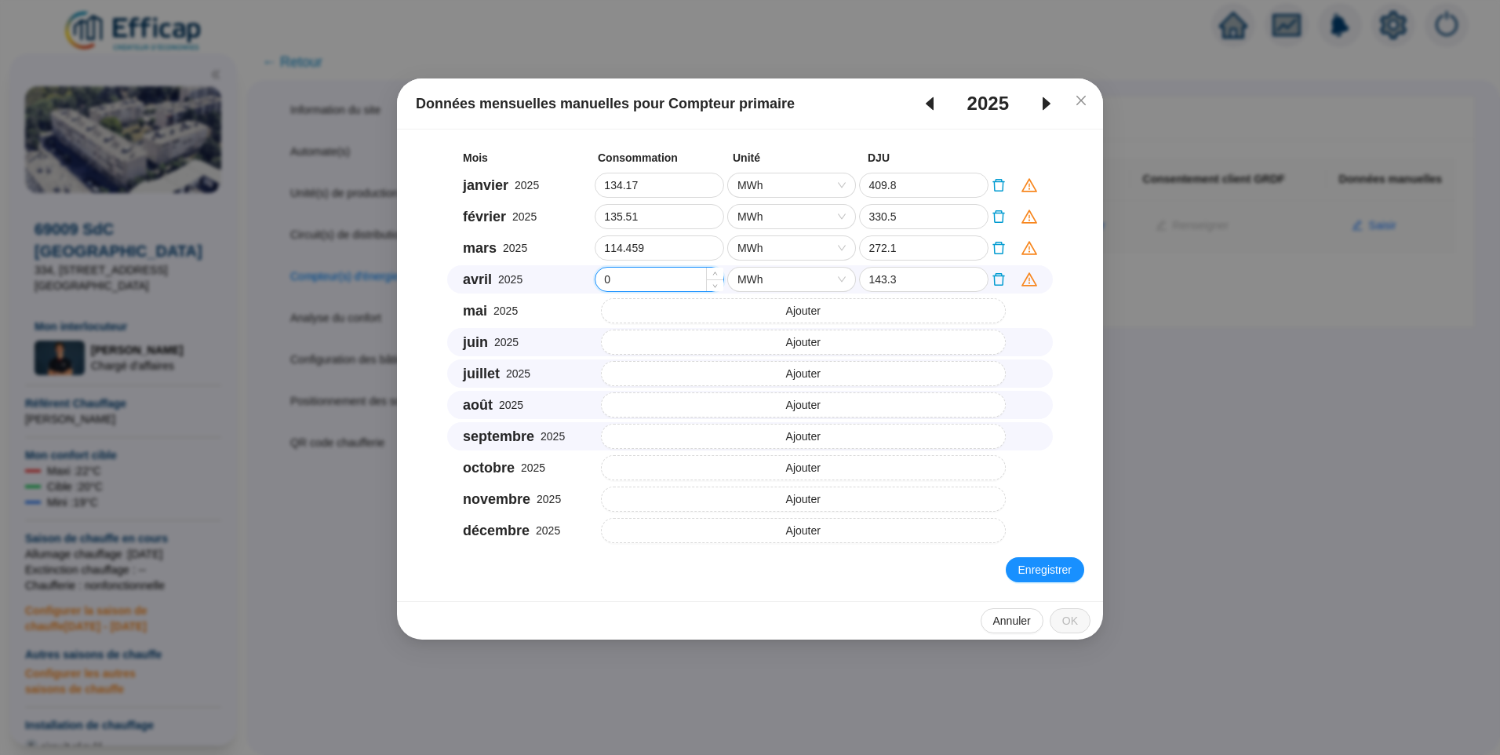
drag, startPoint x: 625, startPoint y: 270, endPoint x: 625, endPoint y: 279, distance: 9.4
click at [625, 279] on input "0" at bounding box center [660, 280] width 128 height 24
drag, startPoint x: 626, startPoint y: 282, endPoint x: 592, endPoint y: 286, distance: 34.7
click at [592, 286] on div "avril 2025 0 MWh 143.3" at bounding box center [750, 279] width 606 height 28
type input "69.831"
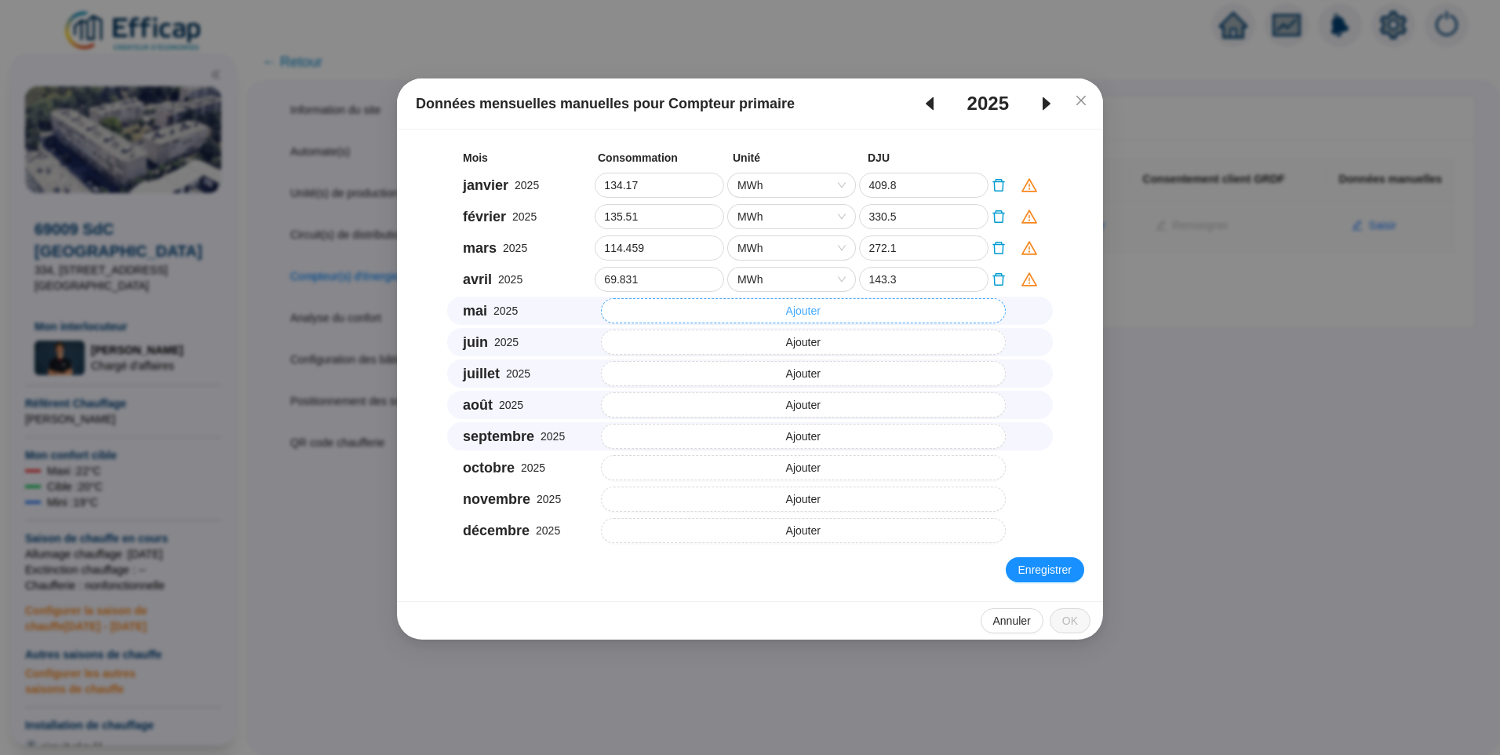
click at [652, 315] on button "Ajouter" at bounding box center [804, 310] width 406 height 25
drag, startPoint x: 636, startPoint y: 314, endPoint x: 533, endPoint y: 322, distance: 103.1
click at [533, 322] on div "mai 2025 0 MWh 76.59" at bounding box center [750, 311] width 606 height 28
type input "19.43"
click at [650, 342] on button "Ajouter" at bounding box center [804, 342] width 406 height 25
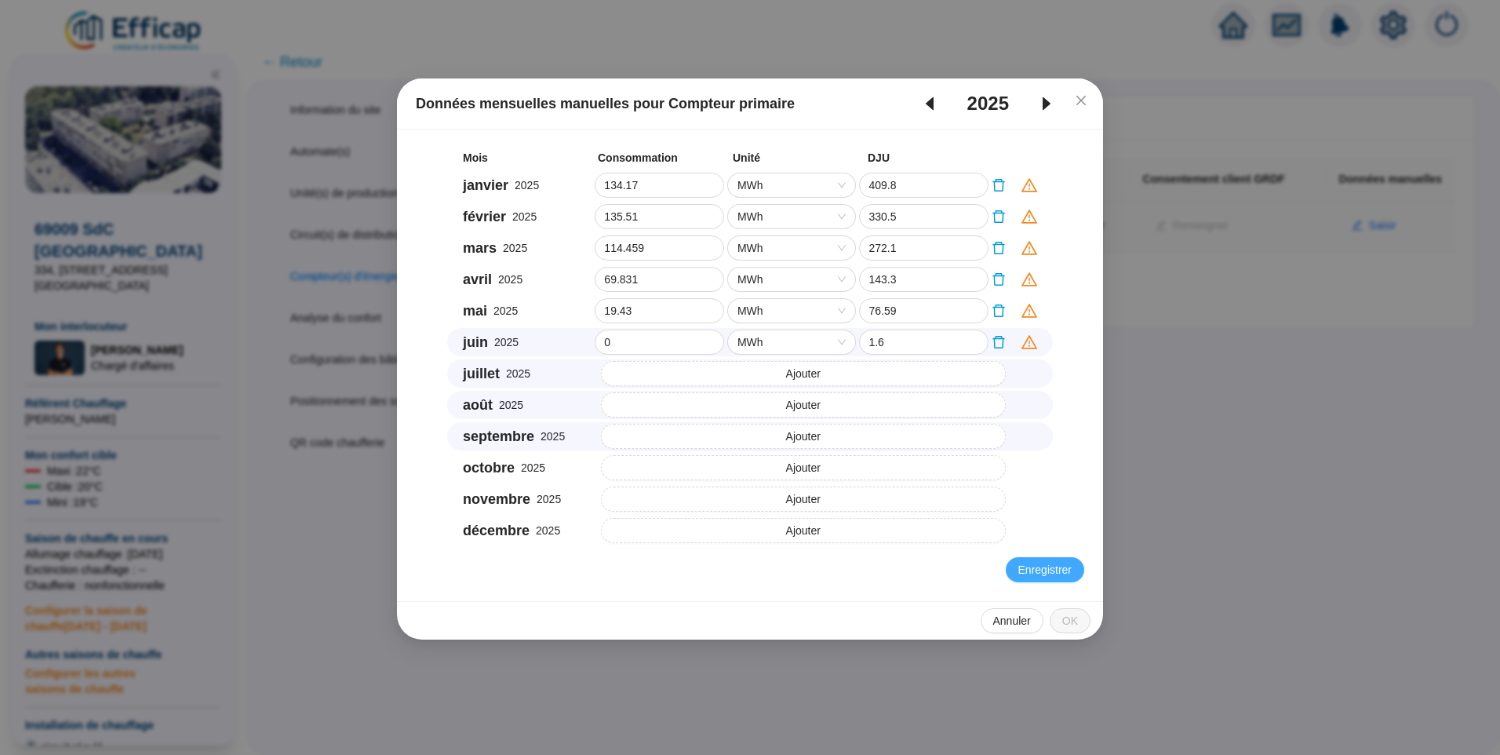
click at [1040, 570] on span "Enregistrer" at bounding box center [1045, 570] width 53 height 16
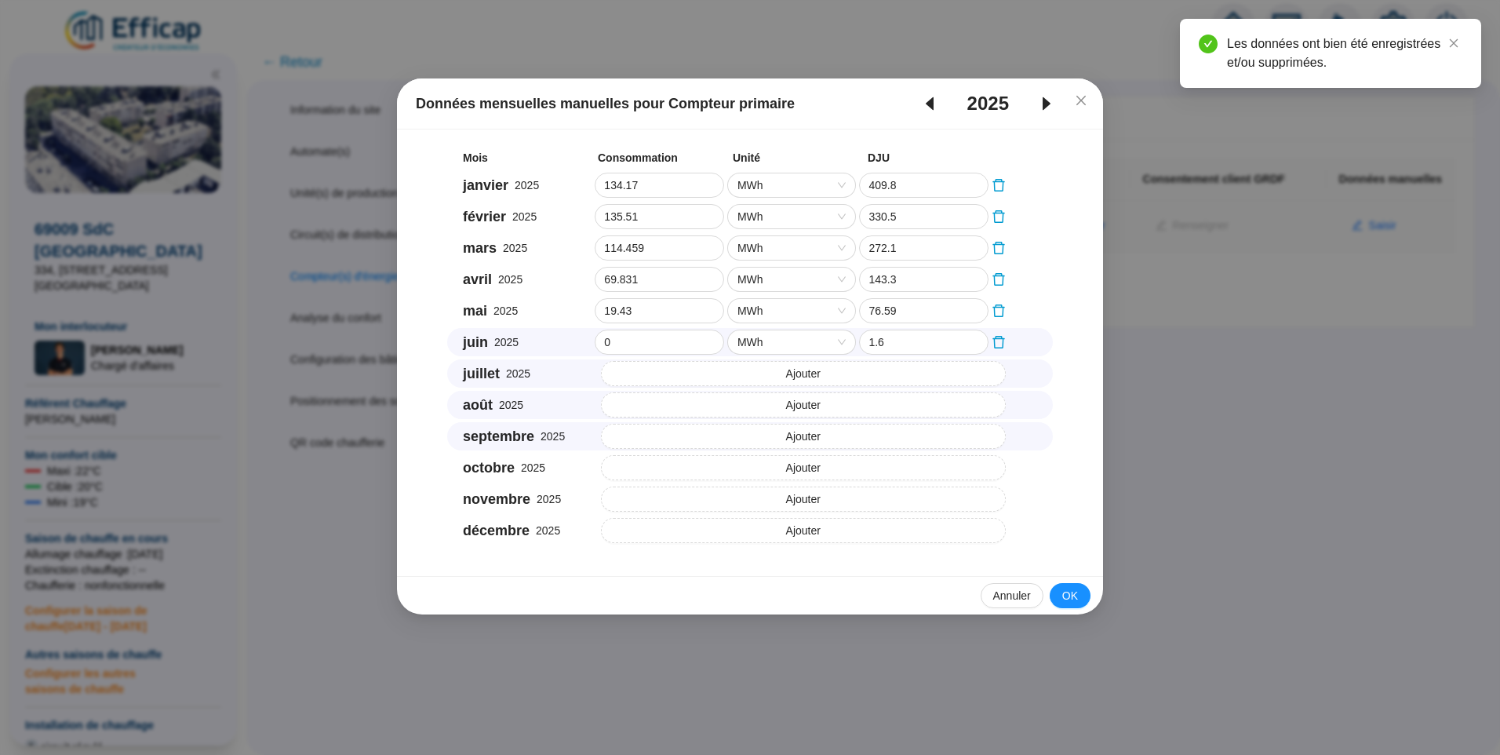
click at [931, 105] on icon "caret-left" at bounding box center [930, 103] width 8 height 13
click at [1049, 96] on icon "caret-right" at bounding box center [1046, 103] width 19 height 19
click at [927, 109] on icon "caret-left" at bounding box center [929, 103] width 19 height 19
type input "137.51"
type input "0"
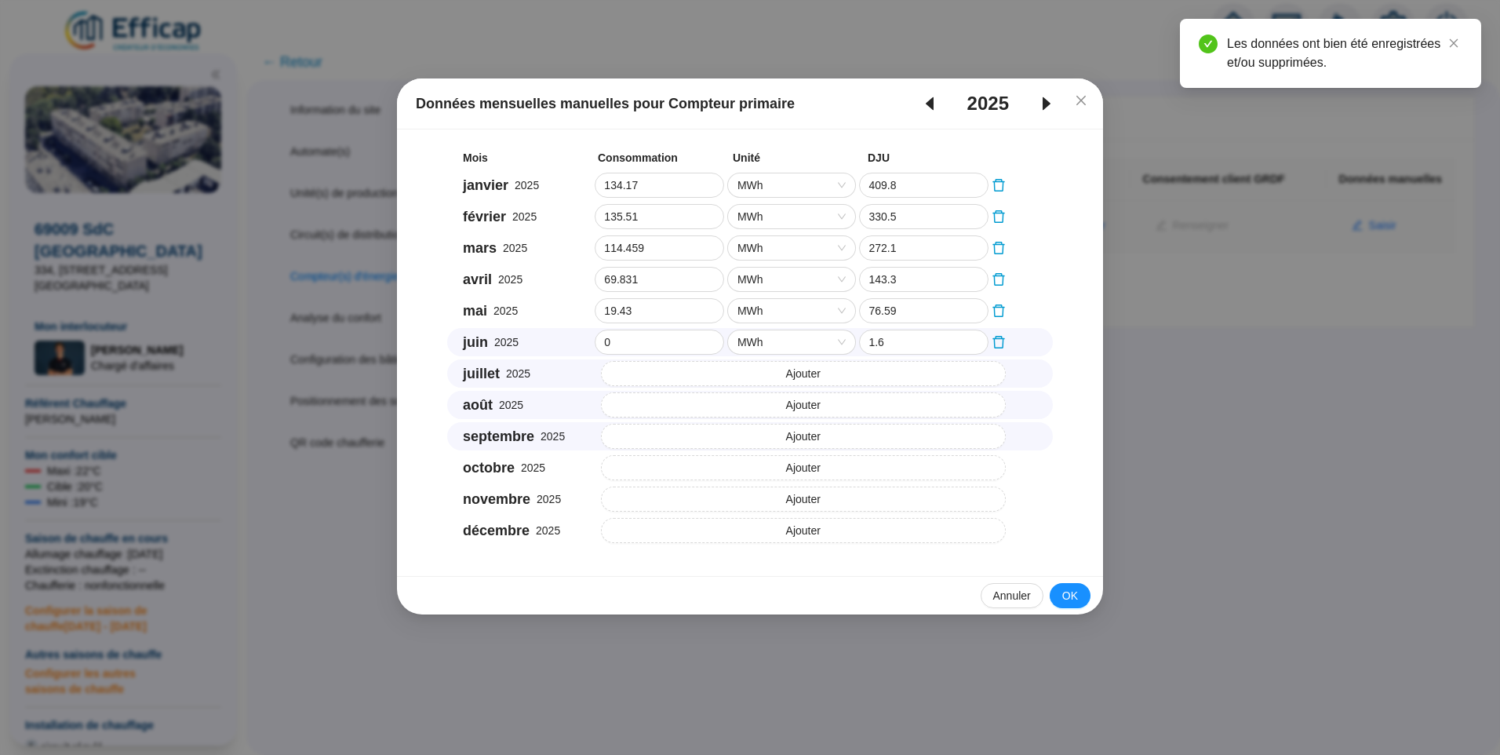
type input "100.11"
type input "0"
type input "100.63"
type input "0"
type input "73.51"
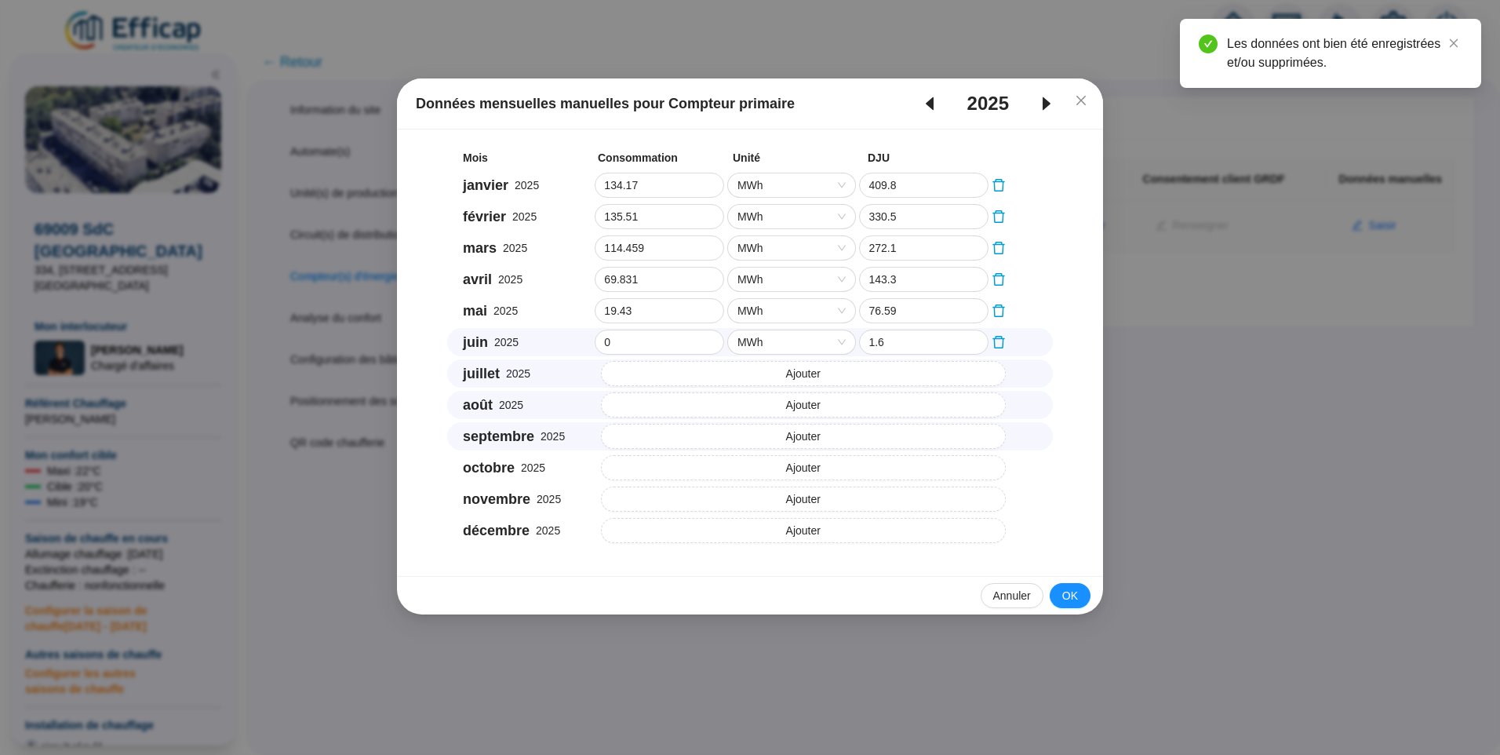
type input "0"
type input "30.46"
type input "0"
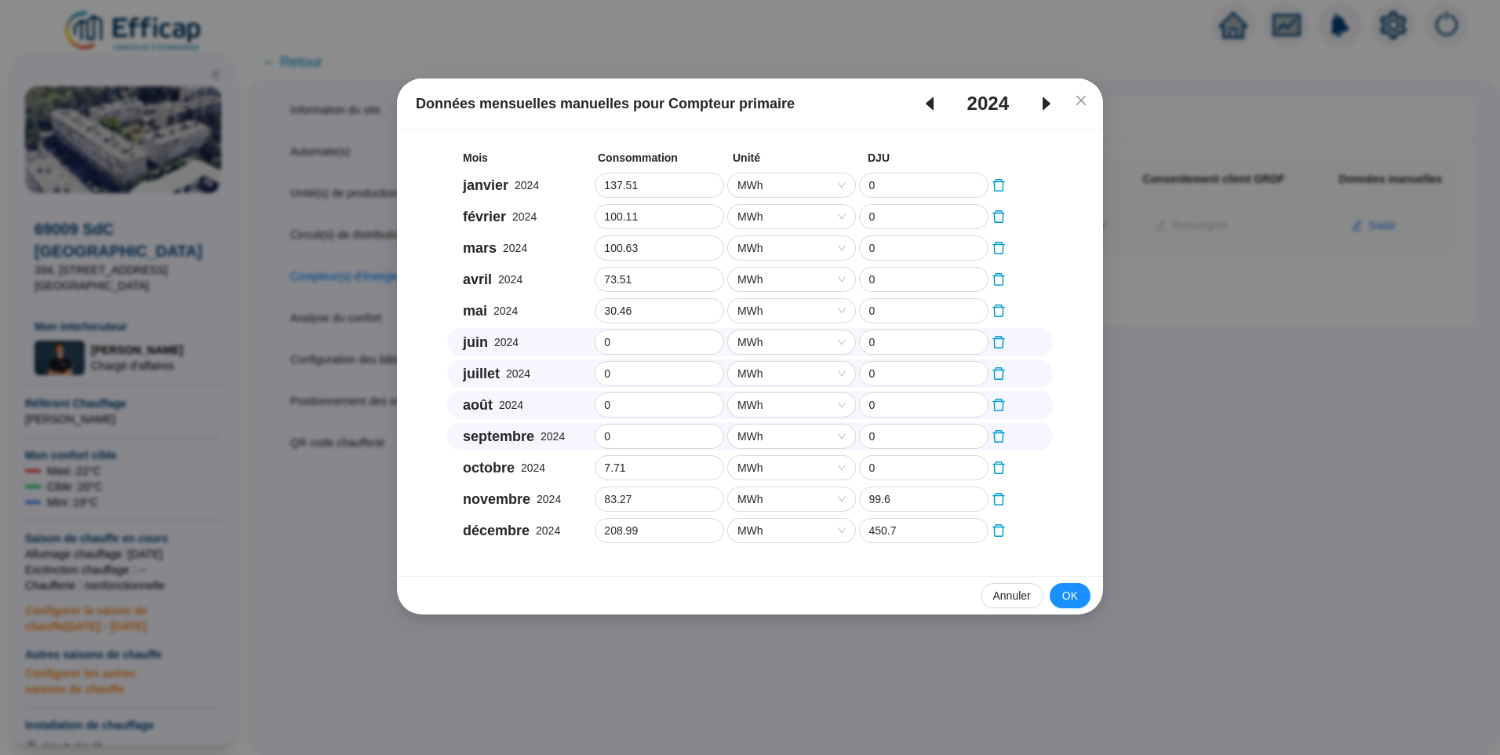
click at [1042, 107] on icon "caret-right" at bounding box center [1046, 103] width 19 height 19
type input "134.17"
type input "409.8"
type input "135.51"
type input "330.5"
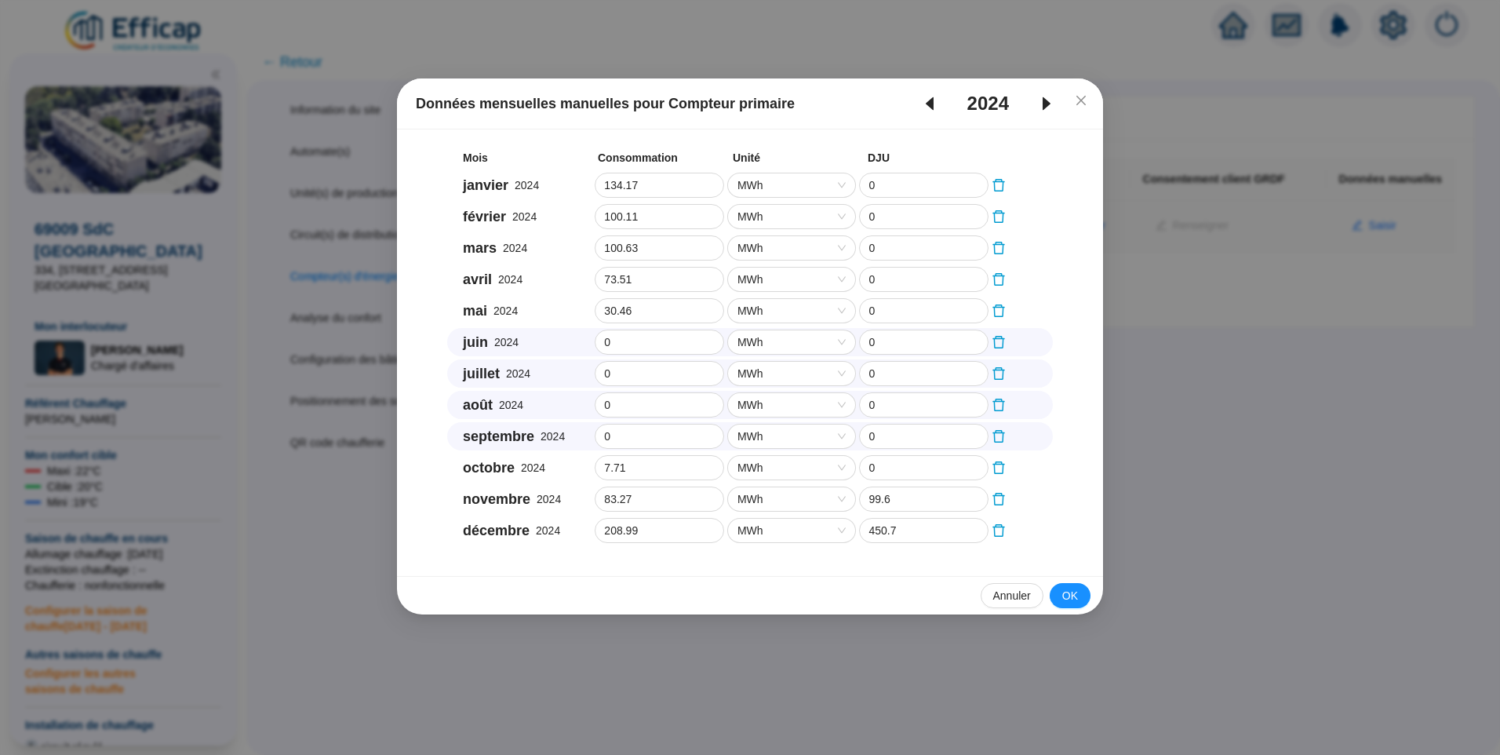
type input "114.459"
type input "272.1"
type input "69.831"
type input "143.3"
type input "19.43"
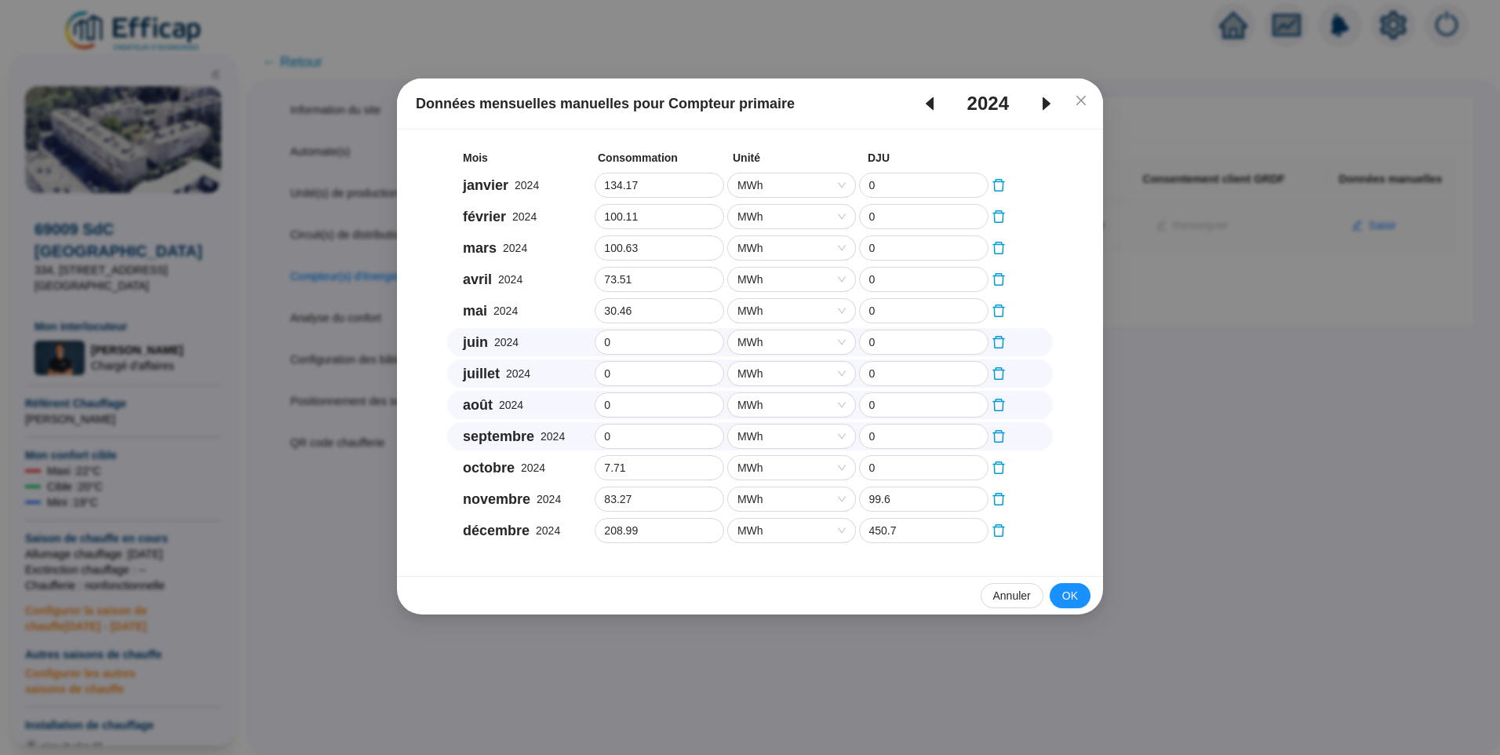
type input "76.59"
type input "1.6"
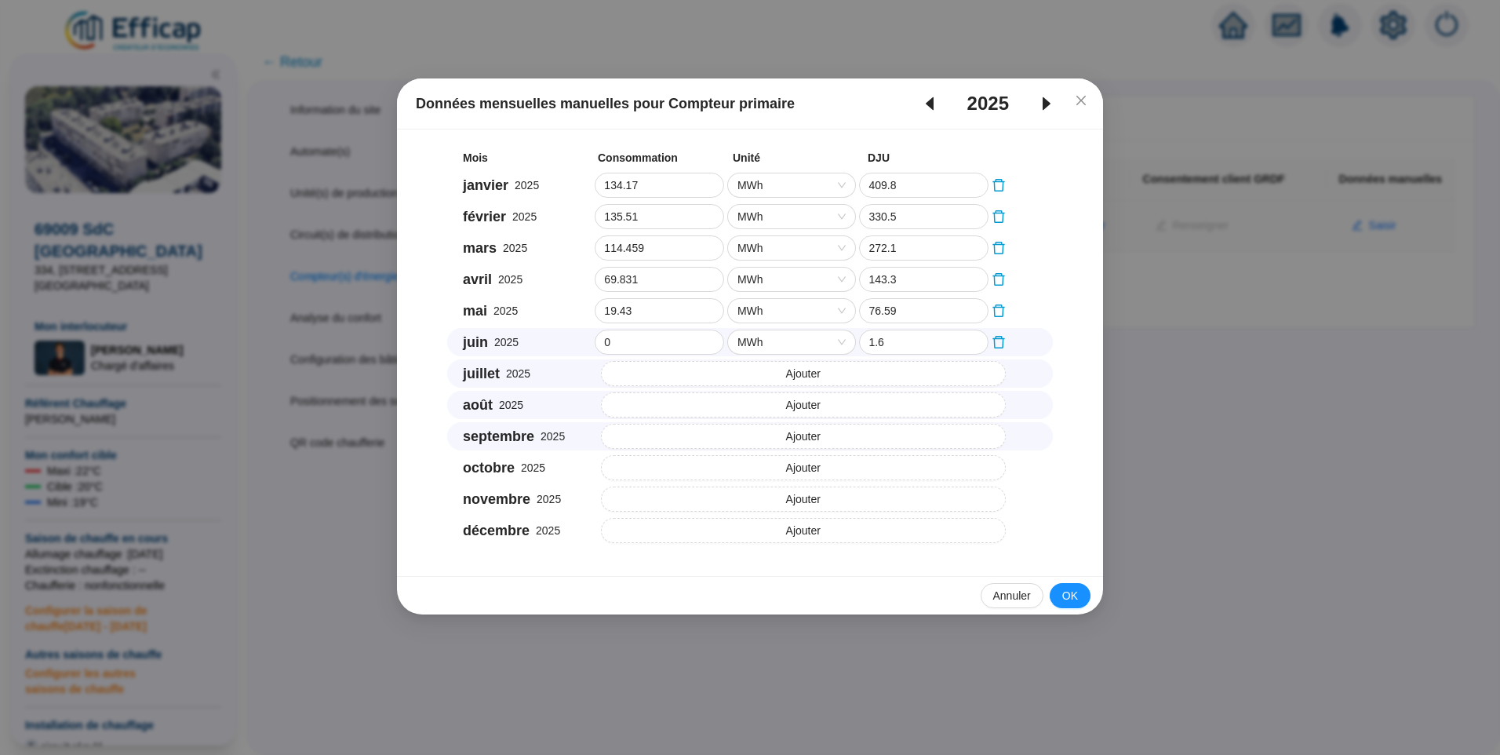
click at [927, 107] on icon "caret-left" at bounding box center [929, 103] width 19 height 19
type input "137.51"
type input "0"
type input "100.11"
type input "0"
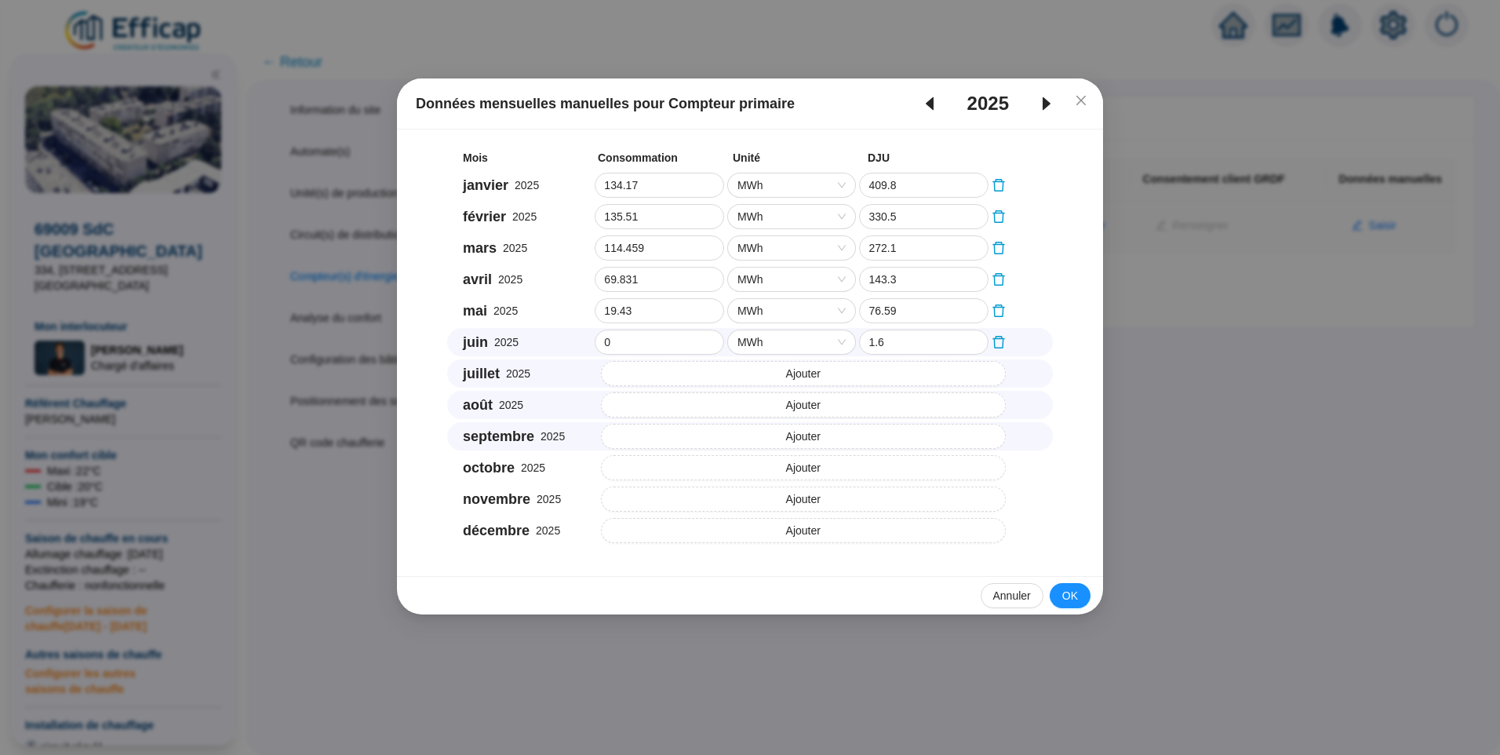
type input "100.63"
type input "0"
type input "73.51"
type input "0"
type input "30.46"
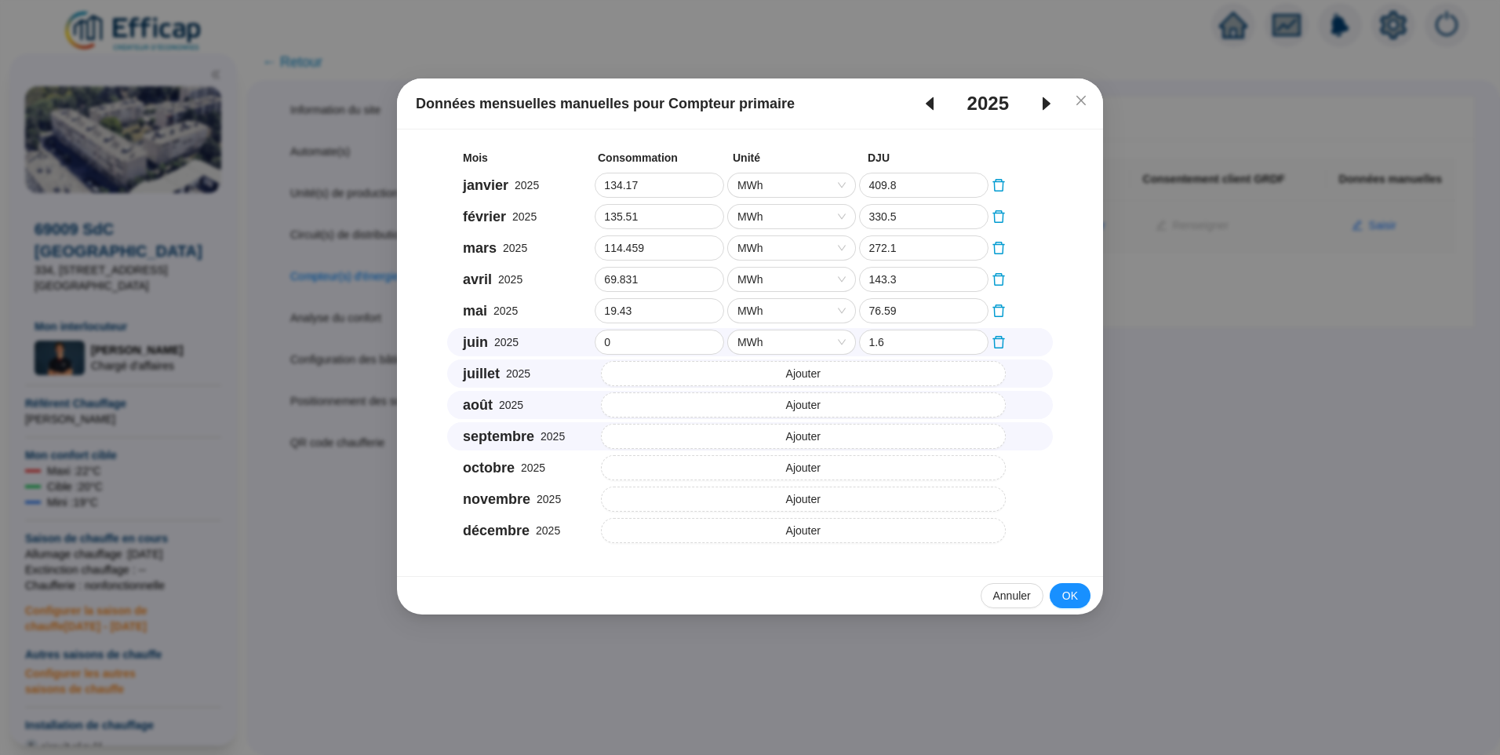
type input "0"
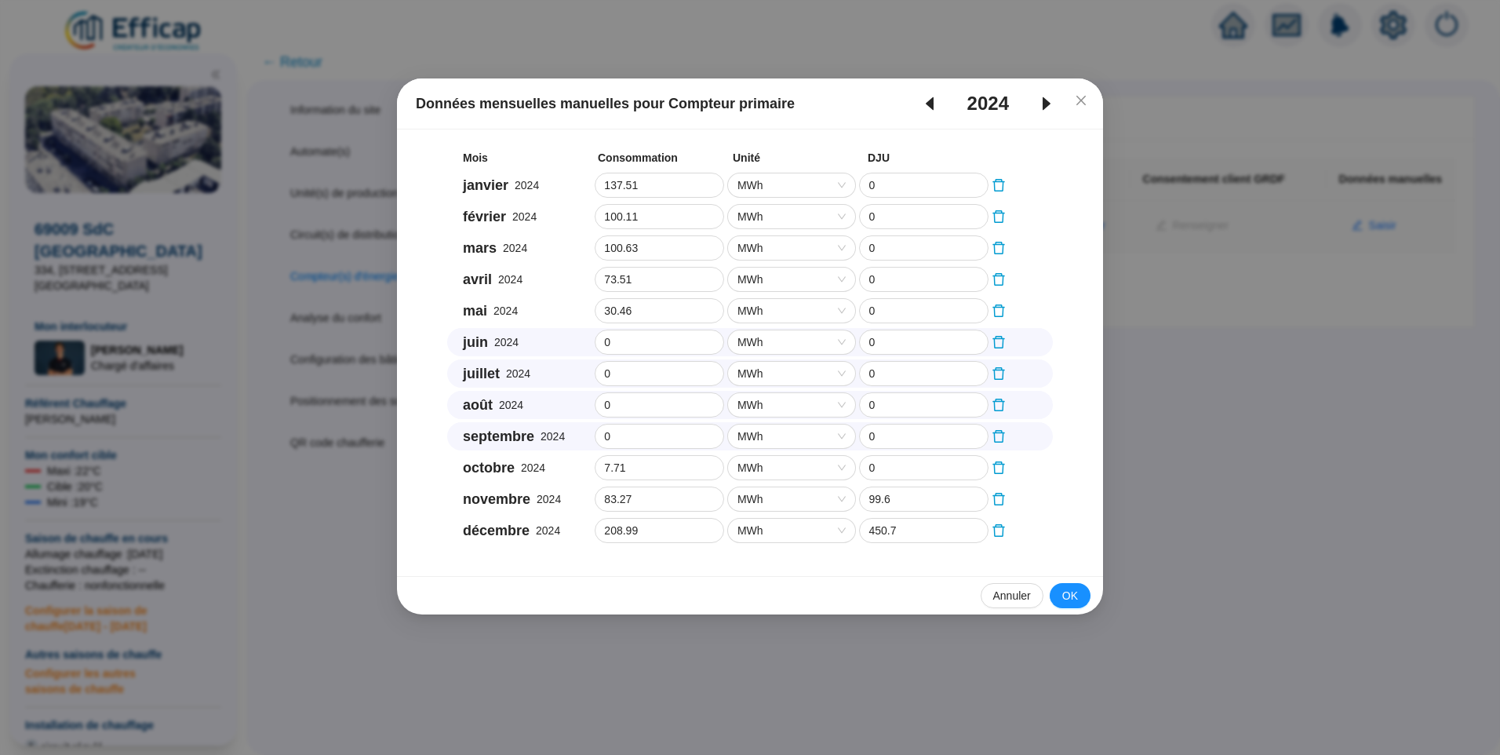
click at [927, 107] on icon "caret-left" at bounding box center [929, 103] width 19 height 19
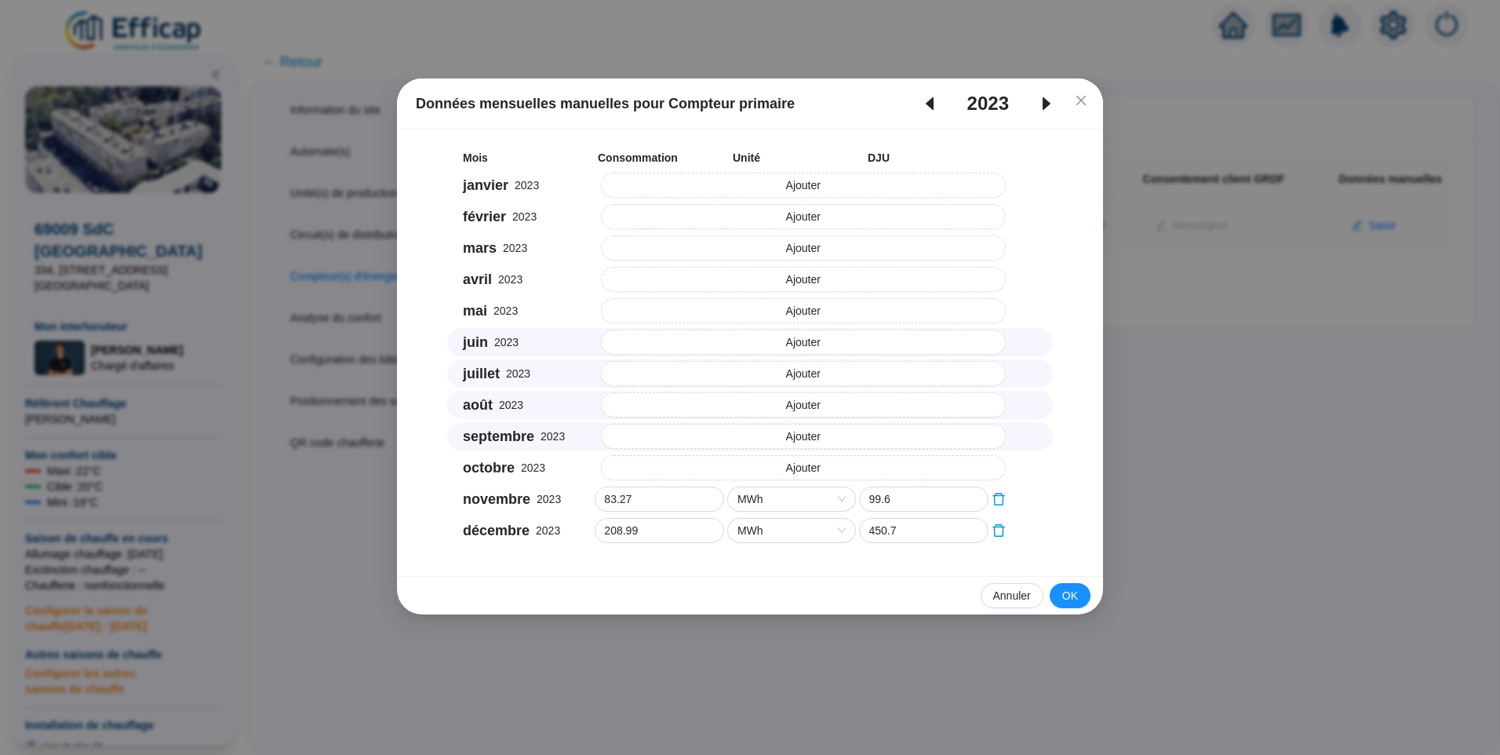
click at [1040, 104] on icon "caret-right" at bounding box center [1046, 103] width 19 height 19
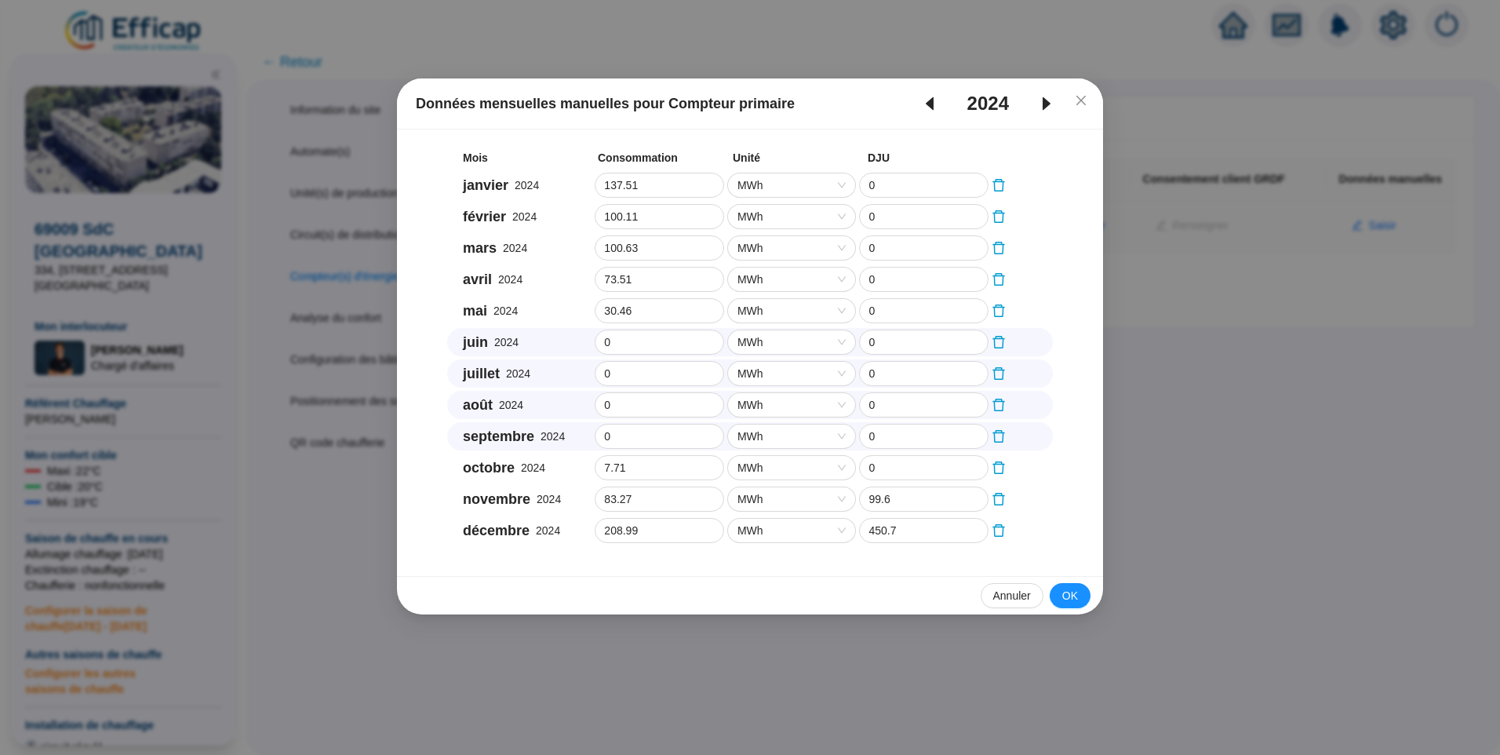
click at [1040, 104] on icon "caret-right" at bounding box center [1046, 103] width 19 height 19
type input "134.17"
type input "409.8"
type input "135.51"
type input "330.5"
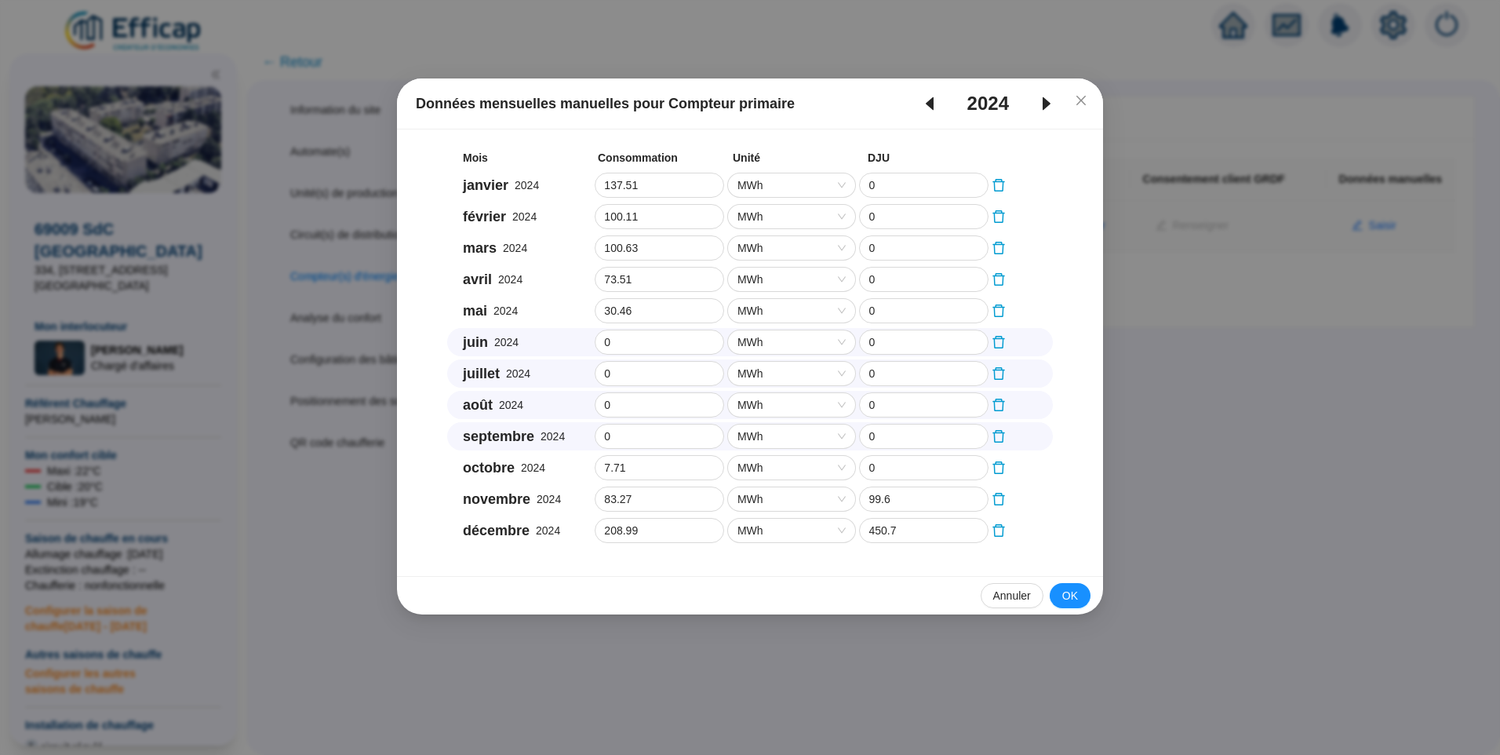
type input "114.459"
type input "272.1"
type input "69.831"
type input "143.3"
type input "19.43"
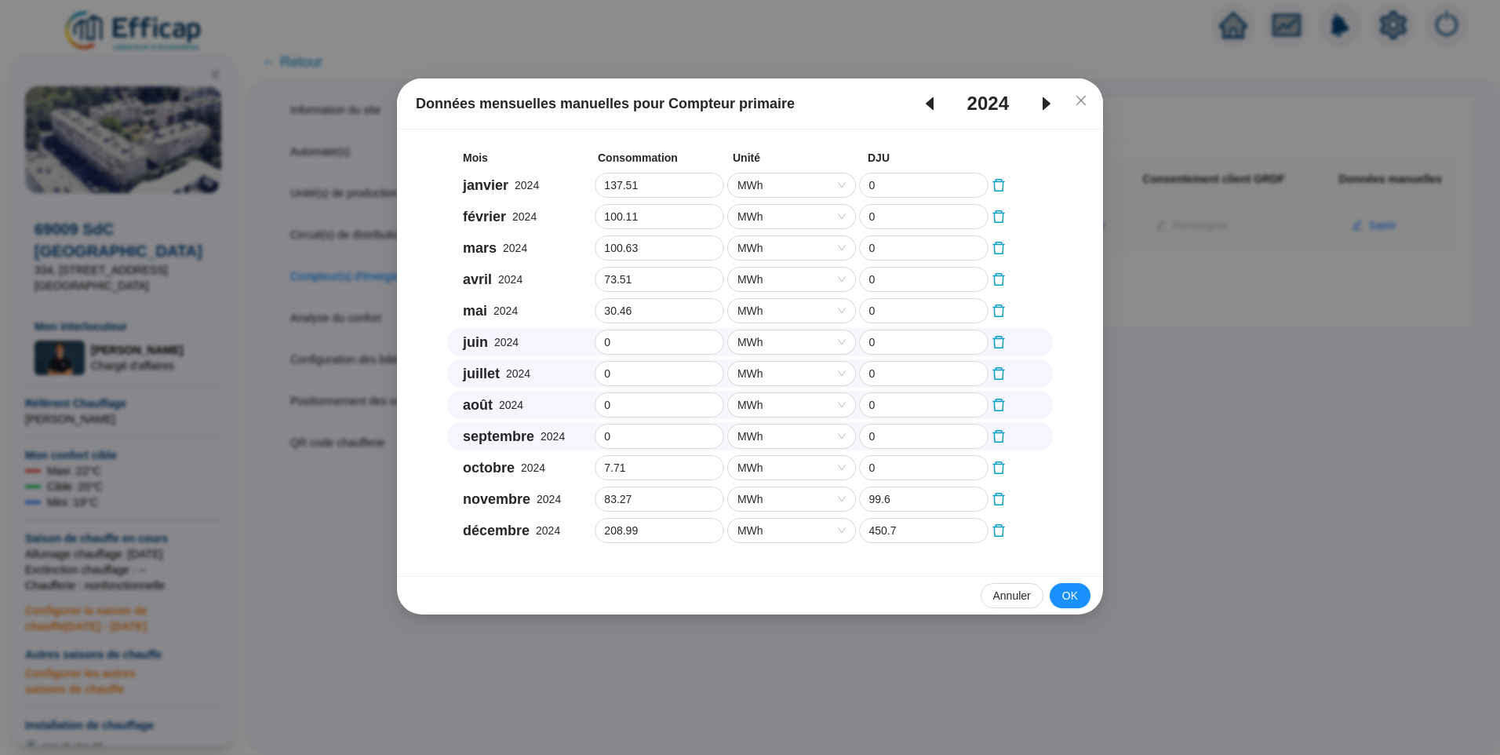
type input "76.59"
type input "1.6"
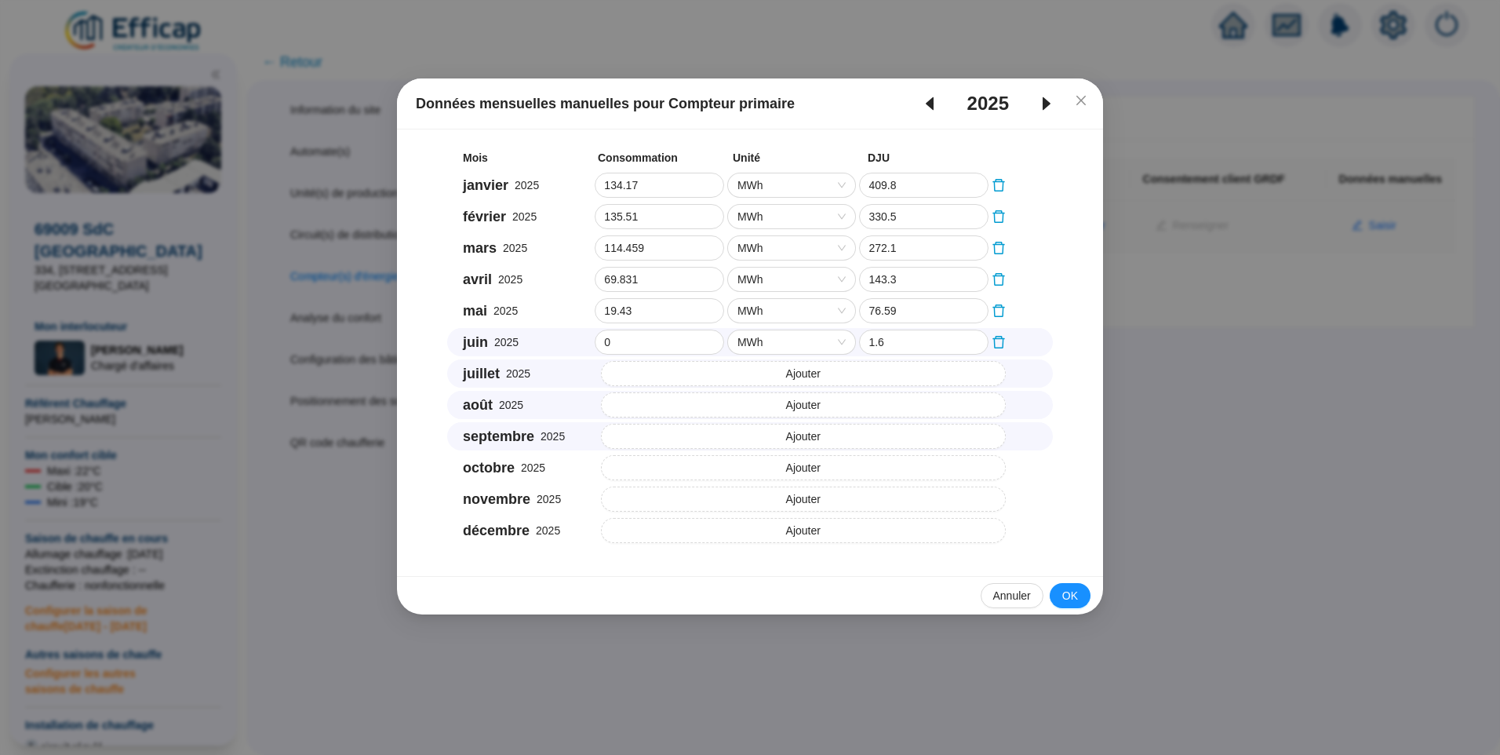
click at [1090, 590] on div "Annuler OK" at bounding box center [750, 595] width 706 height 38
click at [1062, 605] on button "OK" at bounding box center [1070, 595] width 41 height 25
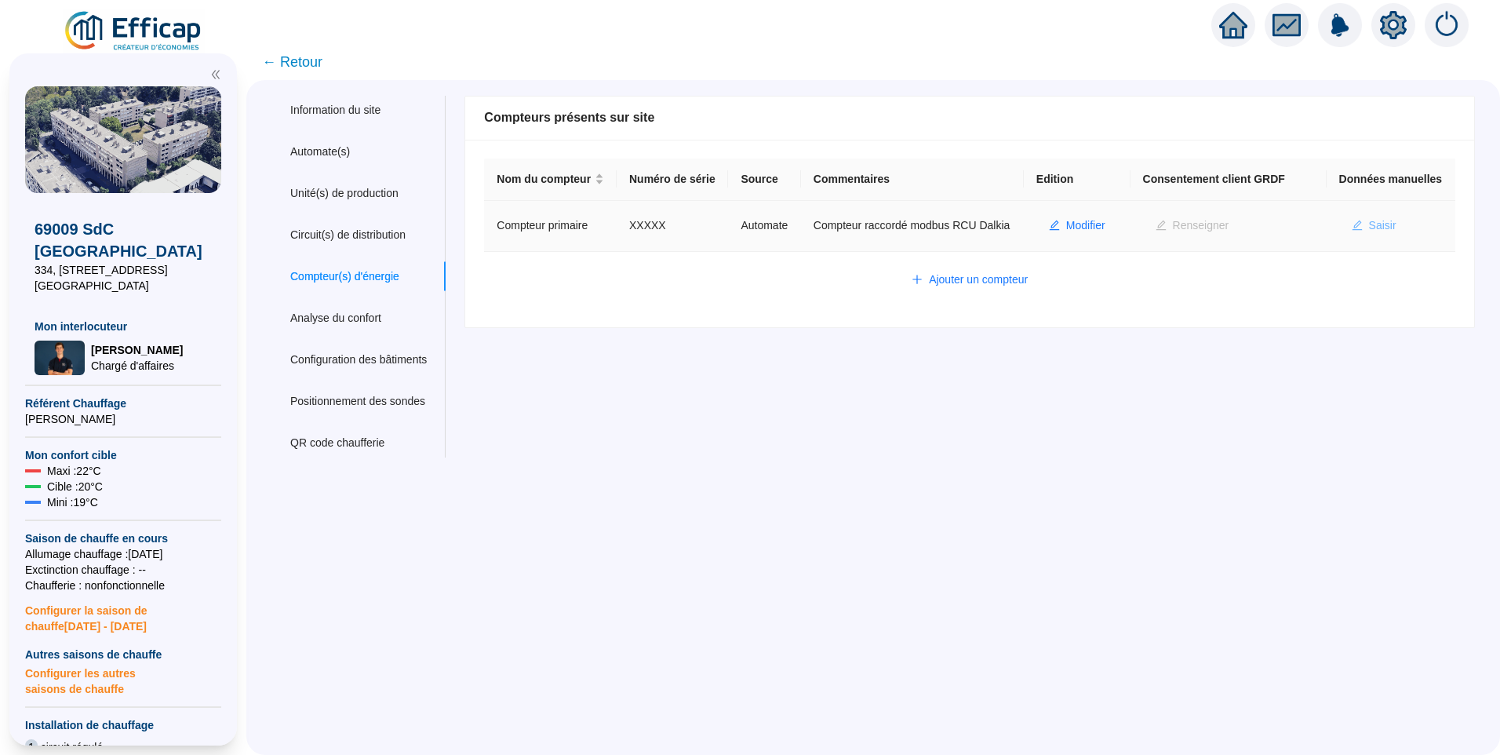
click at [1369, 234] on span "Saisir" at bounding box center [1382, 225] width 27 height 16
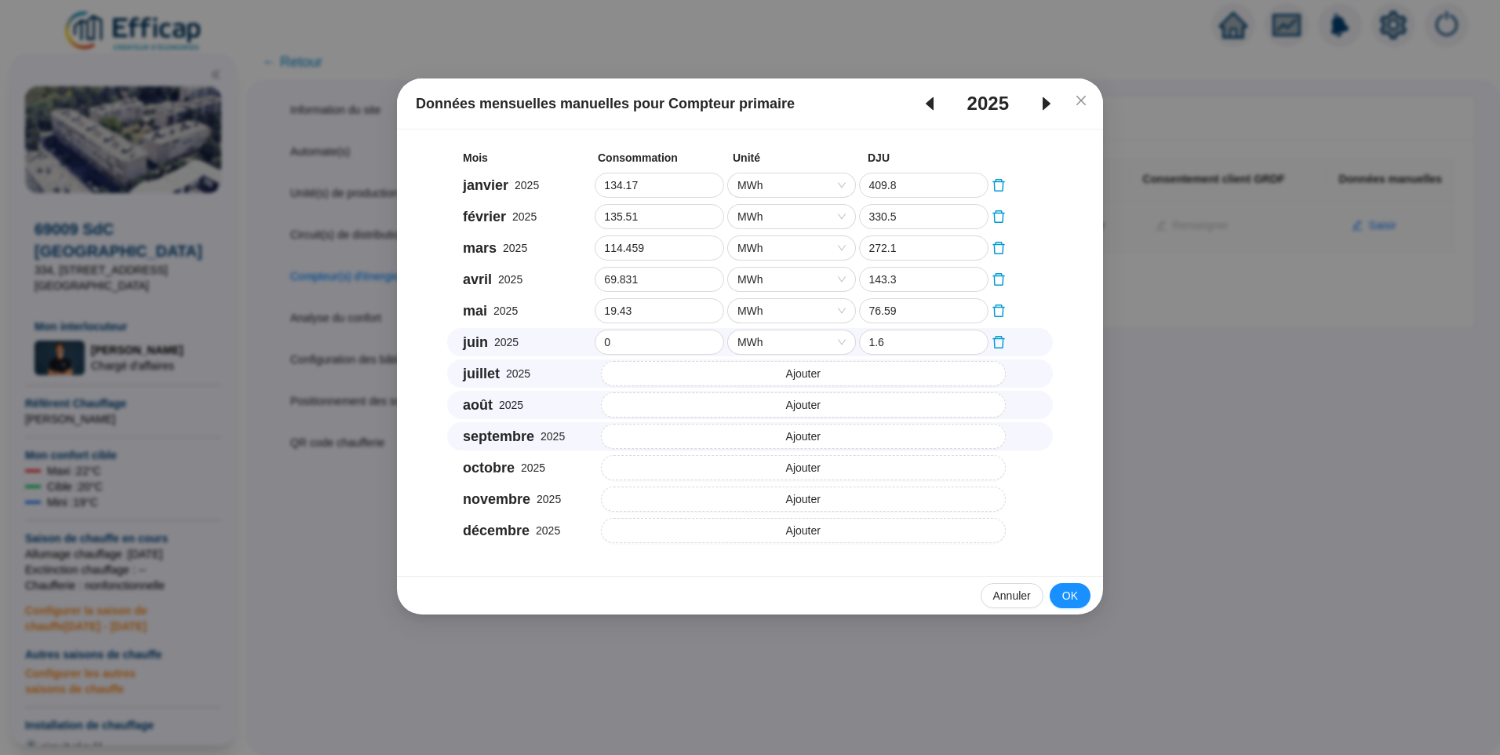
click at [926, 106] on icon "caret-left" at bounding box center [929, 103] width 19 height 19
type input "137.51"
type input "0"
type input "100.11"
type input "0"
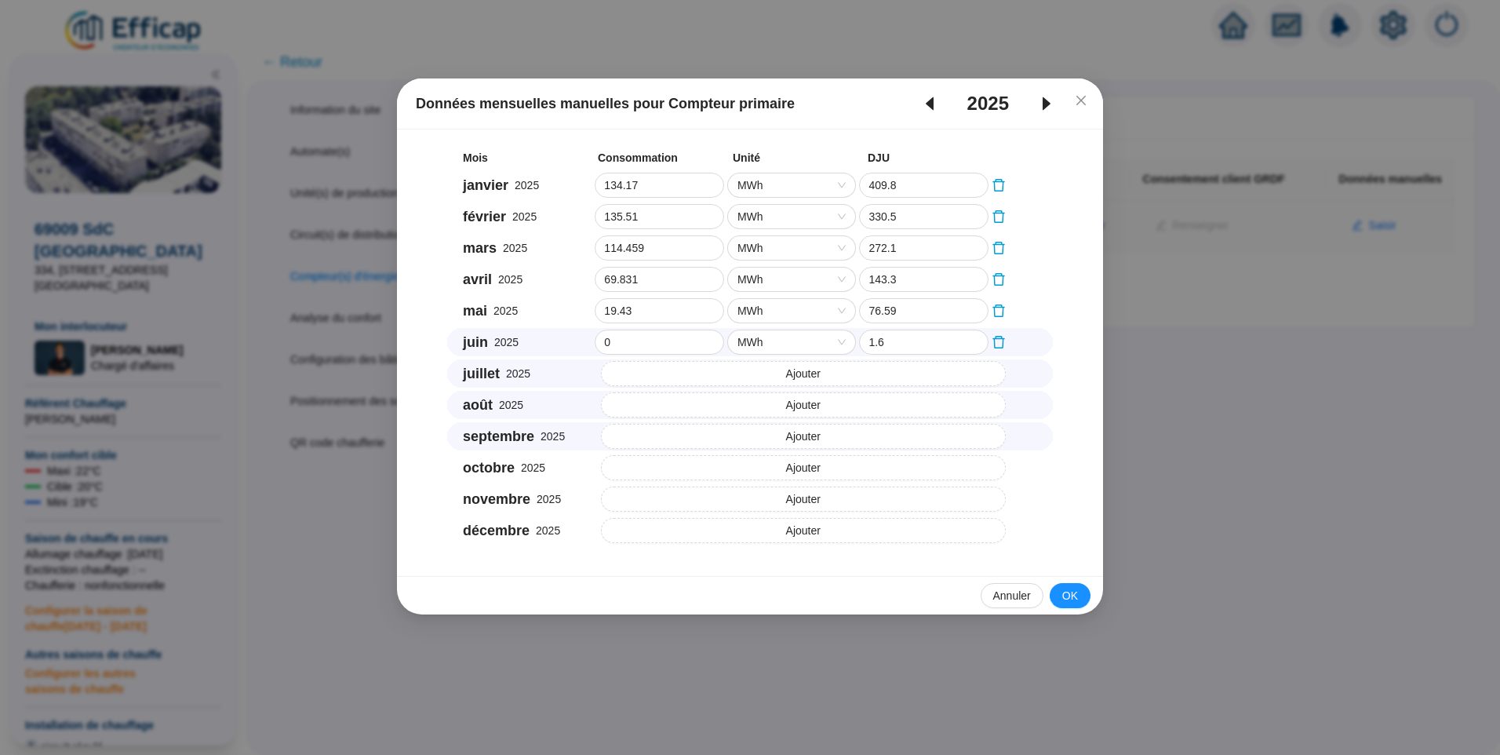
type input "100.63"
type input "0"
type input "73.51"
type input "0"
type input "30.46"
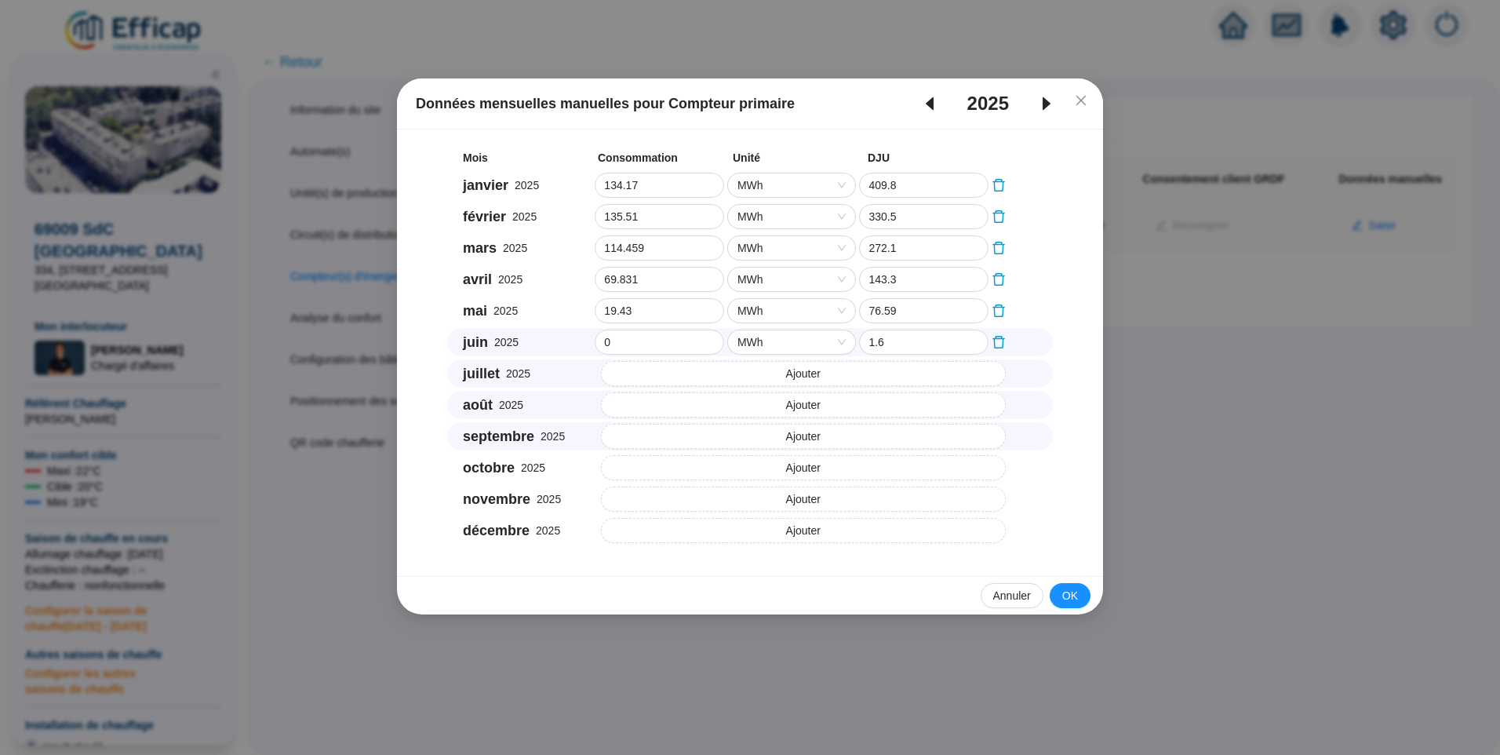
type input "0"
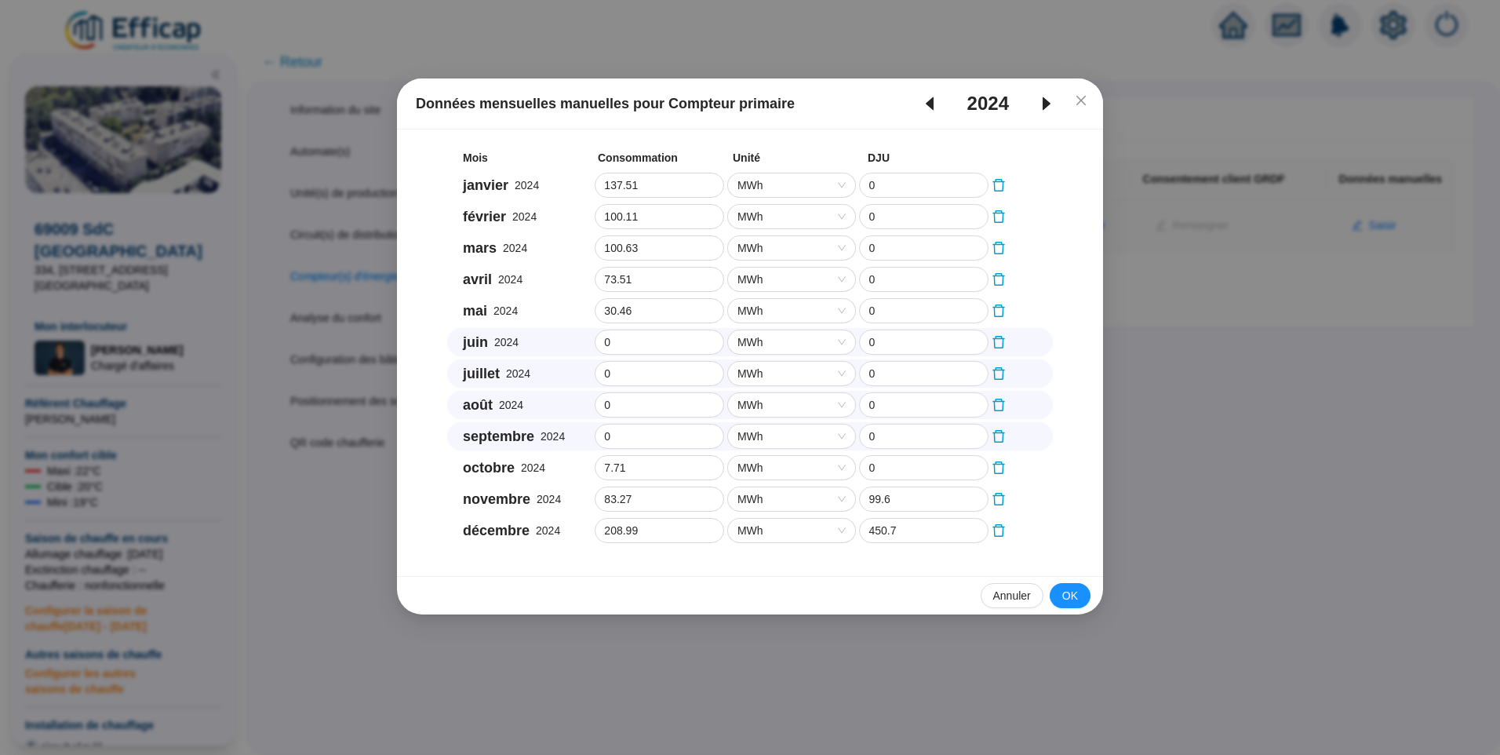
click at [1046, 105] on icon "caret-right" at bounding box center [1047, 103] width 8 height 13
type input "134.17"
type input "409.8"
type input "135.51"
type input "330.5"
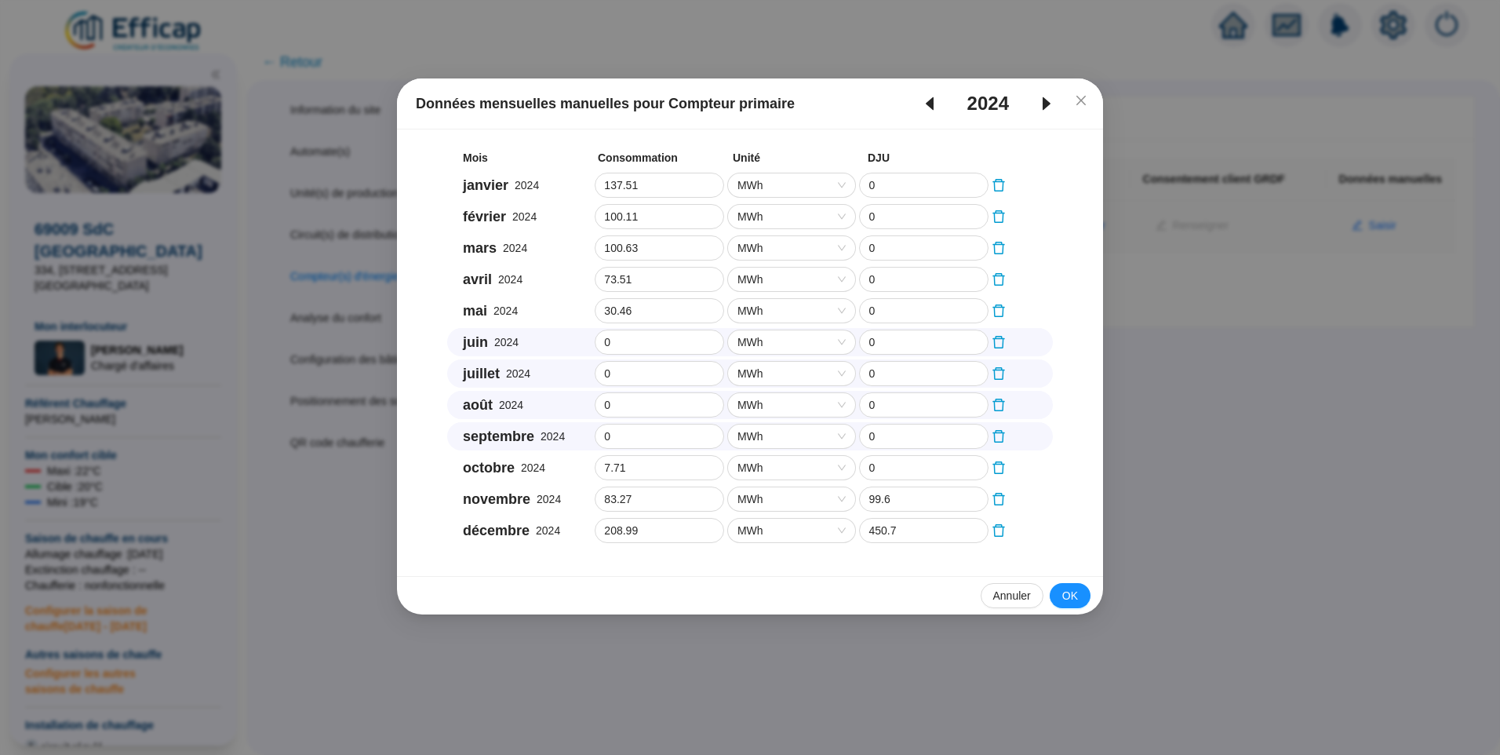
type input "114.459"
type input "272.1"
type input "69.831"
type input "143.3"
type input "19.43"
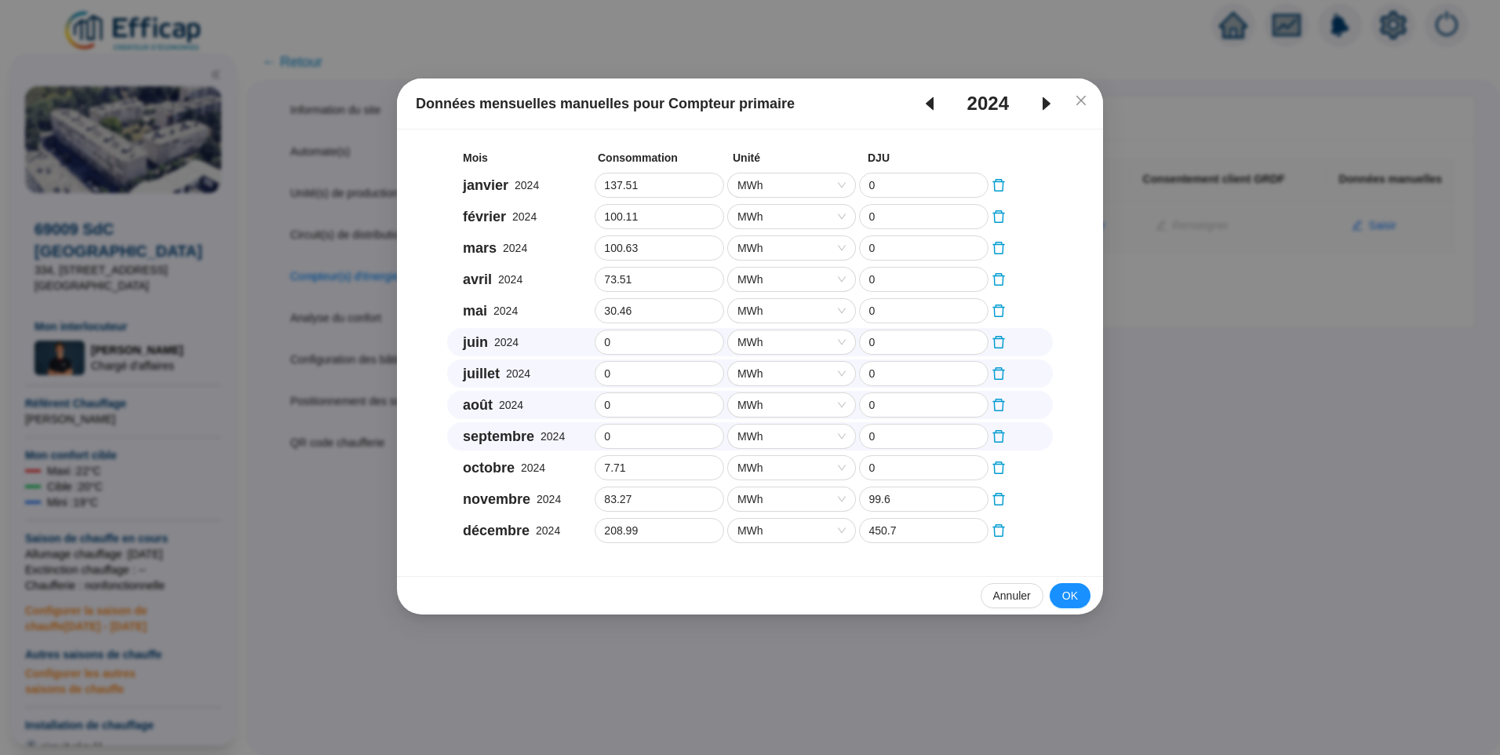
type input "76.59"
type input "1.6"
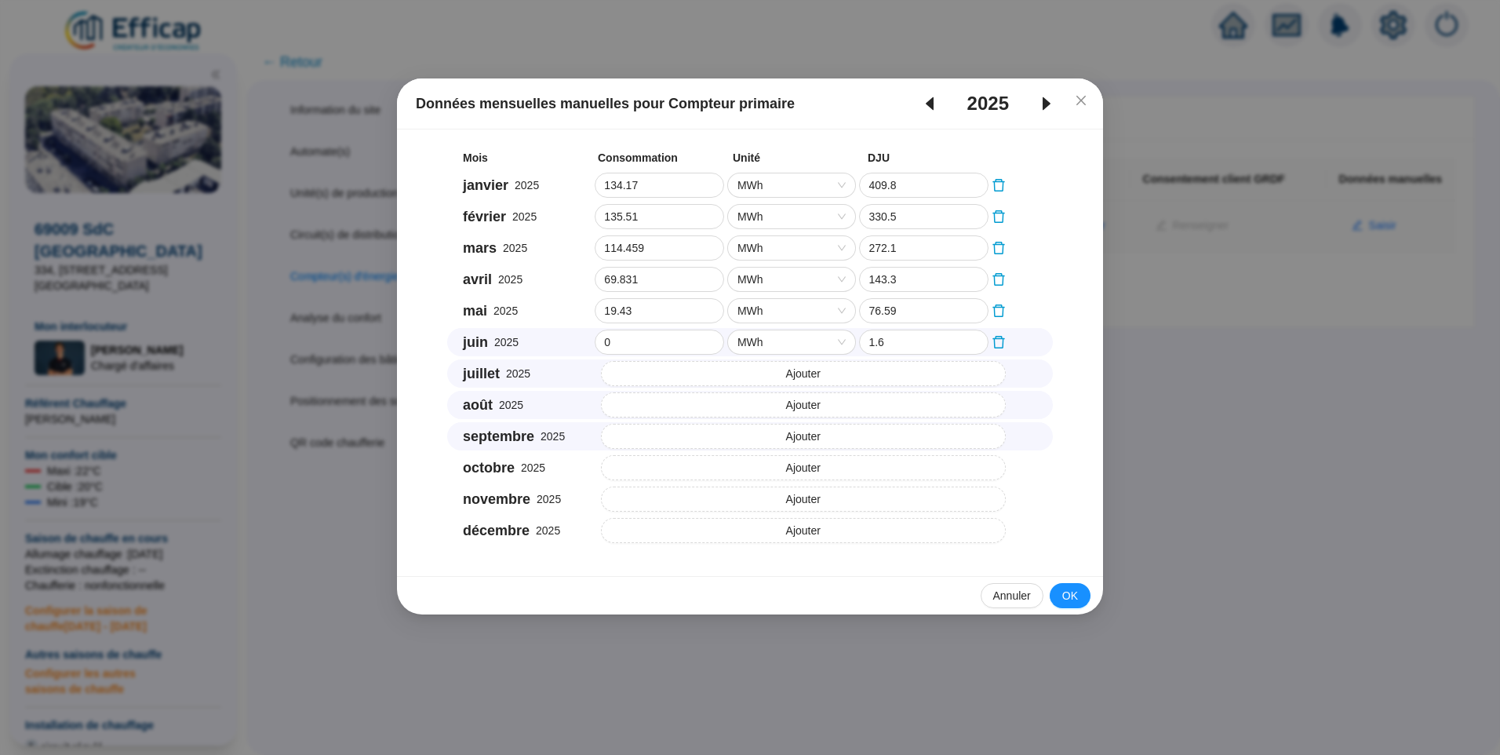
click at [921, 101] on icon "caret-left" at bounding box center [929, 103] width 19 height 19
type input "137.51"
type input "0"
type input "100.11"
type input "0"
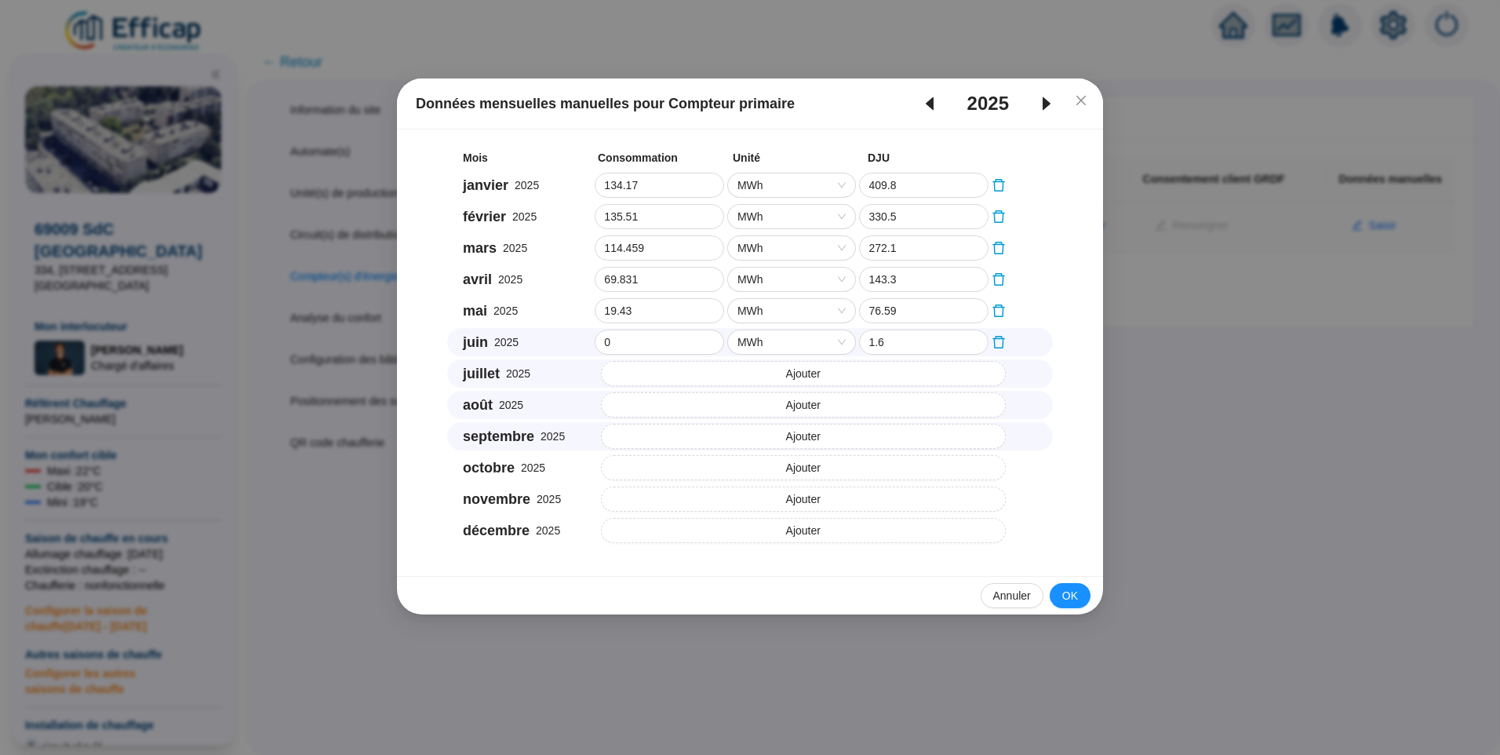
type input "100.63"
type input "0"
type input "73.51"
type input "0"
type input "30.46"
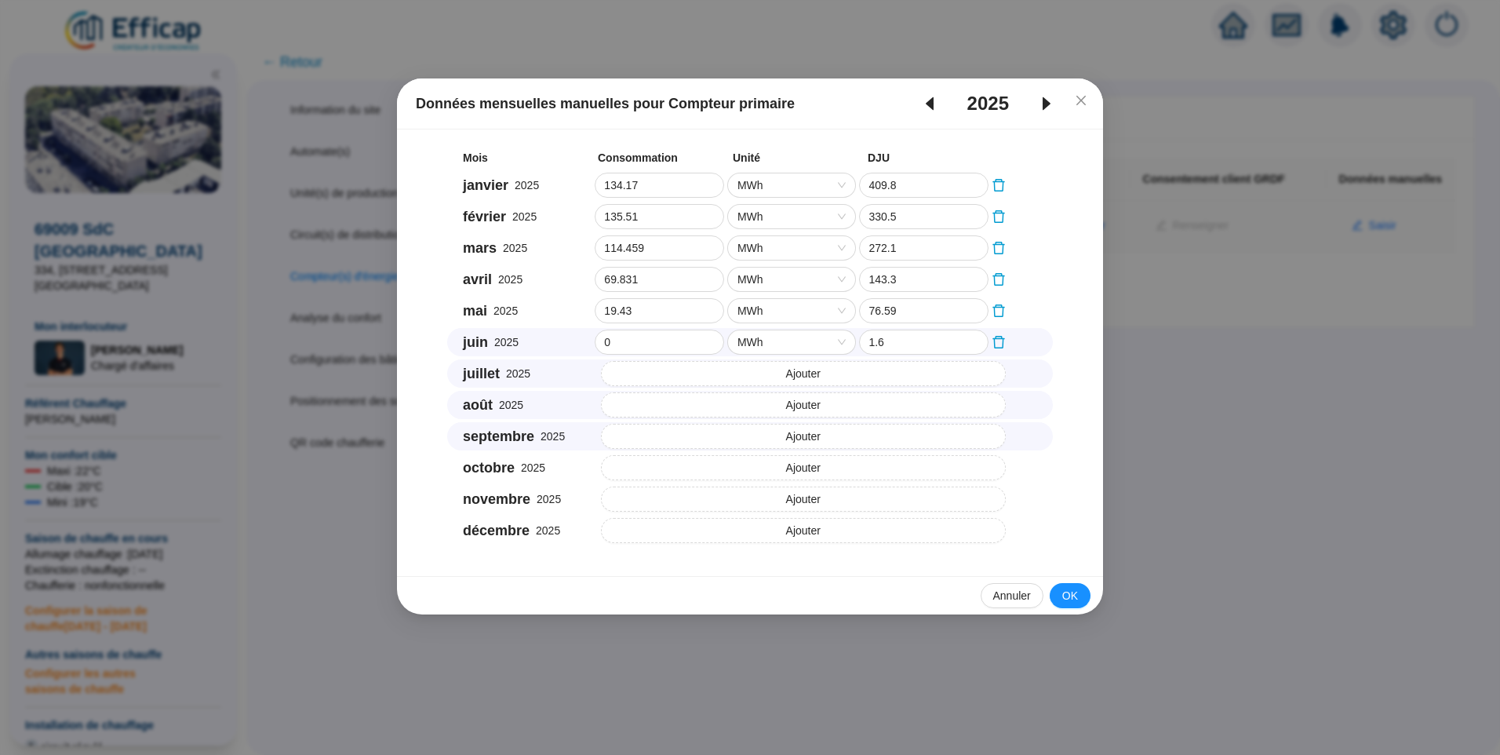
type input "0"
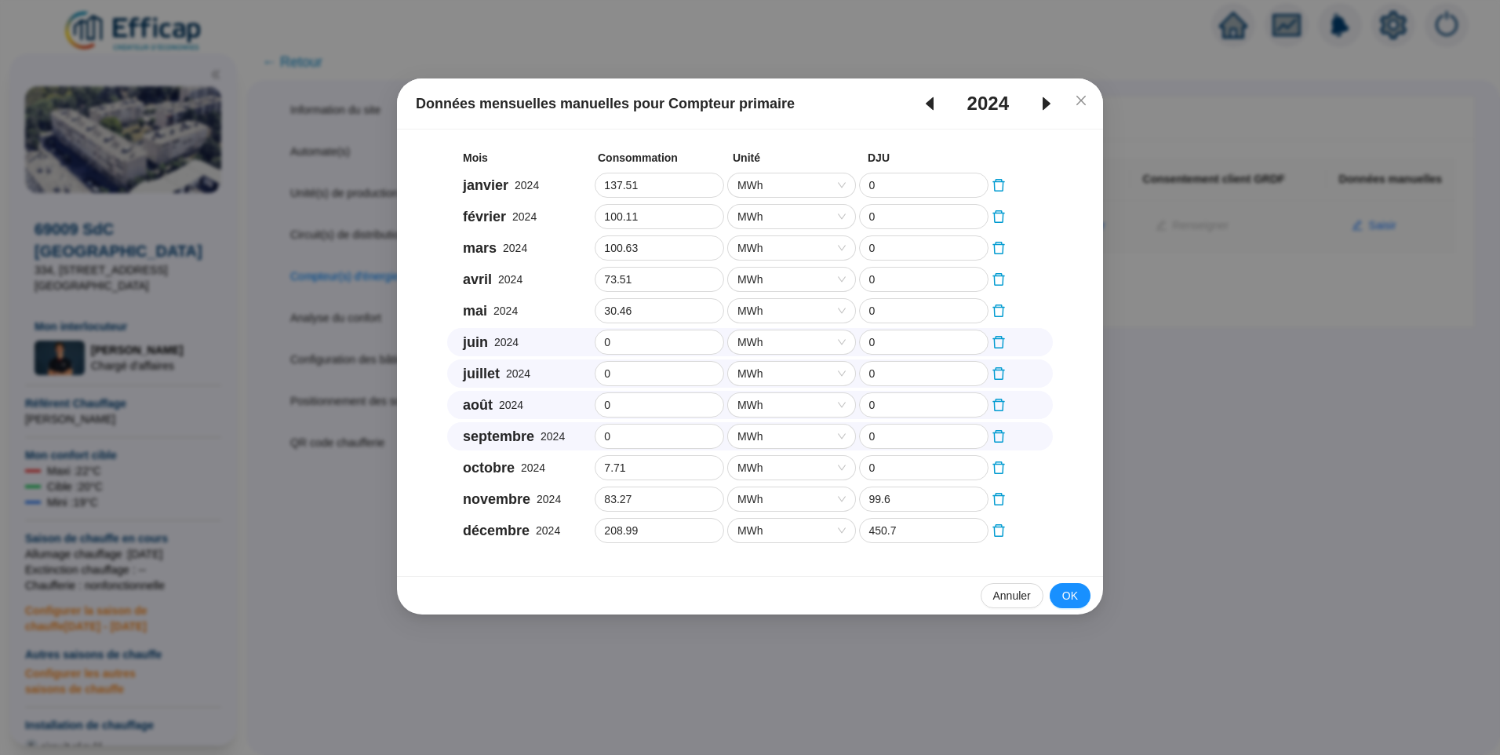
click at [921, 101] on icon "caret-left" at bounding box center [929, 103] width 19 height 19
type input "70.5"
type input "0"
type input "173.87"
type input "0"
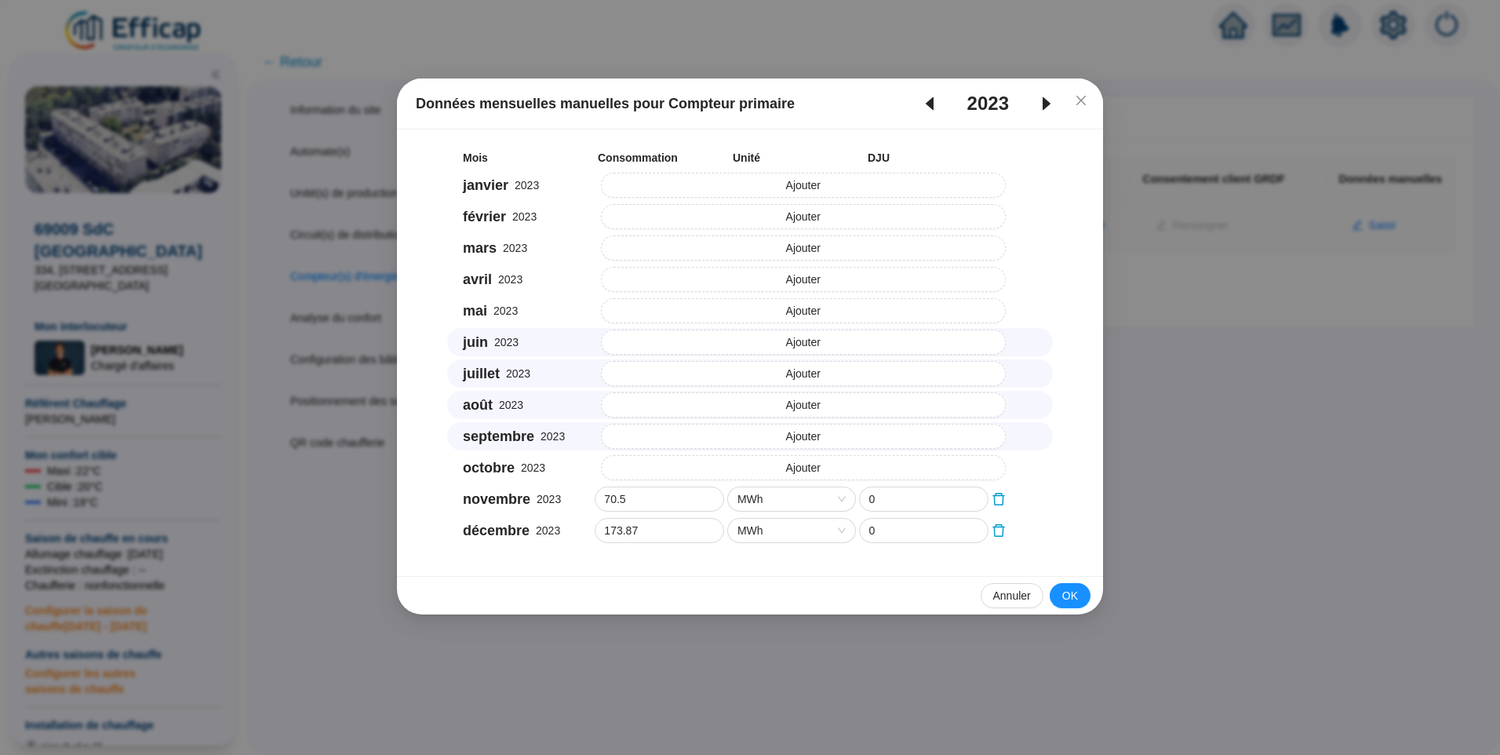
click at [941, 105] on span "caret-left" at bounding box center [930, 103] width 44 height 19
click at [1040, 103] on icon "caret-right" at bounding box center [1046, 103] width 19 height 19
type input "83.27"
type input "99.6"
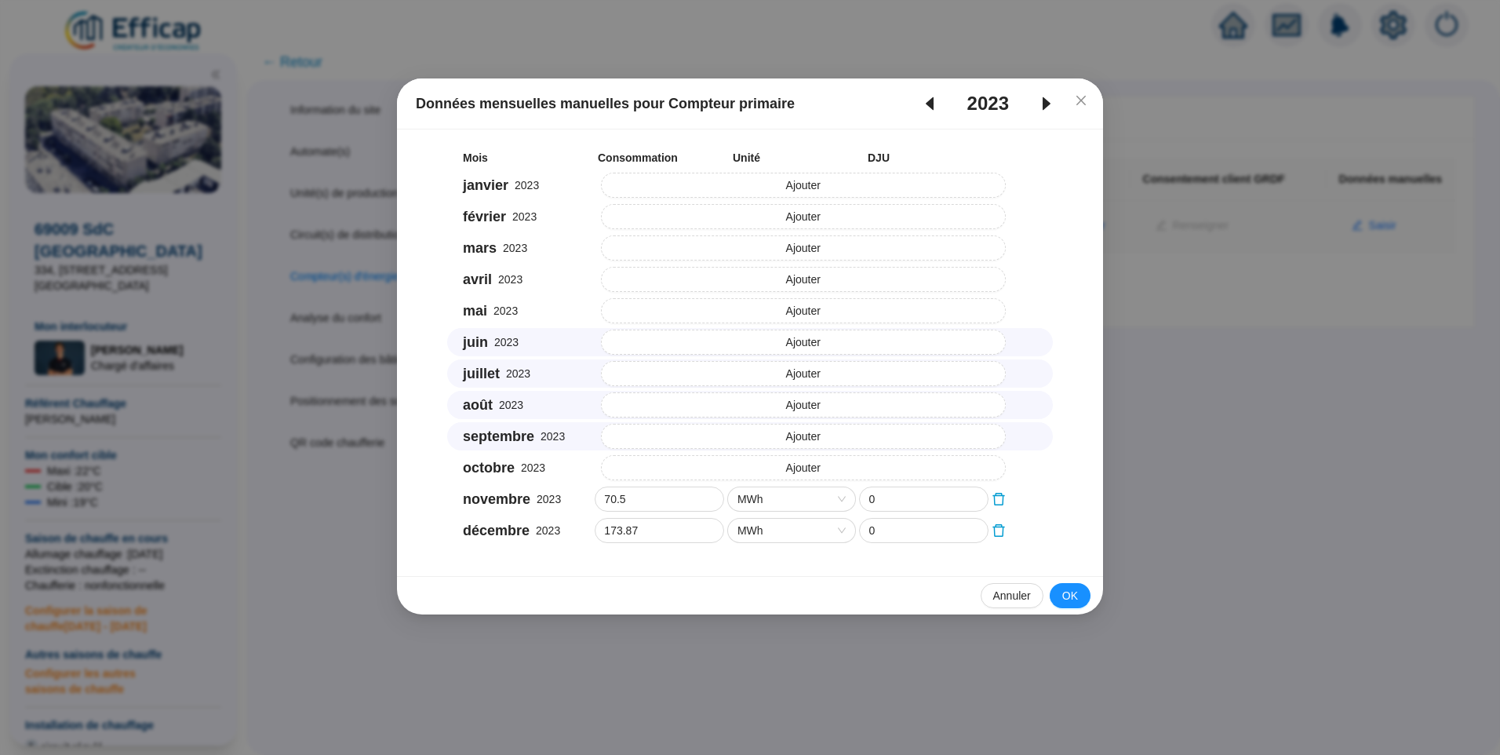
type input "208.99"
type input "450.7"
